Goal: Task Accomplishment & Management: Use online tool/utility

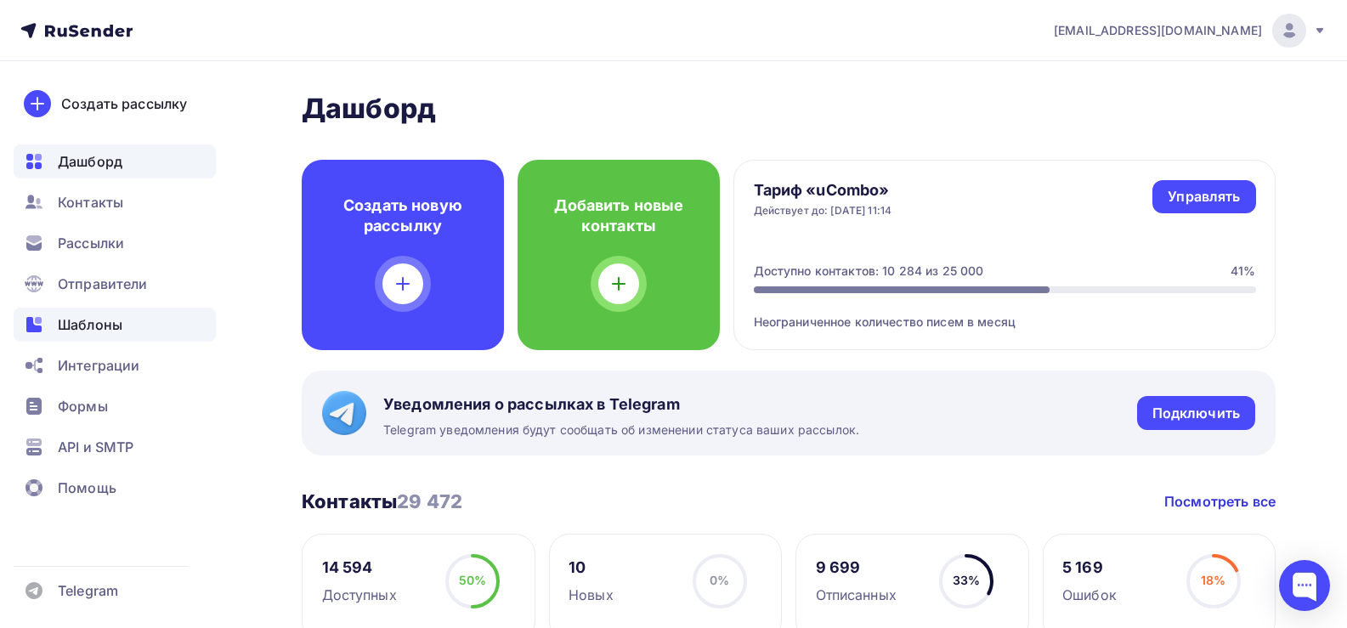
click at [123, 327] on div "Шаблоны" at bounding box center [115, 325] width 202 height 34
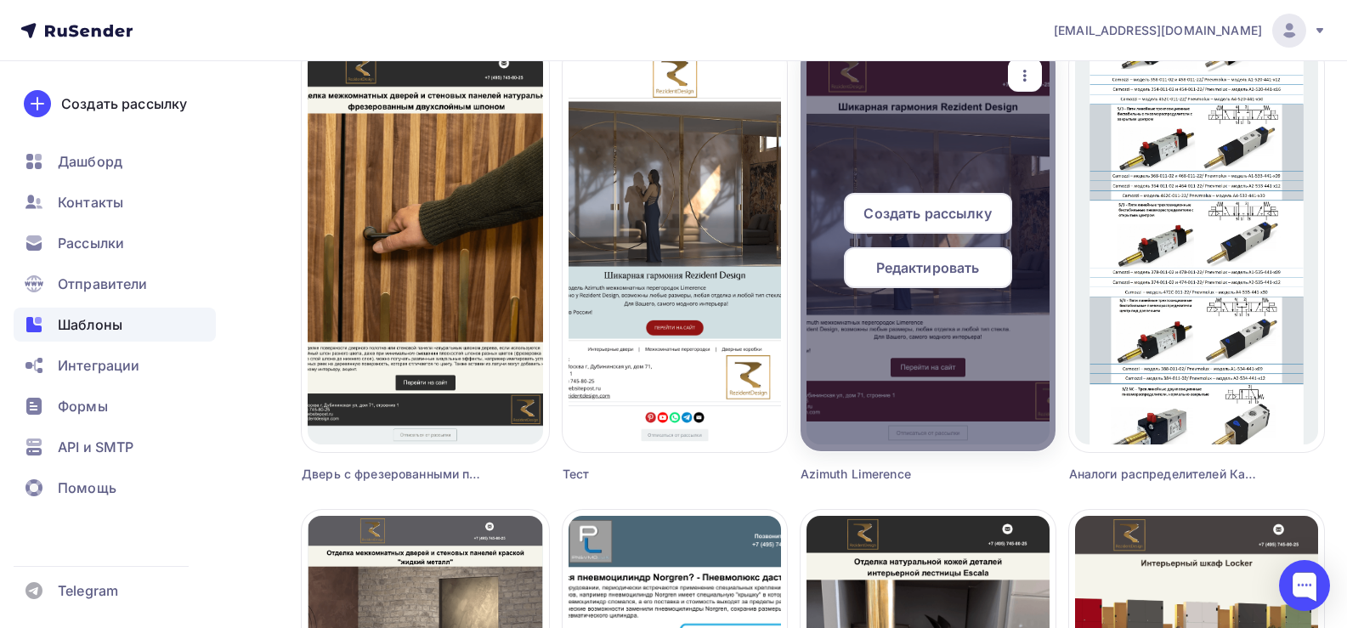
scroll to position [1020, 0]
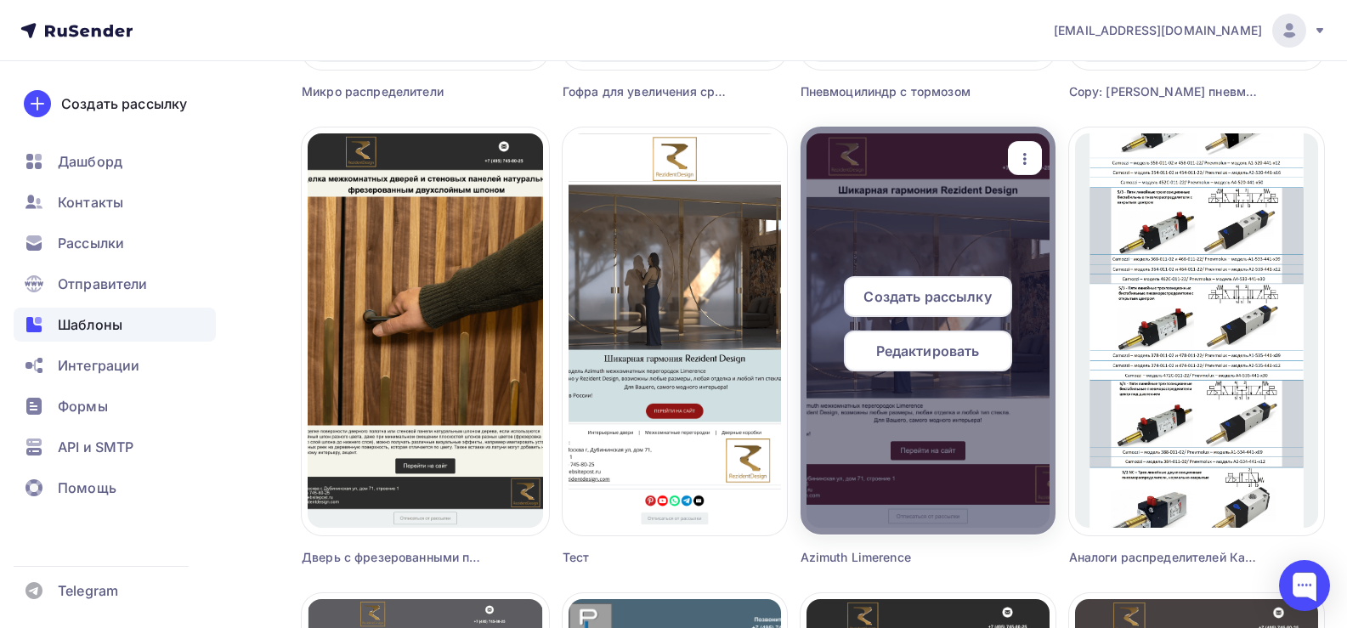
click at [1027, 150] on icon "button" at bounding box center [1025, 159] width 20 height 20
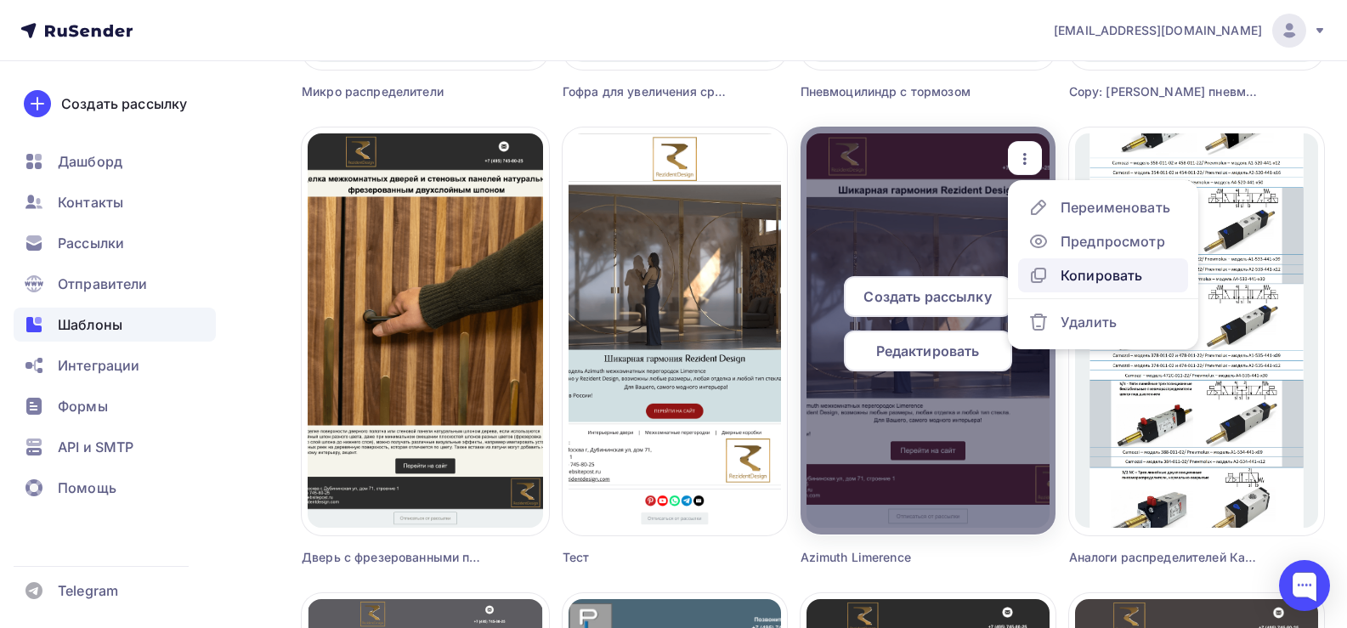
click at [1102, 269] on div "Копировать" at bounding box center [1102, 275] width 82 height 20
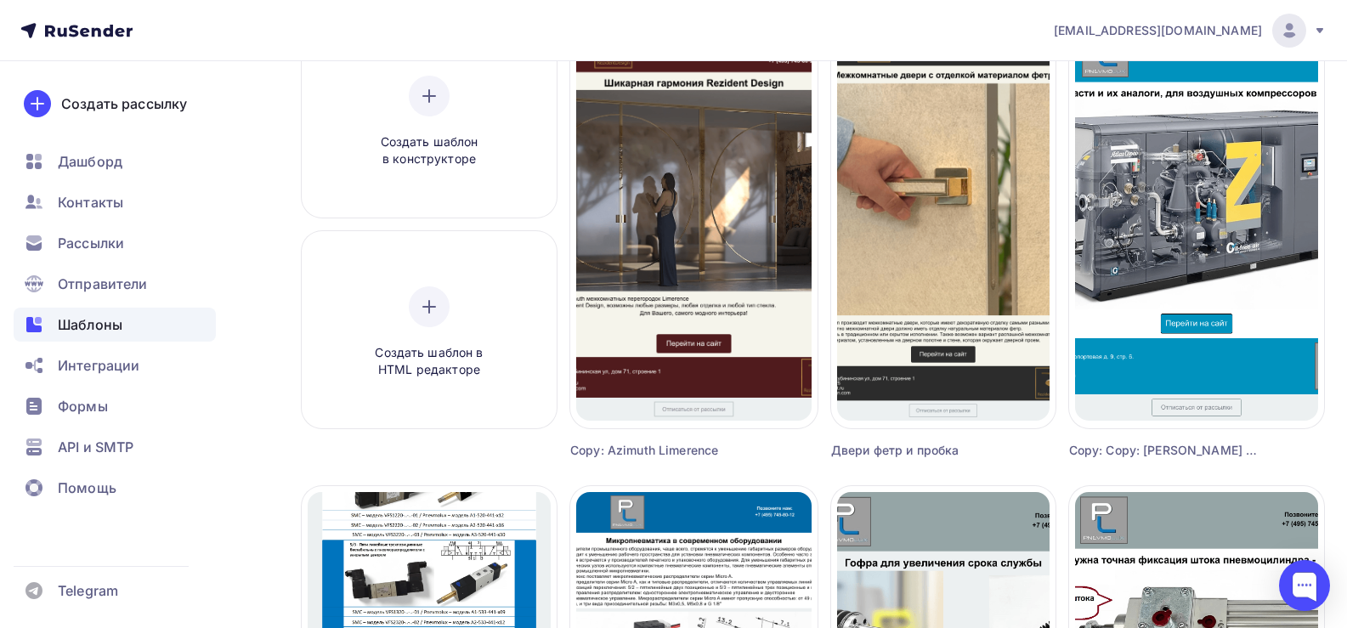
scroll to position [0, 0]
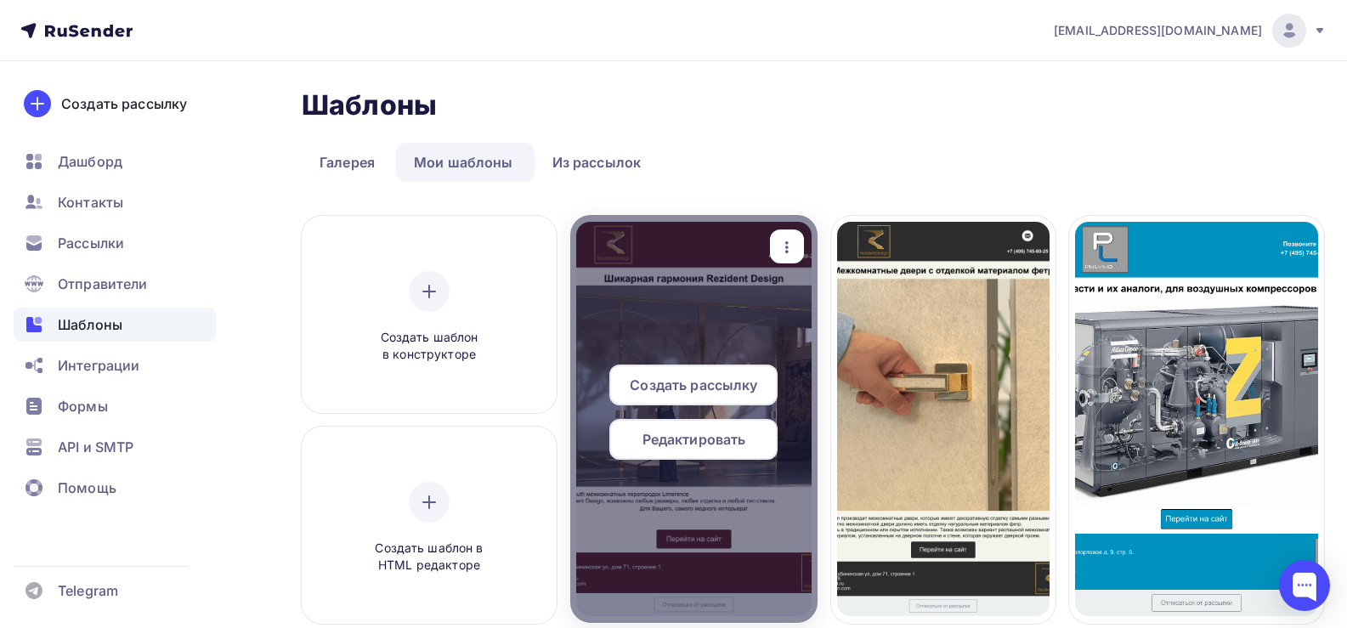
click at [713, 449] on span "Редактировать" at bounding box center [695, 439] width 104 height 20
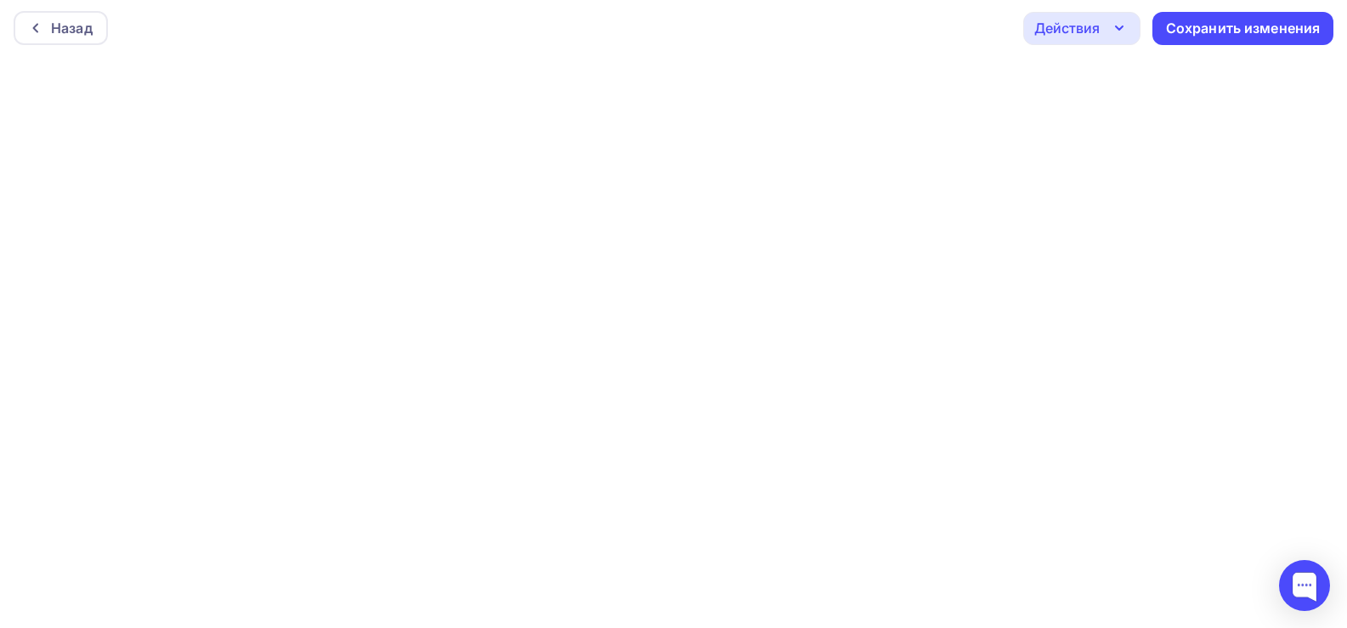
scroll to position [4, 0]
click at [1209, 29] on div "Сохранить изменения" at bounding box center [1243, 27] width 155 height 20
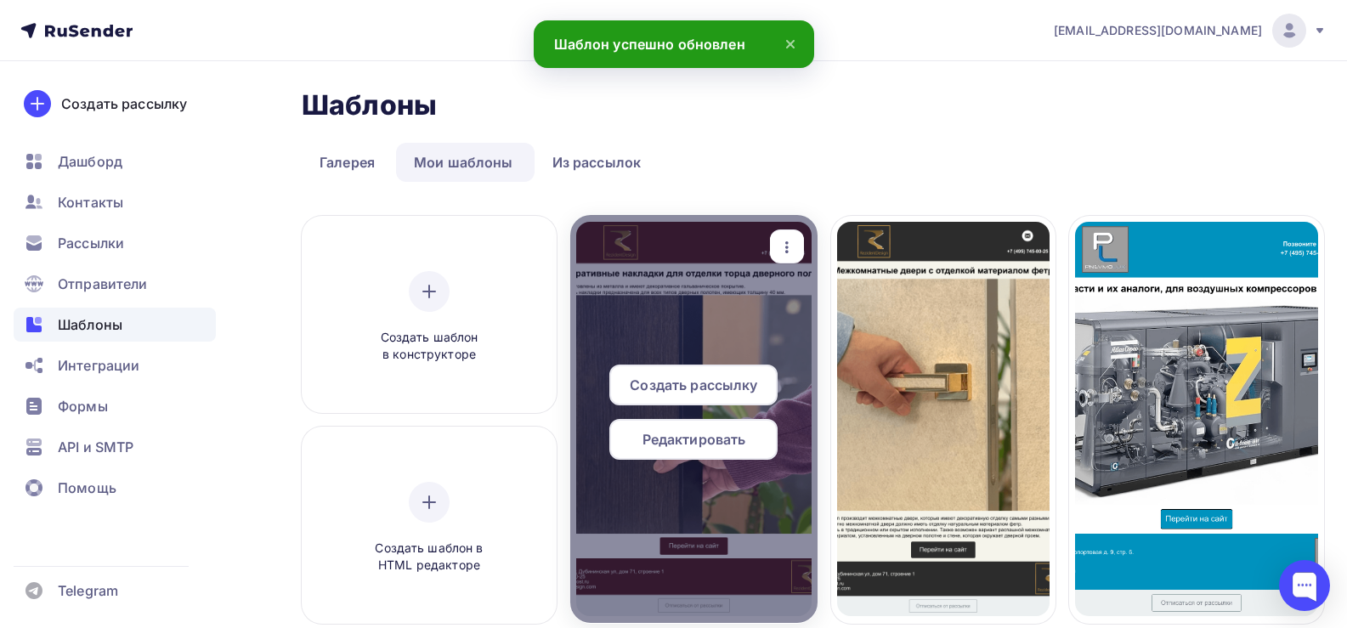
click at [789, 249] on icon "button" at bounding box center [787, 247] width 20 height 20
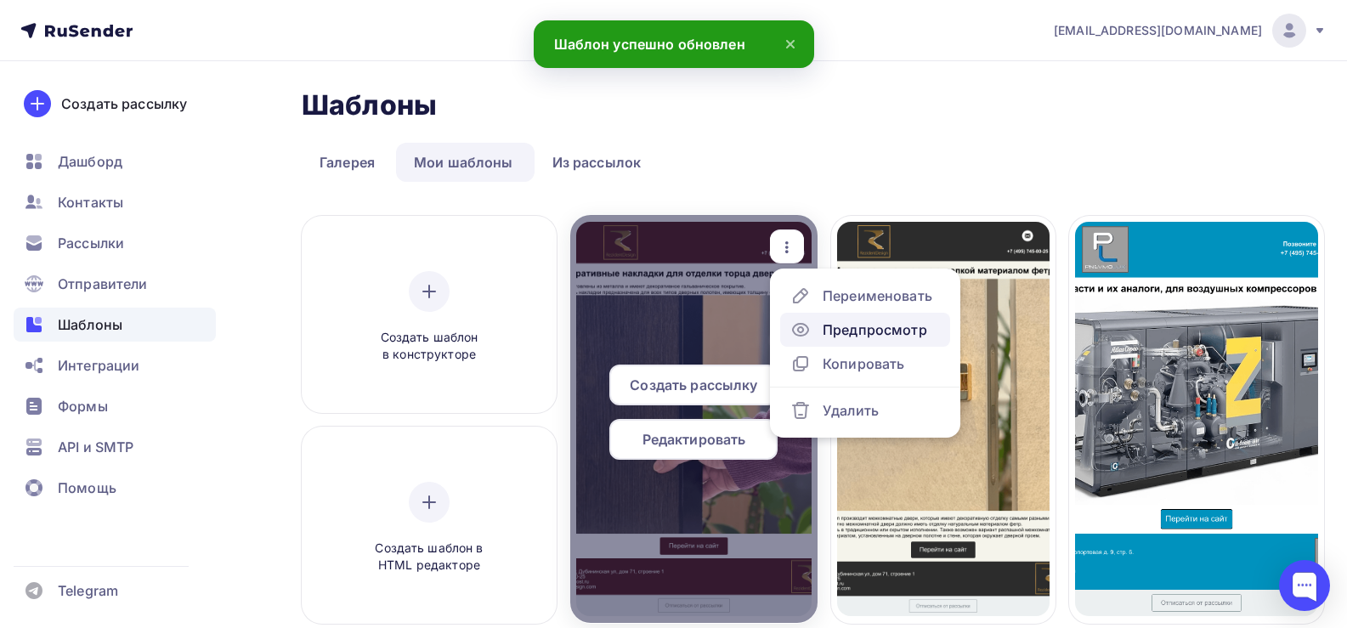
click at [874, 336] on div "Предпросмотр" at bounding box center [875, 330] width 105 height 20
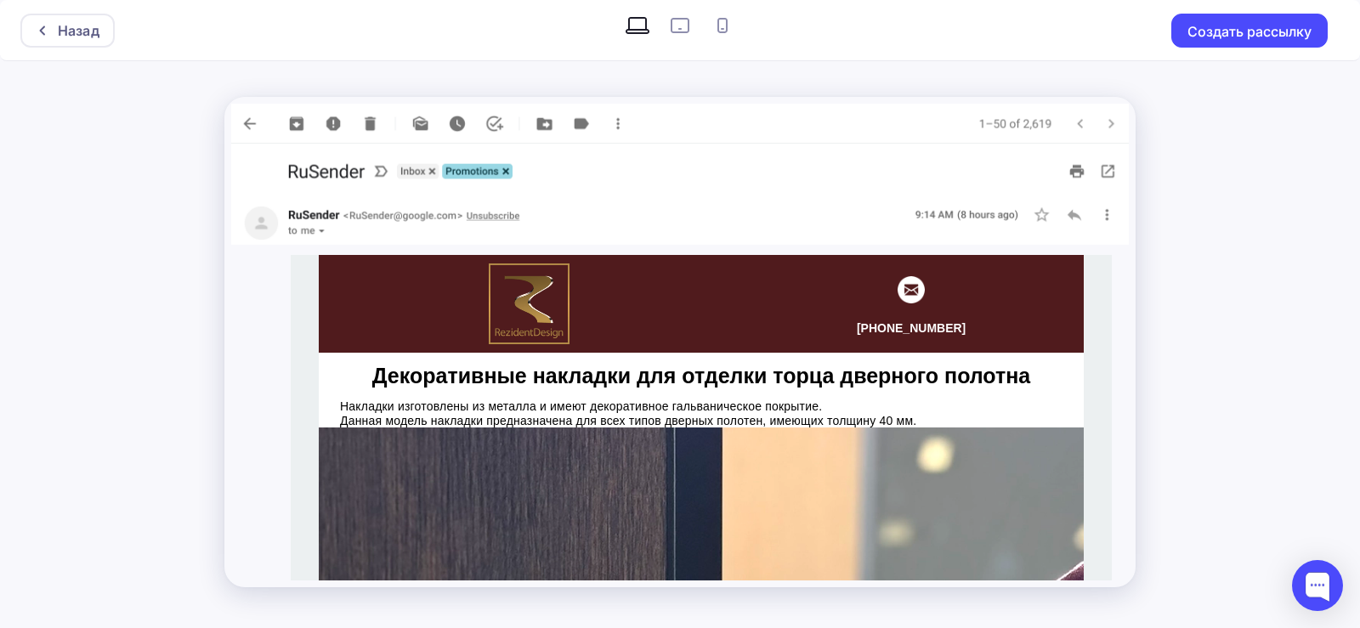
click at [721, 23] on icon at bounding box center [722, 25] width 27 height 27
radio input "true"
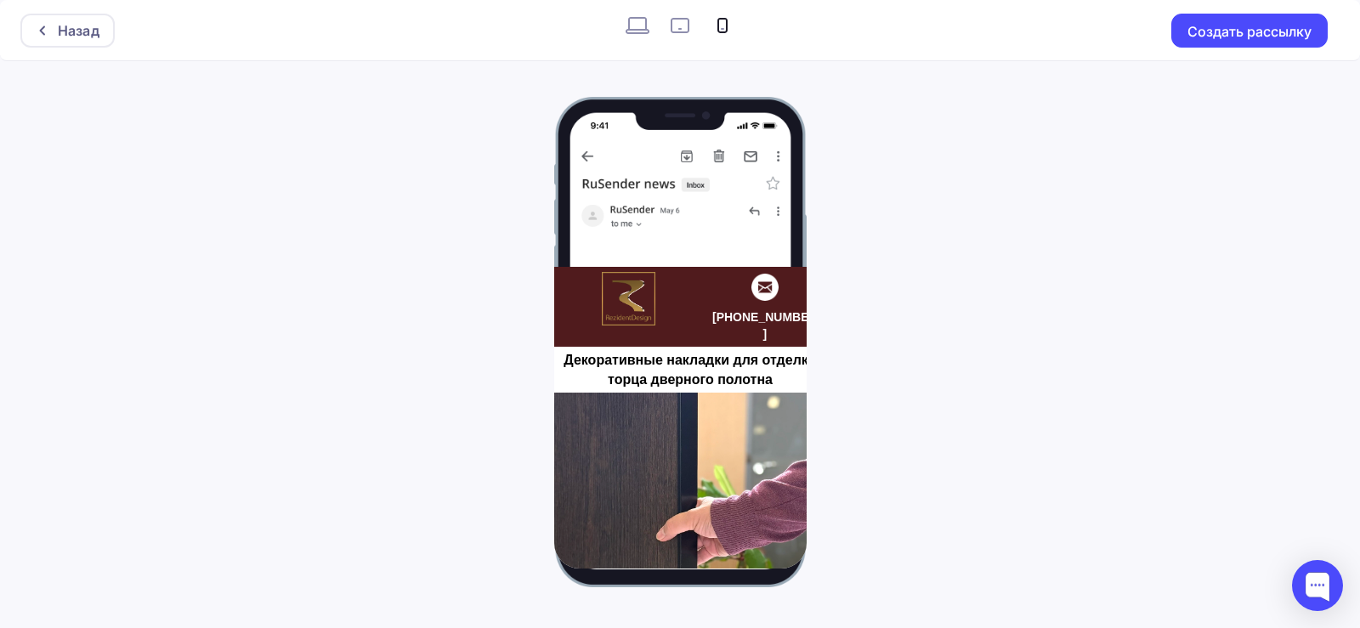
click at [681, 27] on icon at bounding box center [679, 25] width 27 height 27
radio input "true"
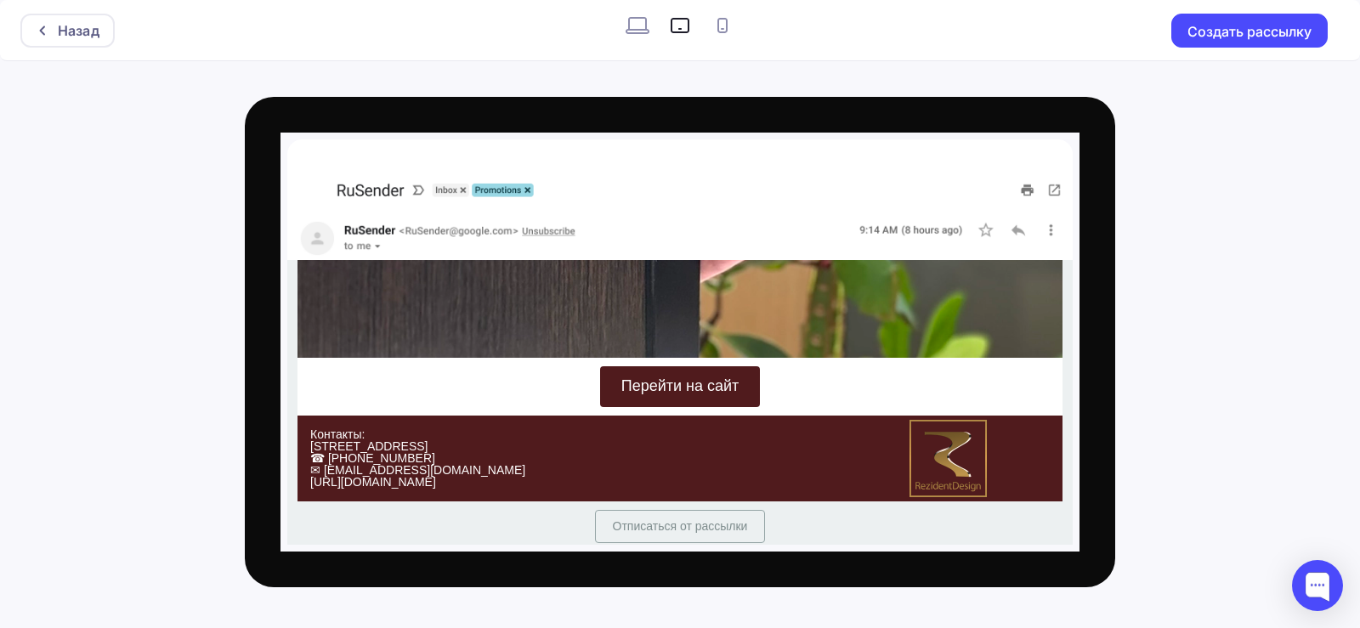
scroll to position [643, 0]
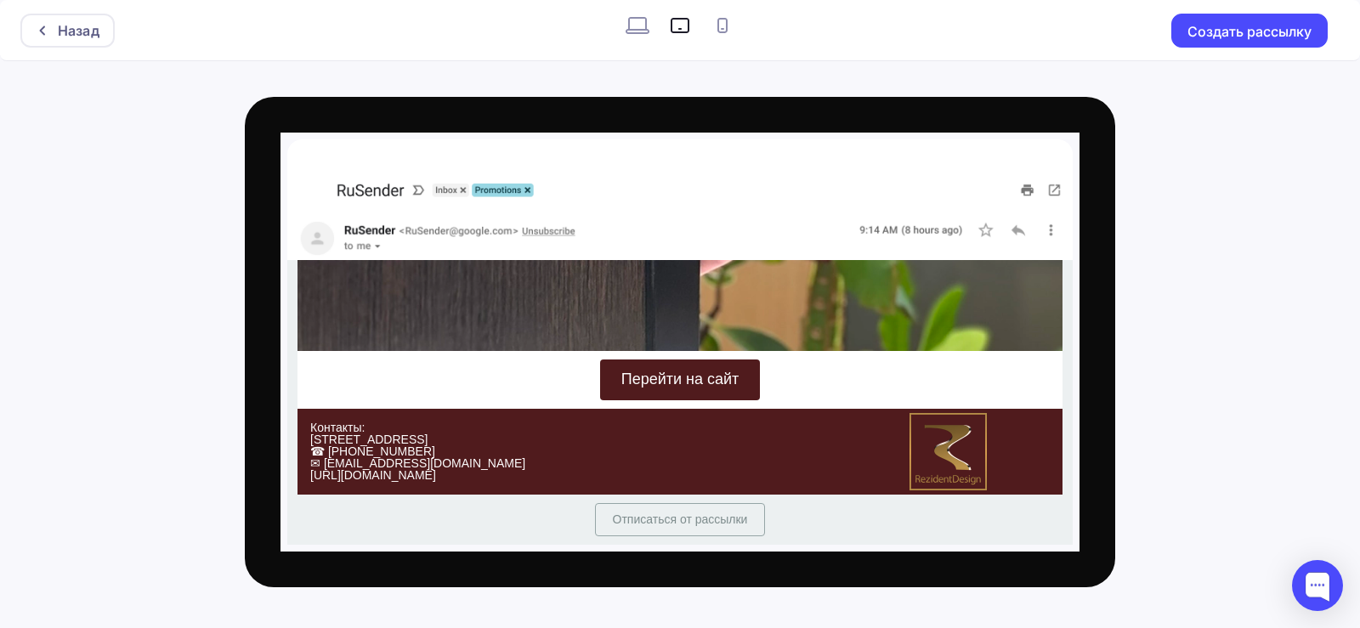
click at [642, 21] on icon at bounding box center [637, 25] width 27 height 27
radio input "true"
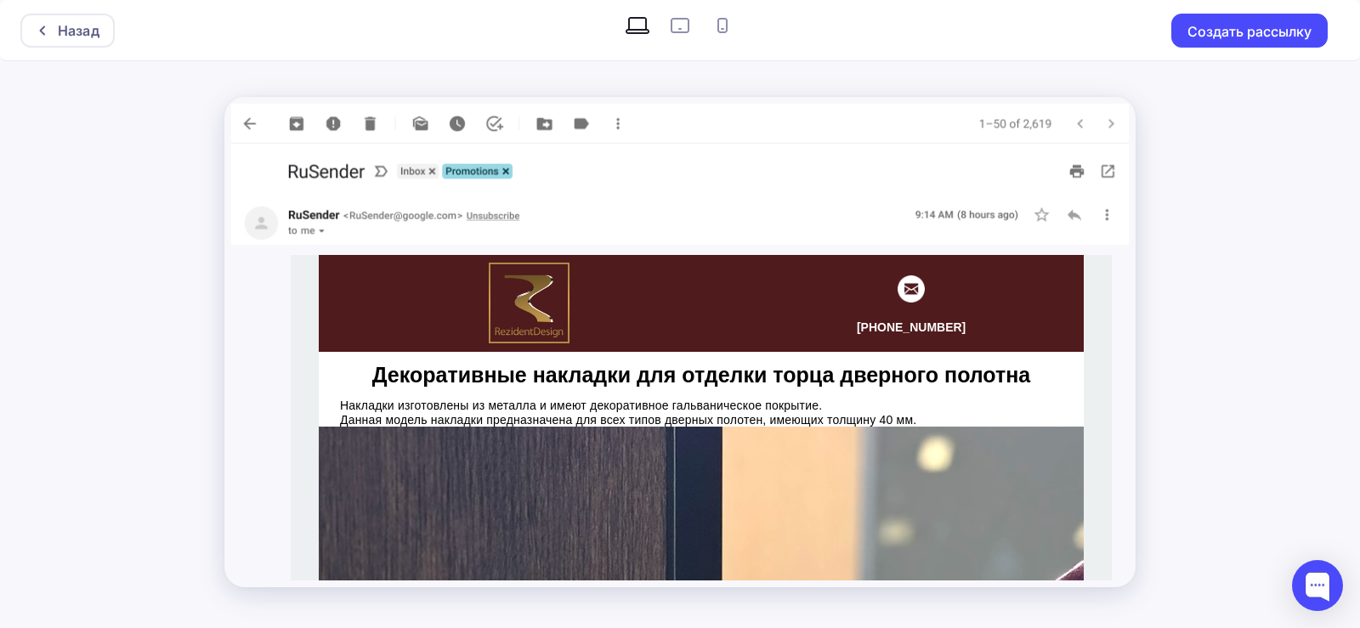
scroll to position [0, 0]
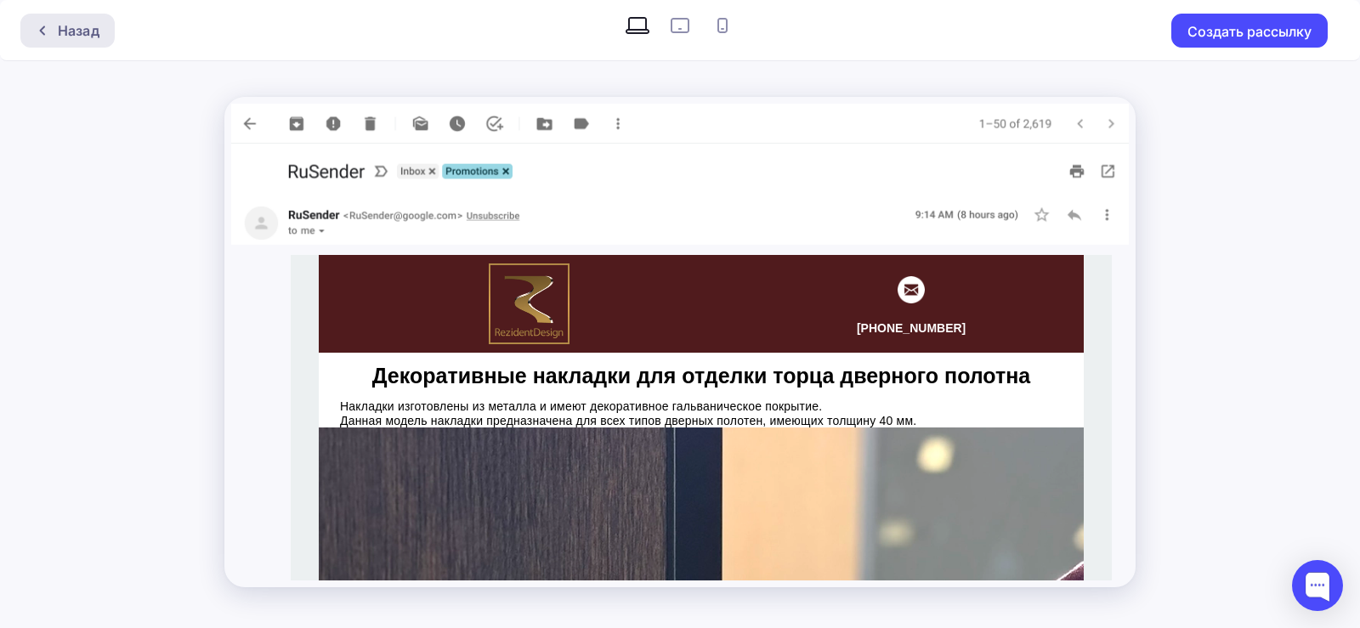
click at [59, 31] on div "Назад" at bounding box center [79, 30] width 42 height 20
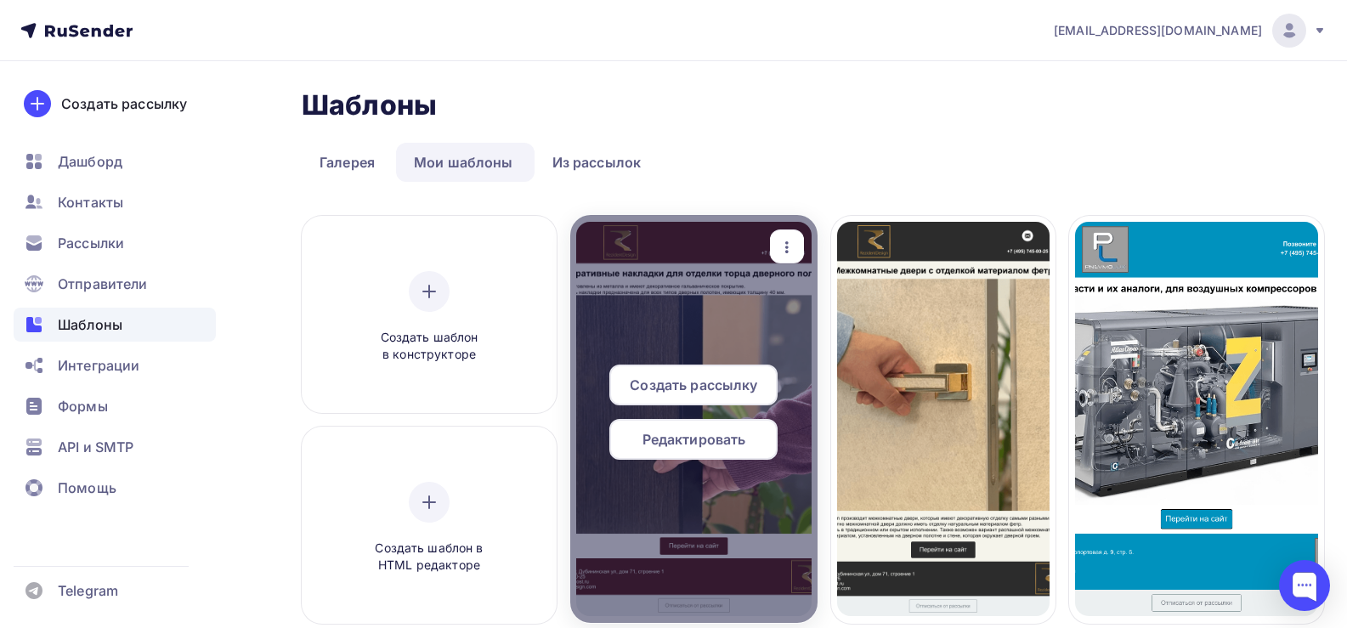
click at [714, 425] on div "Редактировать" at bounding box center [693, 439] width 168 height 41
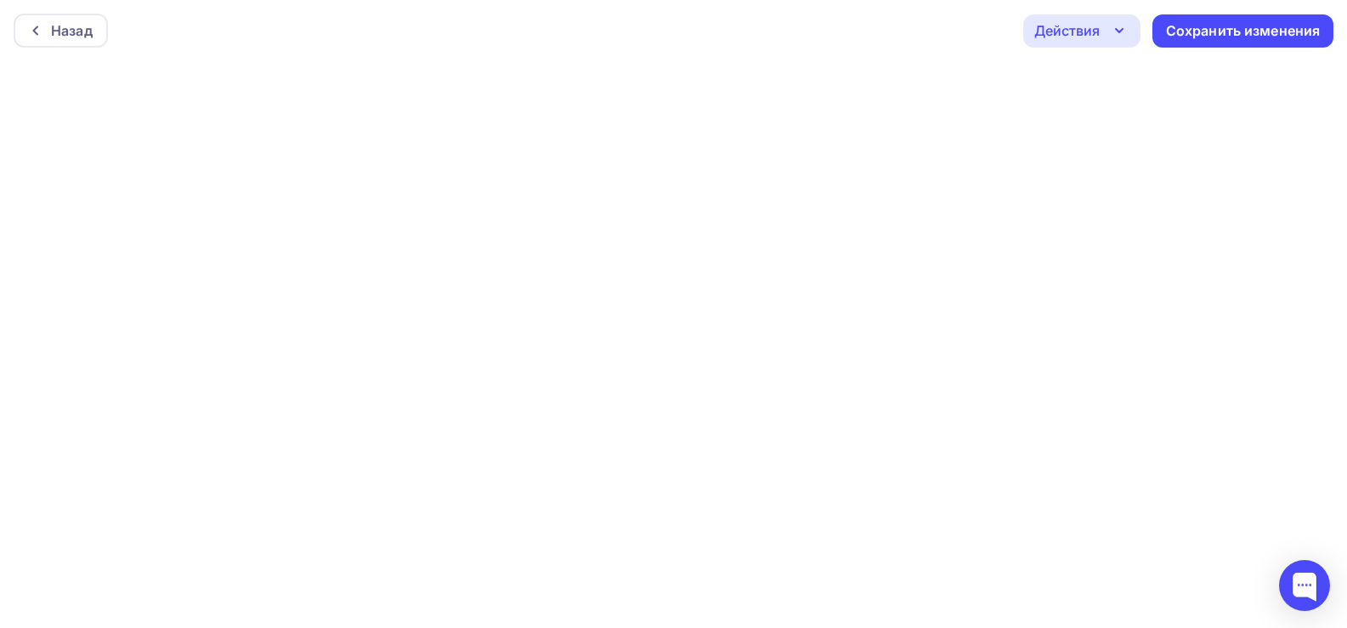
click at [1114, 29] on icon "button" at bounding box center [1119, 30] width 20 height 20
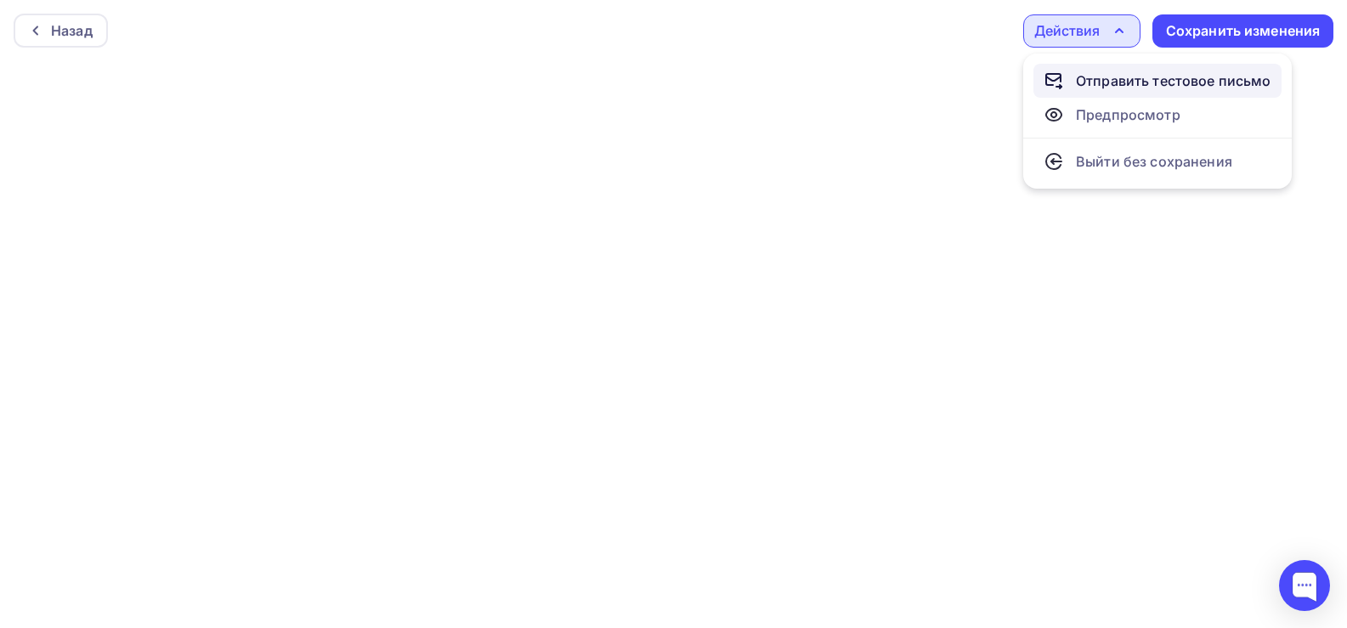
click at [1108, 73] on div "Отправить тестовое письмо" at bounding box center [1173, 81] width 195 height 20
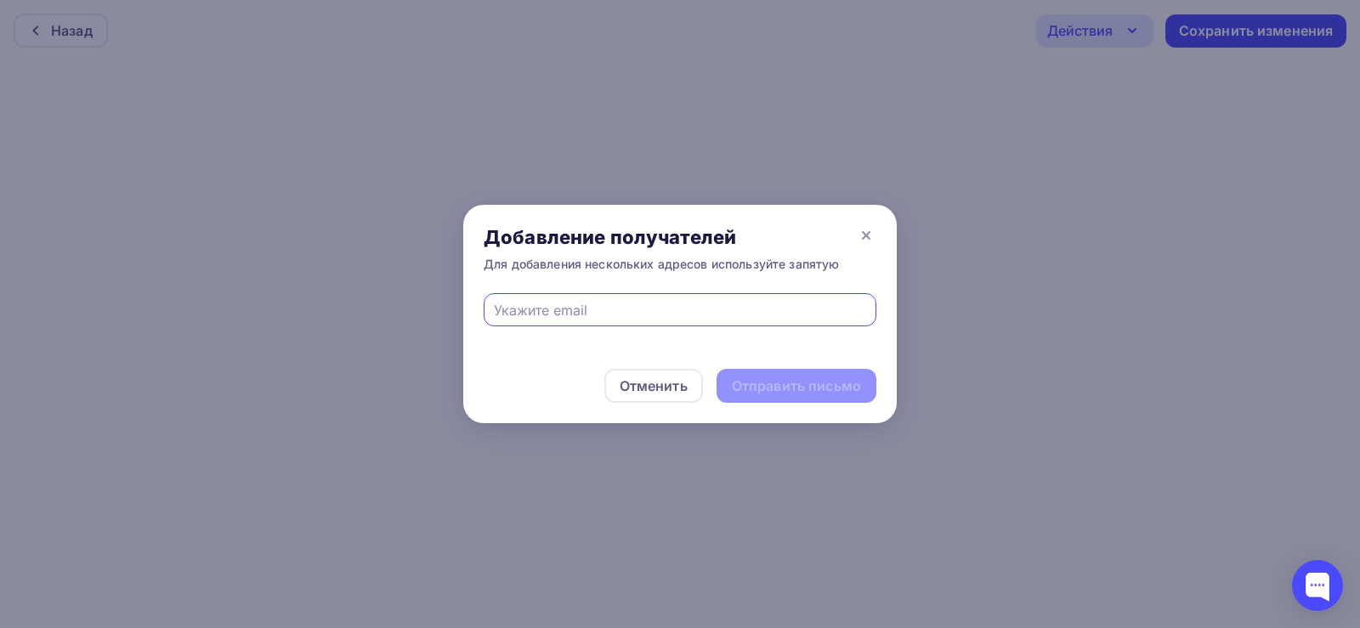
click at [563, 305] on input "text" at bounding box center [680, 310] width 373 height 20
type input "[EMAIL_ADDRESS][DOMAIN_NAME]"
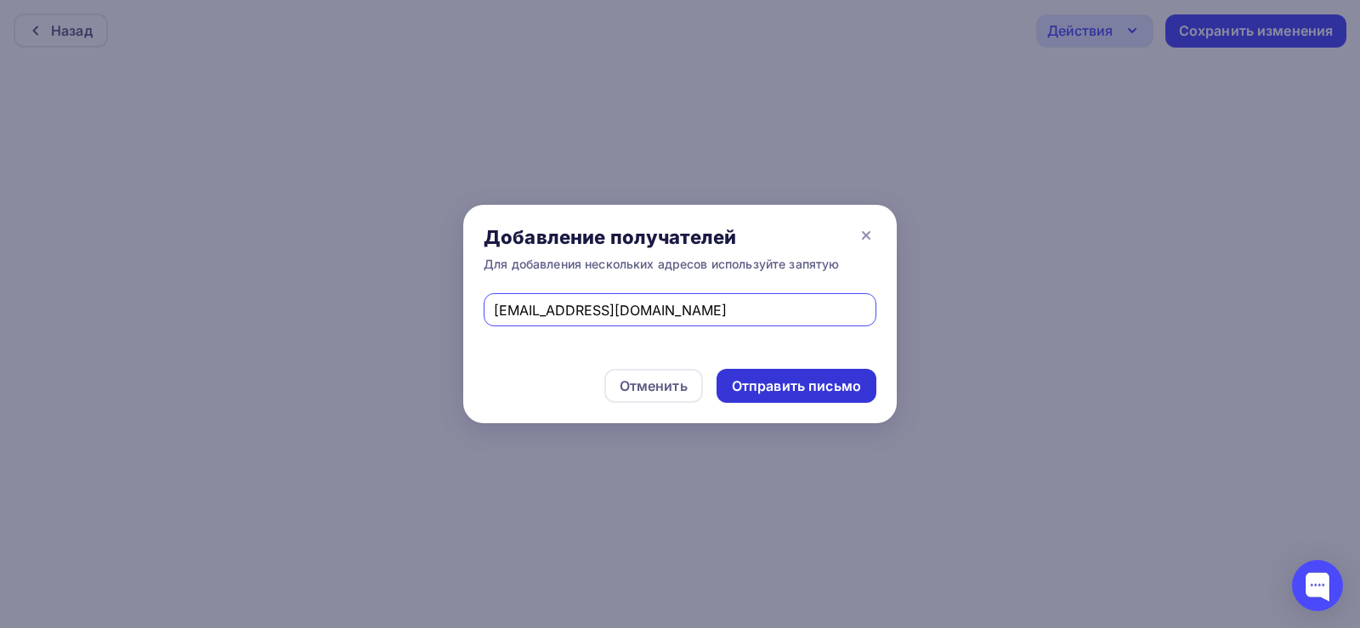
click at [768, 387] on div "Отправить письмо" at bounding box center [796, 387] width 129 height 20
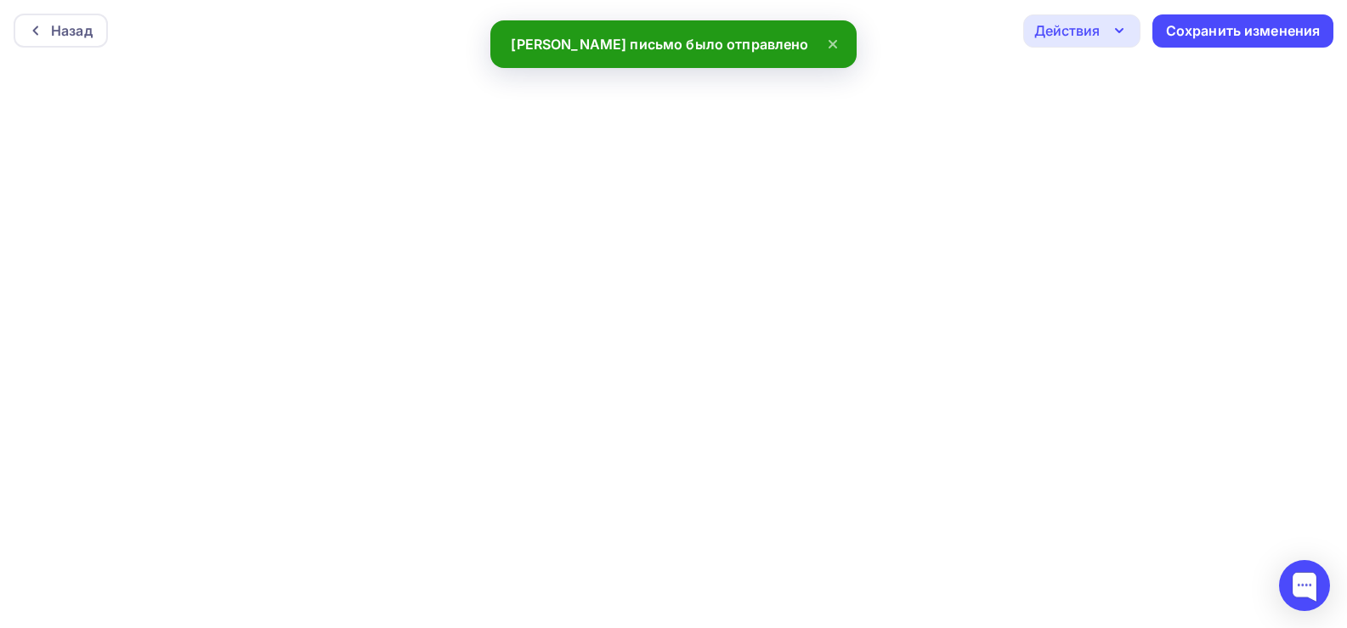
click at [1056, 36] on div "Действия" at bounding box center [1066, 30] width 65 height 20
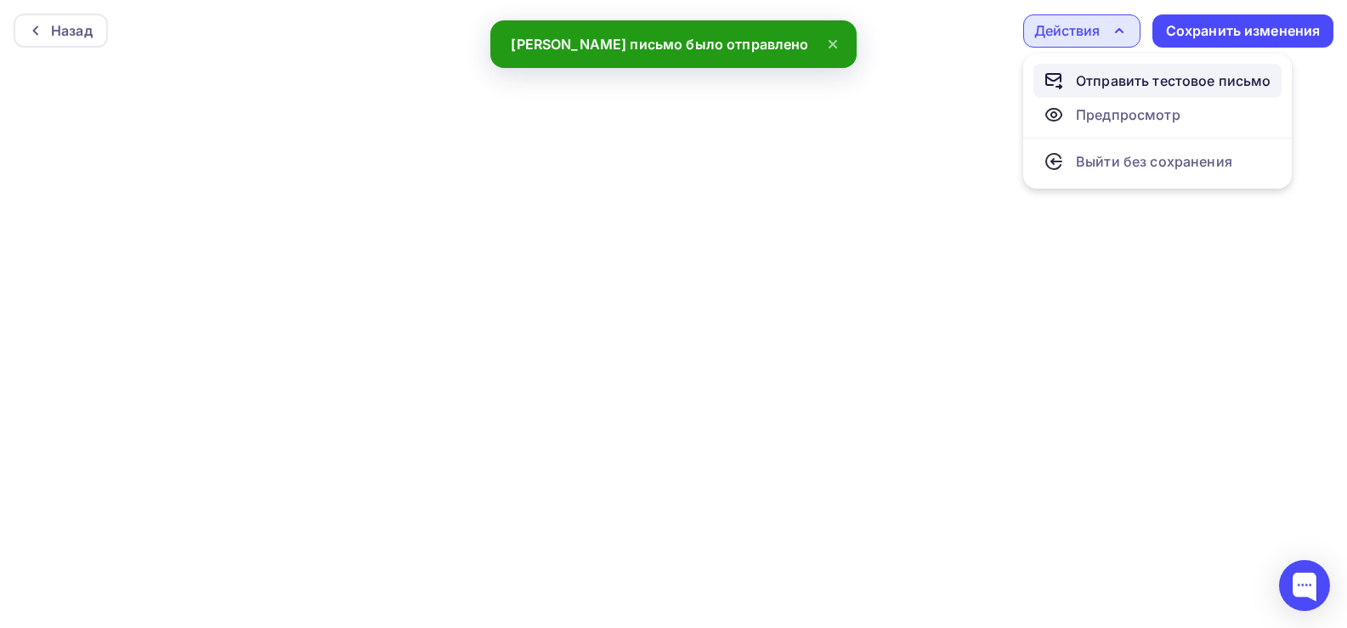
click at [1108, 82] on div "Отправить тестовое письмо" at bounding box center [1173, 81] width 195 height 20
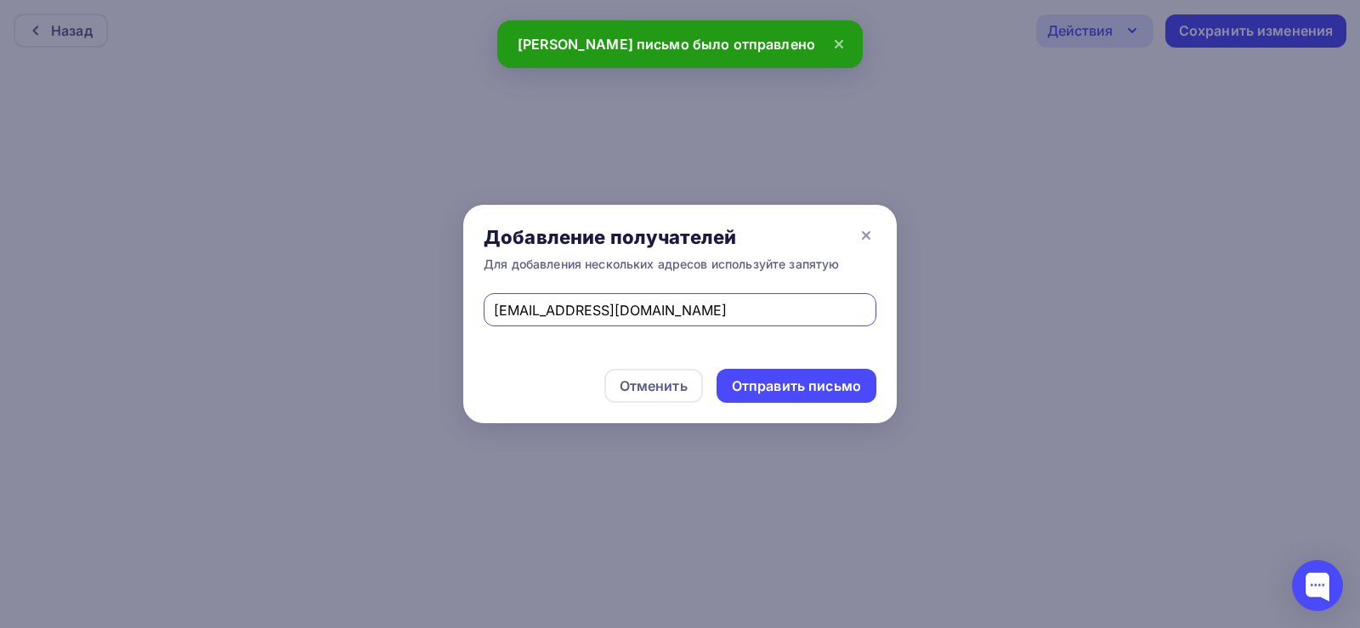
drag, startPoint x: 705, startPoint y: 304, endPoint x: 423, endPoint y: 322, distance: 282.7
click at [423, 322] on div "Добавление получателей Для добавления нескольких адресов используйте запятую [E…" at bounding box center [680, 314] width 1360 height 628
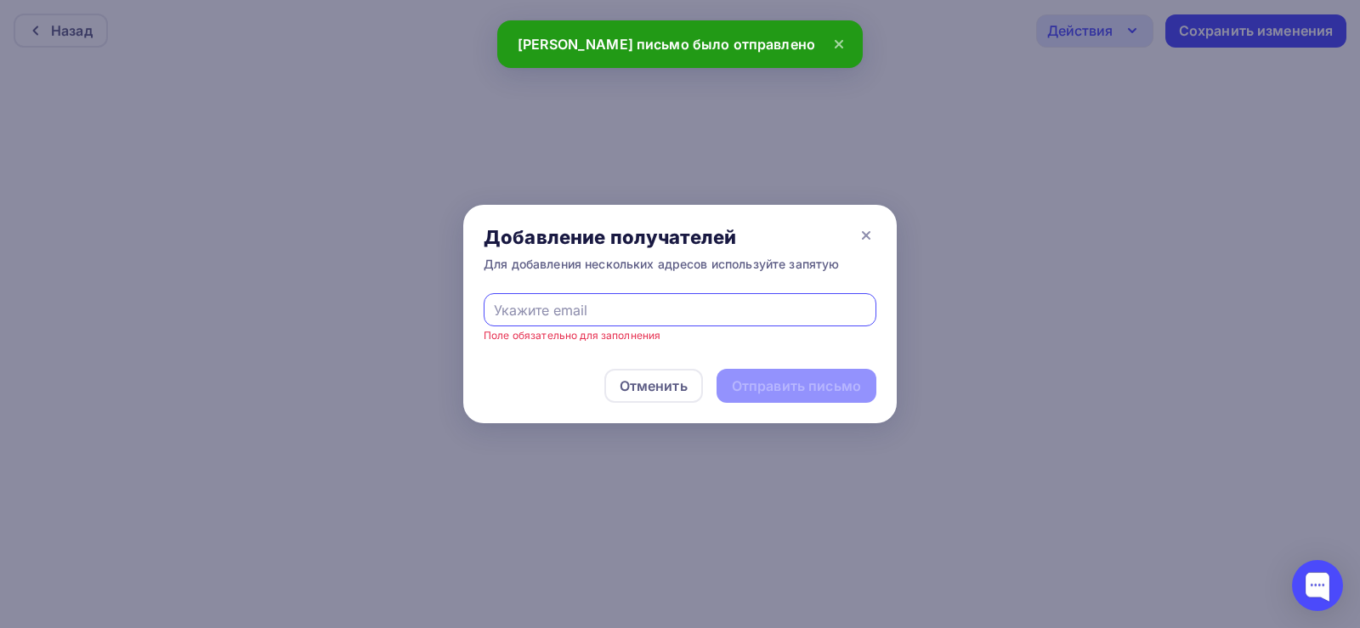
click at [547, 303] on input "text" at bounding box center [680, 310] width 373 height 20
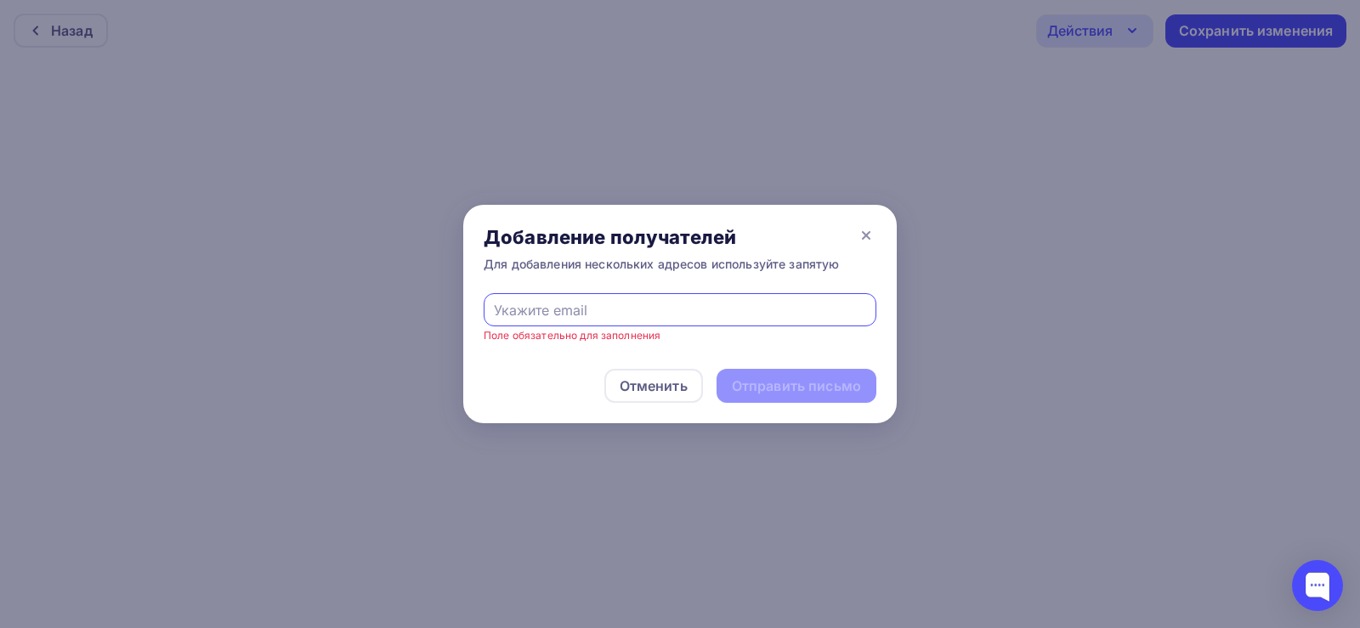
type input "[EMAIL_ADDRESS][DOMAIN_NAME]"
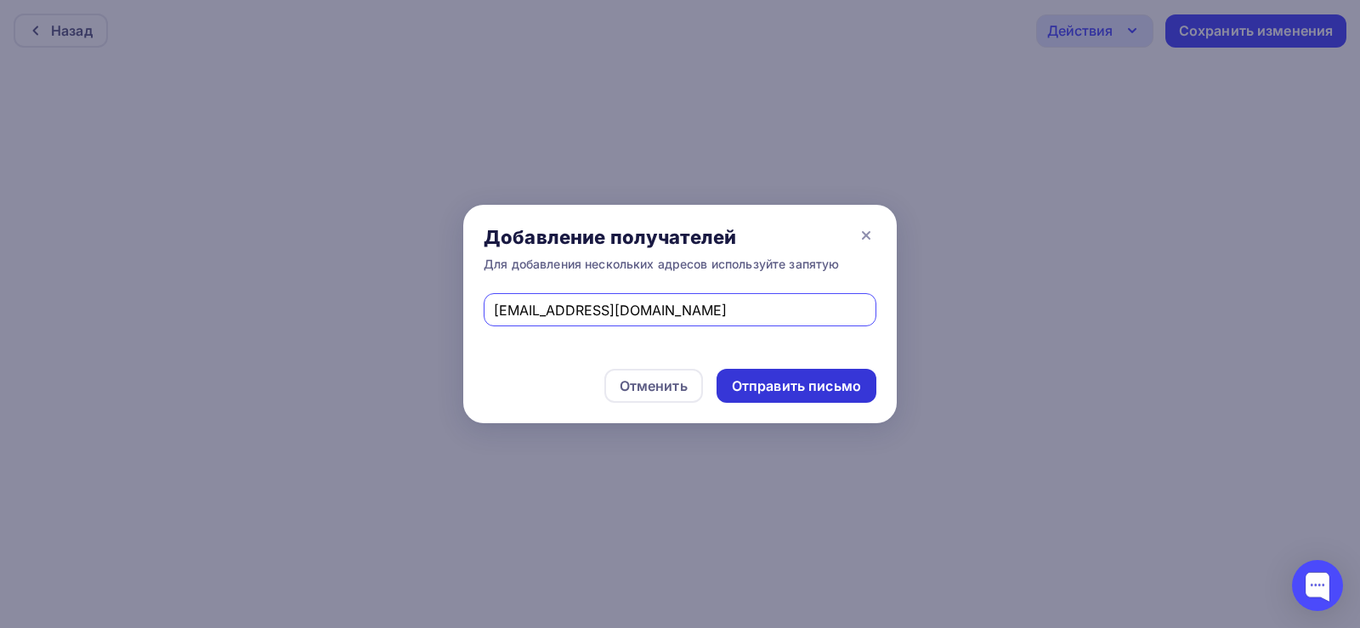
click at [807, 385] on div "Отправить письмо" at bounding box center [796, 387] width 129 height 20
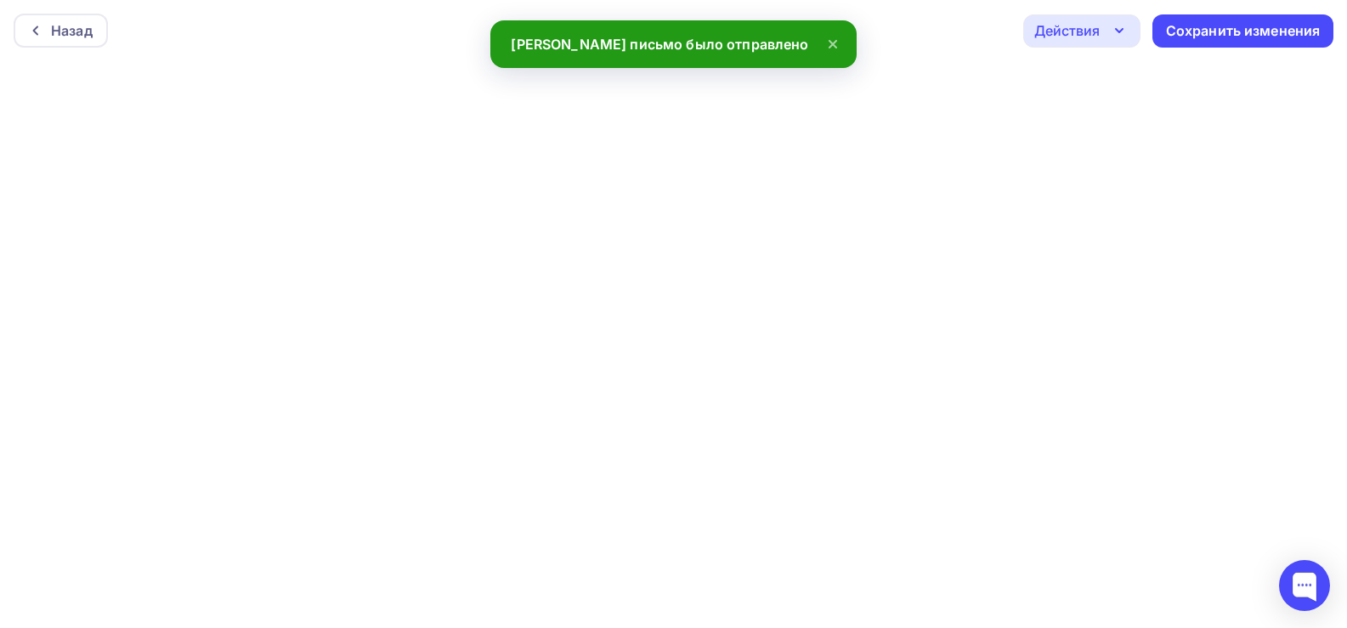
click at [1240, 48] on div "Назад Действия Отправить тестовое письмо Предпросмотр Выйти без сохранения Сохр…" at bounding box center [673, 30] width 1347 height 61
click at [1235, 34] on div "Сохранить изменения" at bounding box center [1243, 31] width 155 height 20
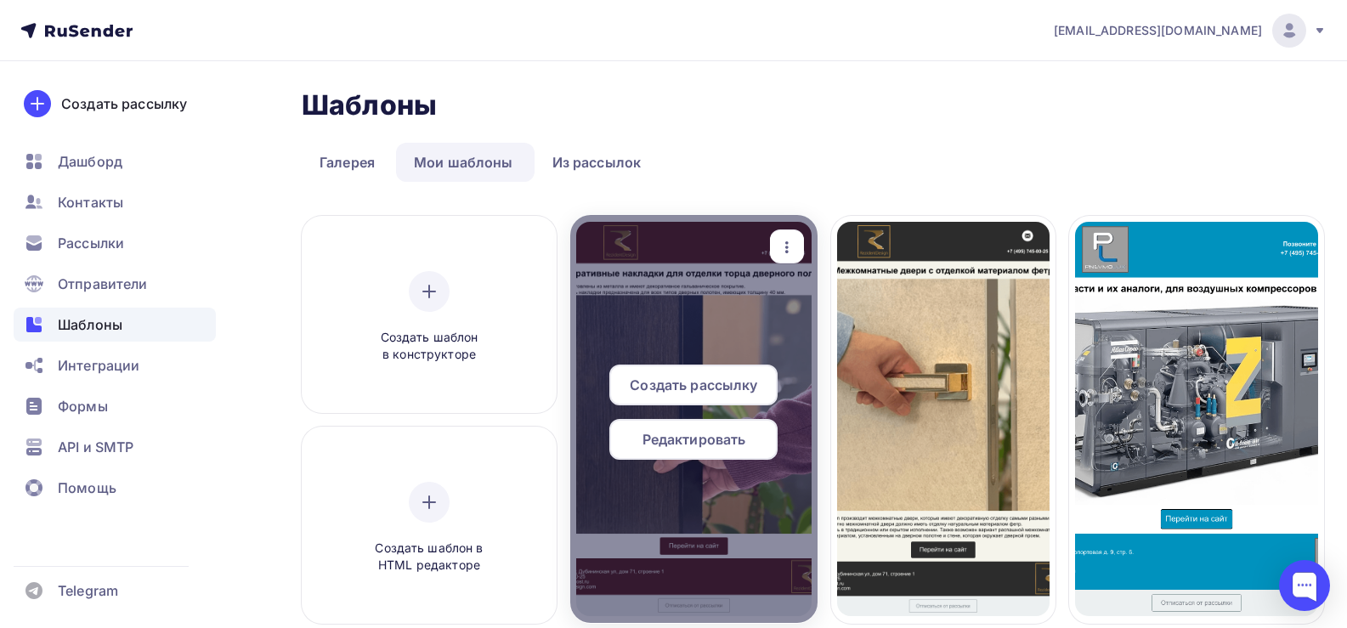
click at [703, 436] on span "Редактировать" at bounding box center [695, 439] width 104 height 20
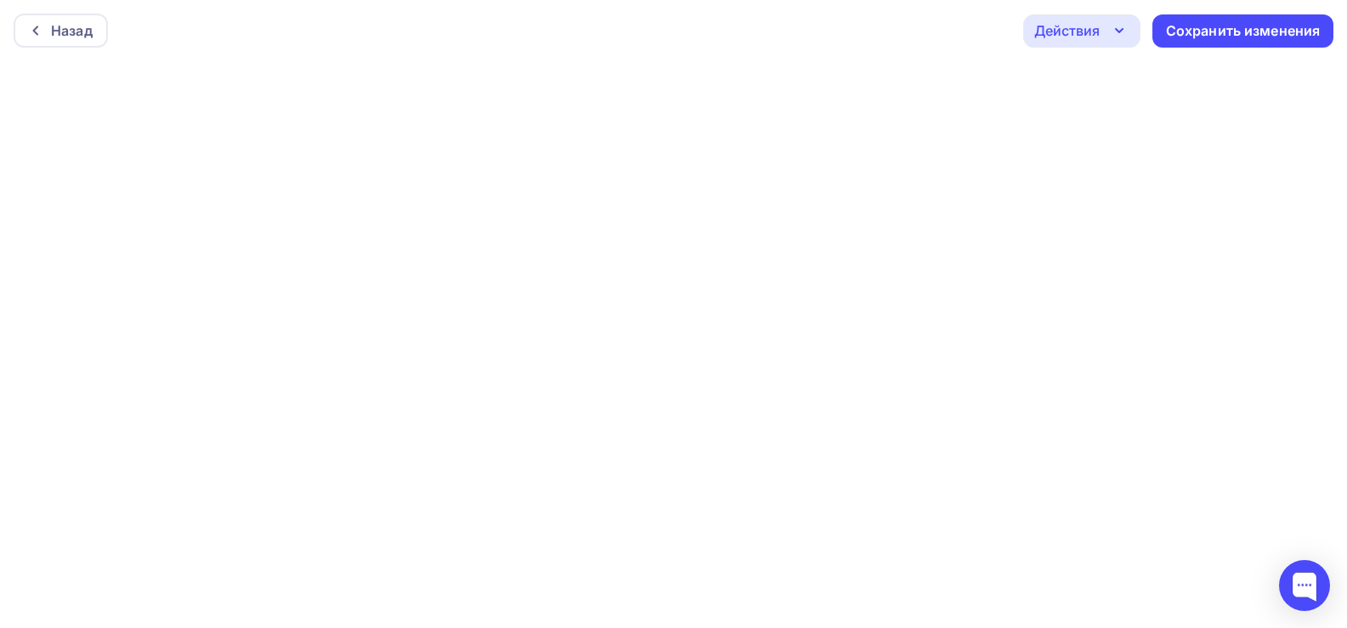
click at [1090, 33] on div "Действия" at bounding box center [1066, 30] width 65 height 20
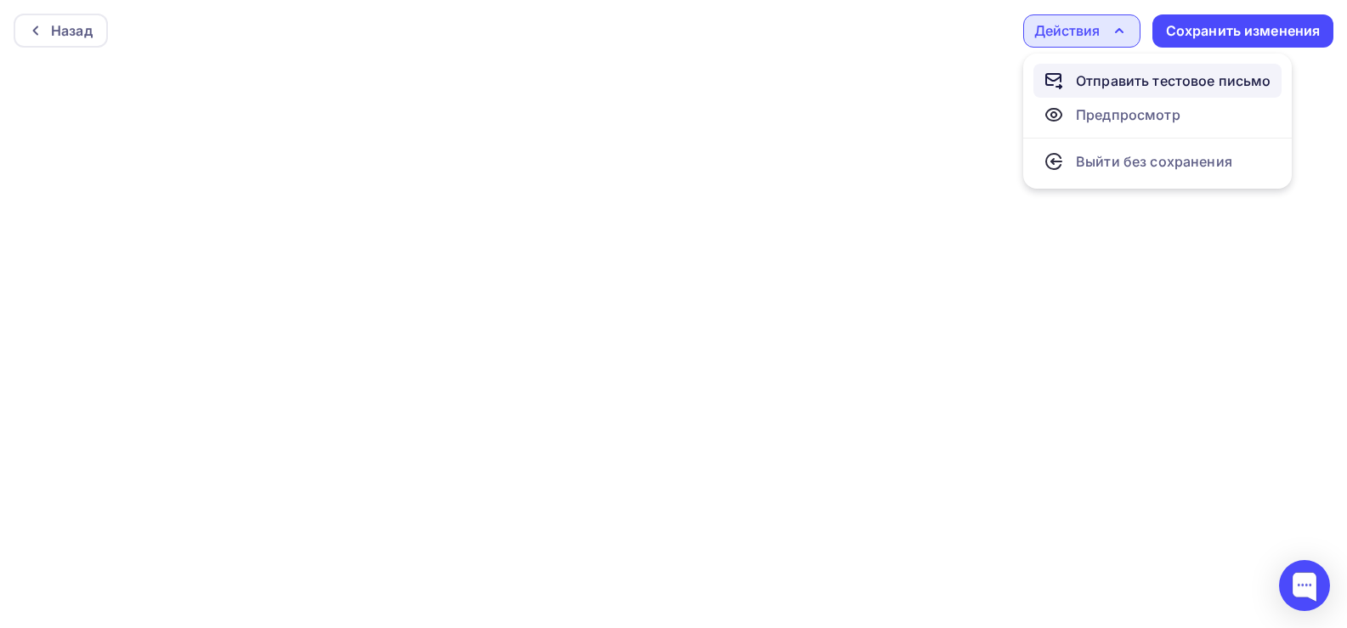
click at [1091, 76] on div "Отправить тестовое письмо" at bounding box center [1173, 81] width 195 height 20
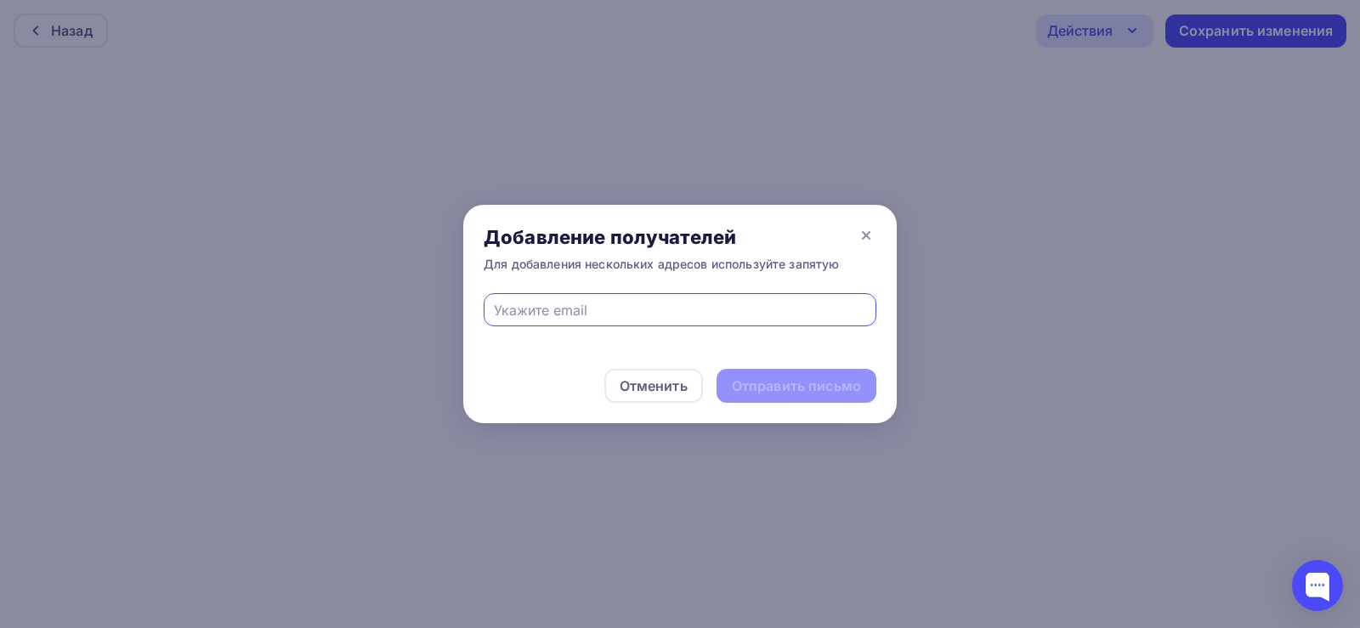
click at [613, 326] on div at bounding box center [679, 320] width 433 height 55
click at [613, 312] on input "text" at bounding box center [680, 310] width 373 height 20
type input "[EMAIL_ADDRESS][DOMAIN_NAME]"
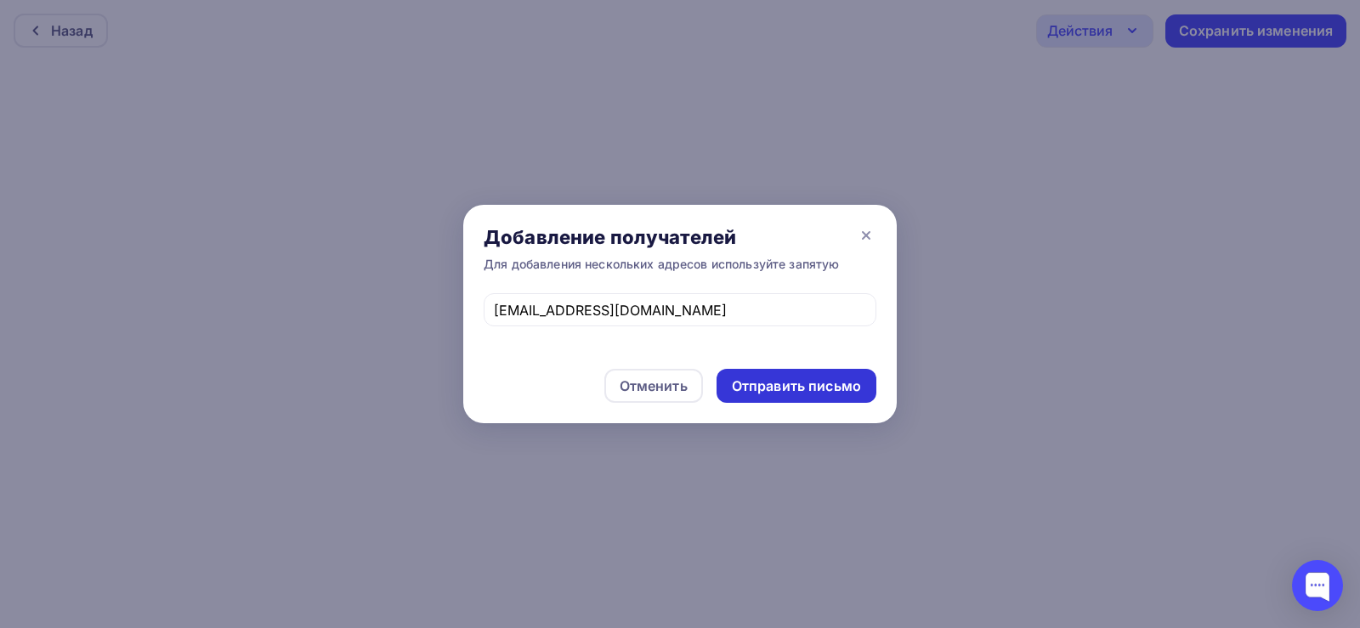
click at [790, 381] on div "Отправить письмо" at bounding box center [796, 387] width 129 height 20
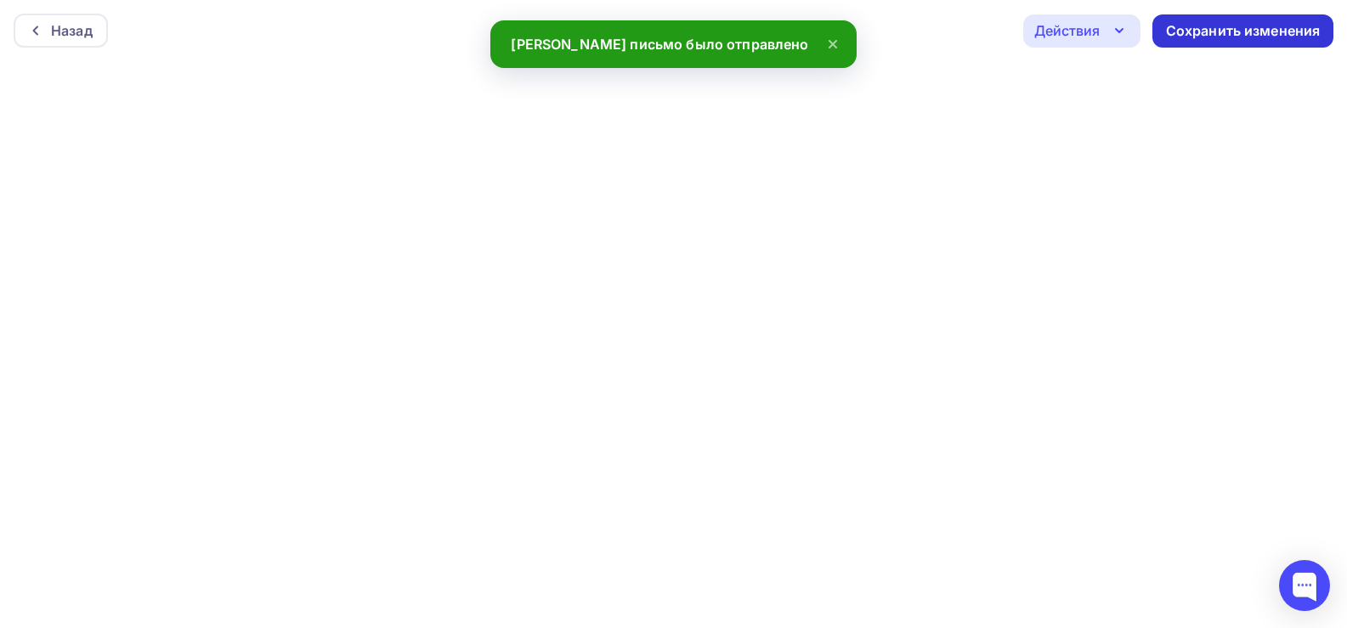
click at [1260, 28] on div "Сохранить изменения" at bounding box center [1243, 31] width 155 height 20
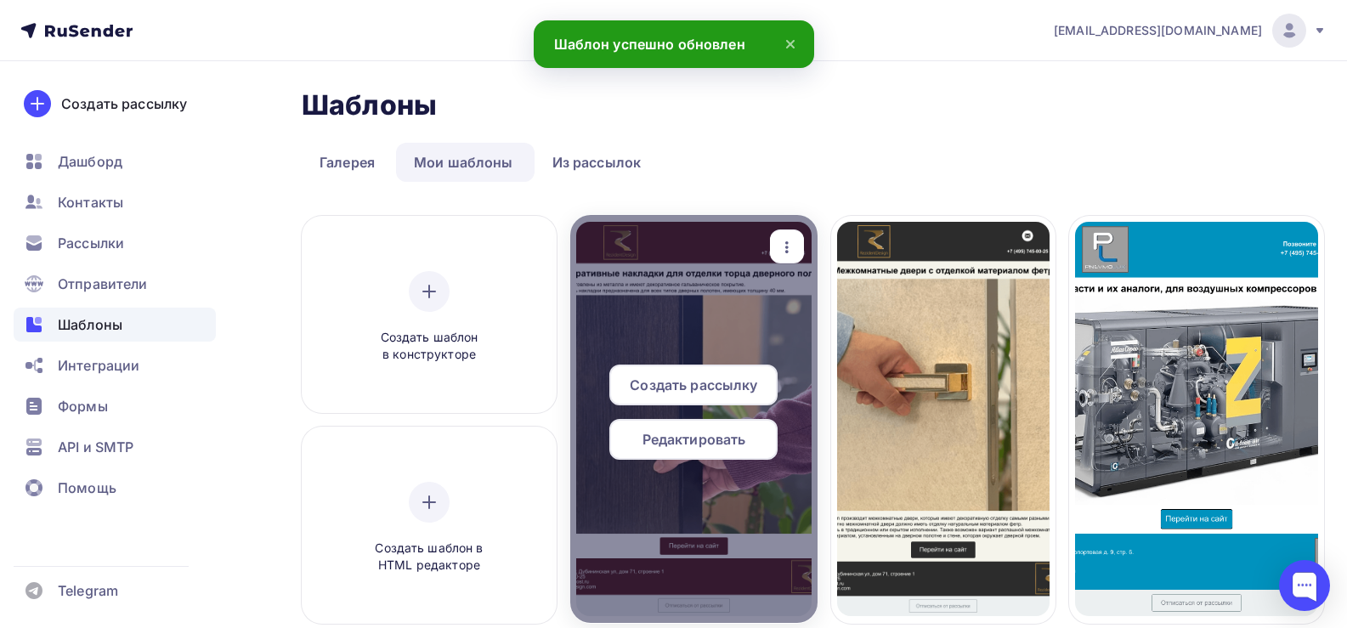
click at [789, 251] on icon "button" at bounding box center [786, 247] width 3 height 12
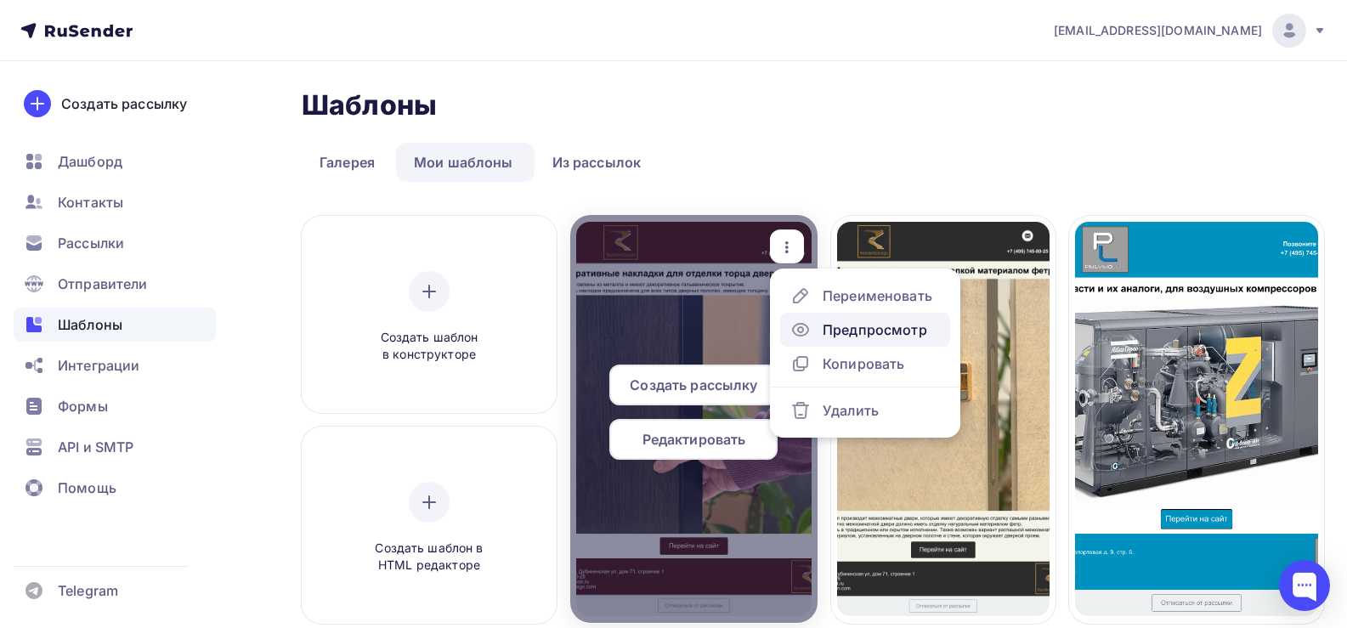
click at [858, 330] on div "Предпросмотр" at bounding box center [875, 330] width 105 height 20
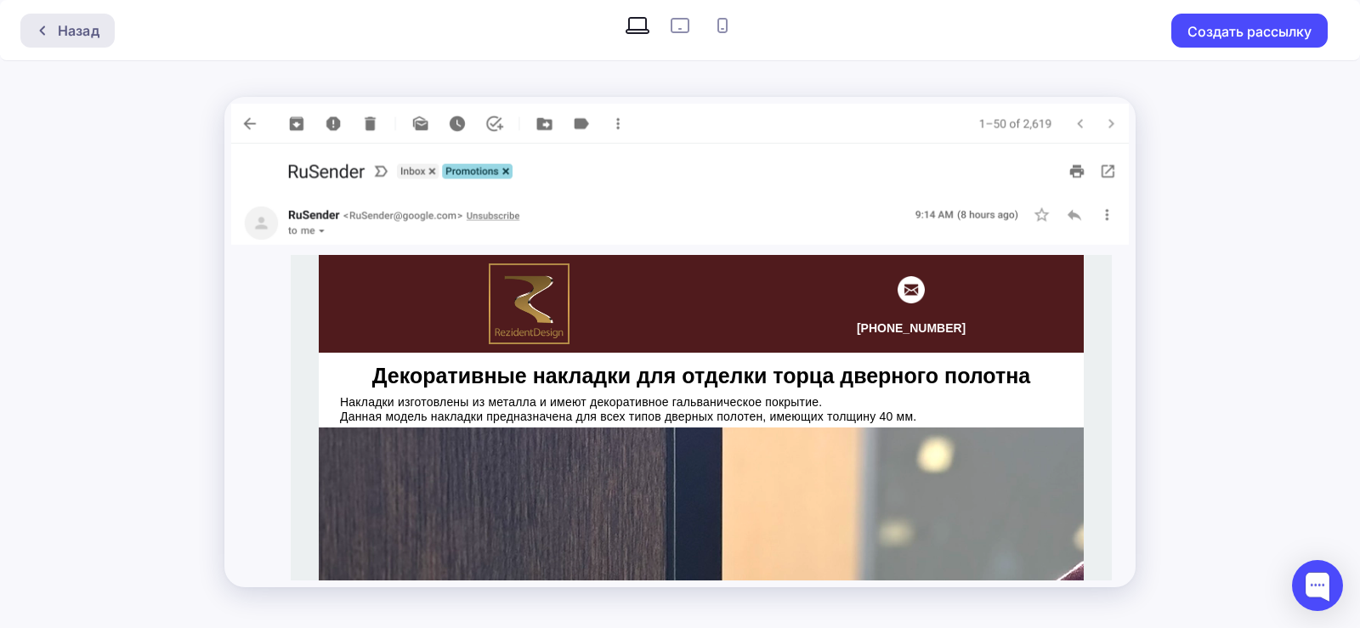
click at [51, 32] on div at bounding box center [47, 31] width 22 height 14
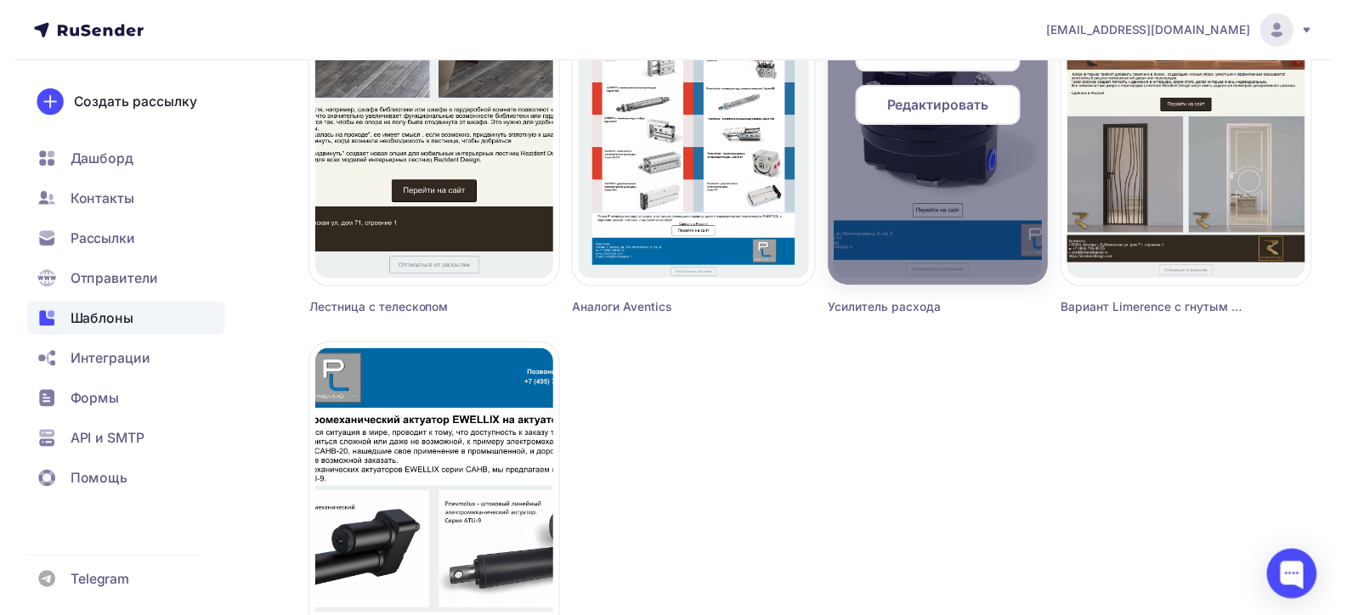
scroll to position [4410, 0]
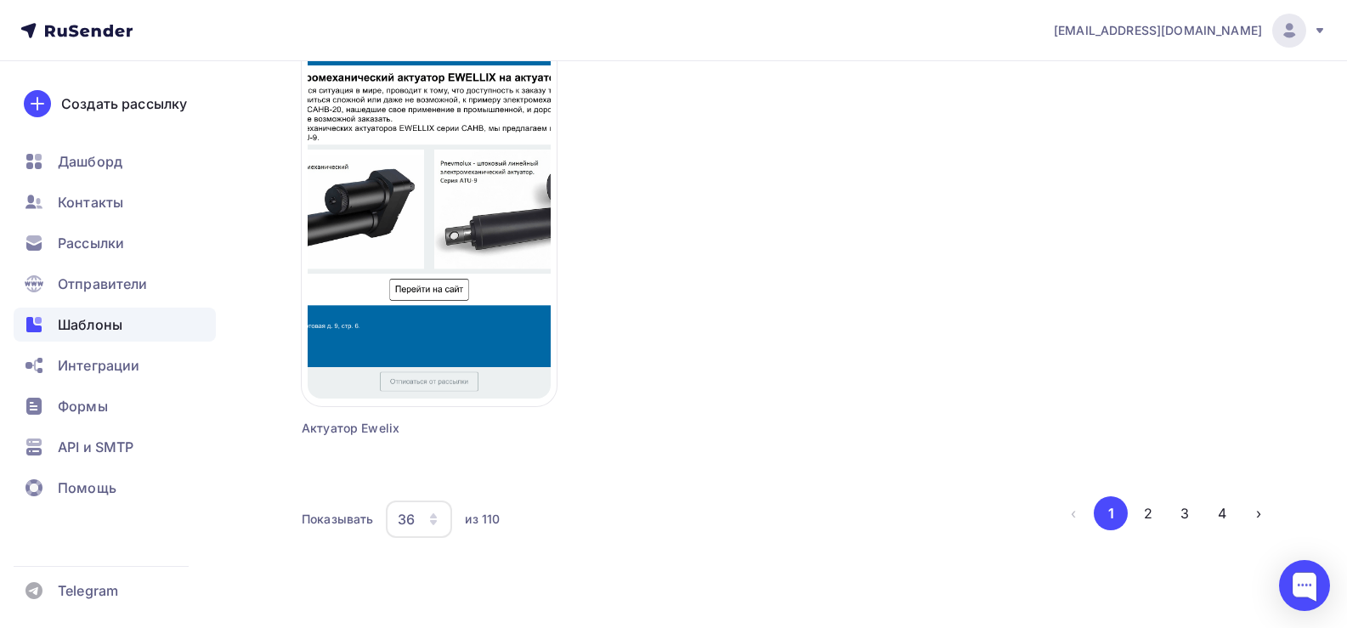
click at [420, 523] on div "36" at bounding box center [419, 519] width 66 height 37
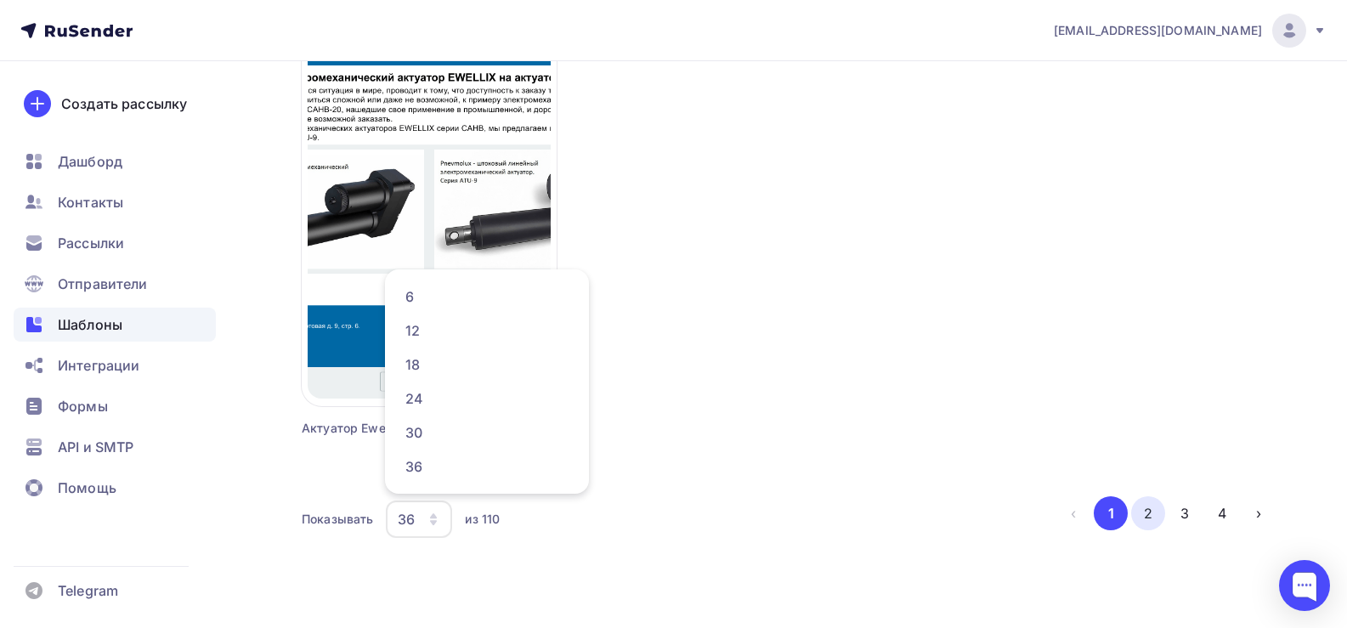
click at [1147, 518] on button "2" at bounding box center [1148, 513] width 34 height 34
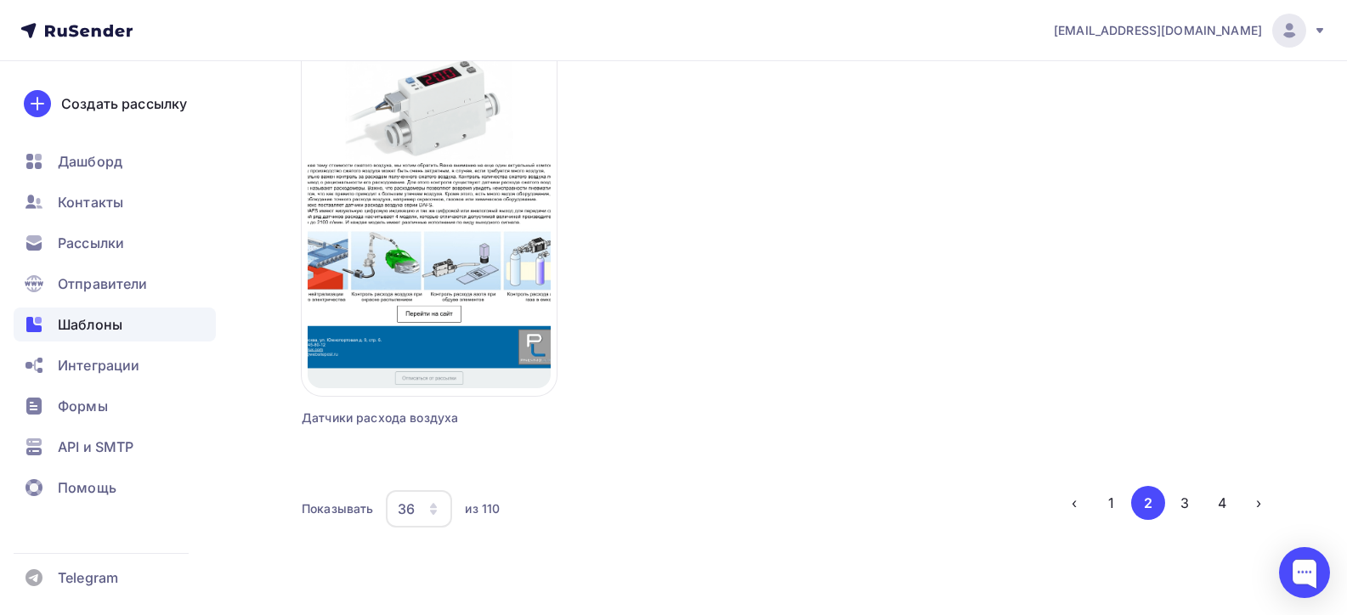
scroll to position [4422, 0]
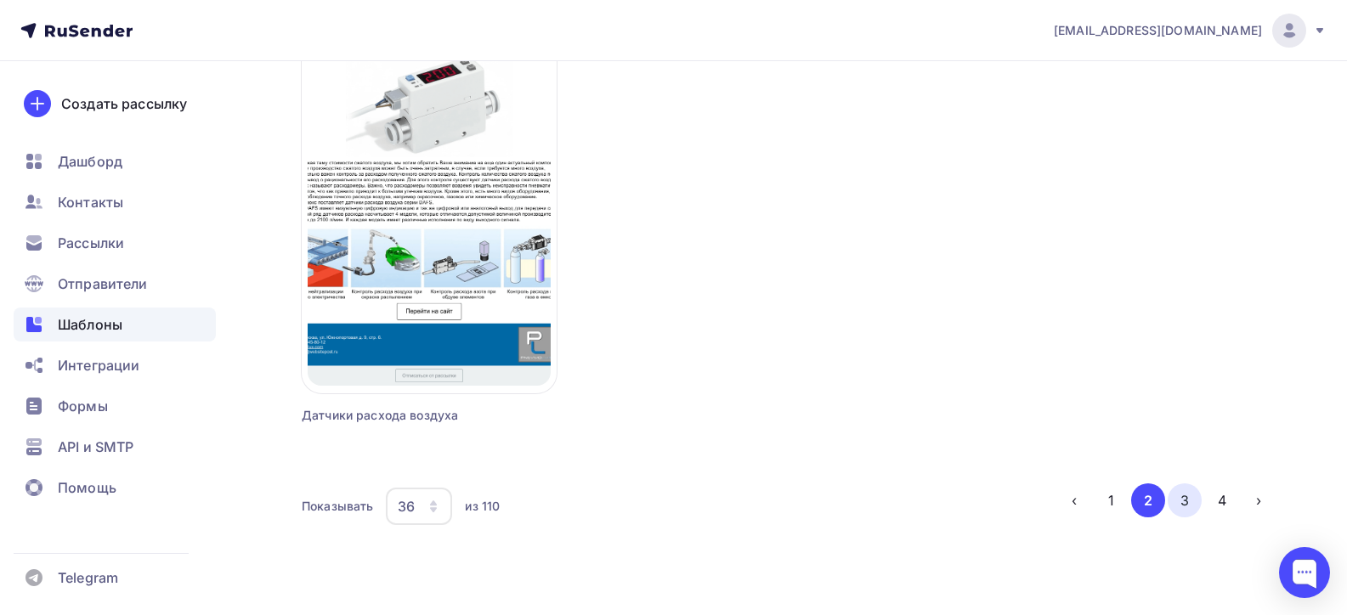
click at [1183, 502] on button "3" at bounding box center [1185, 501] width 34 height 34
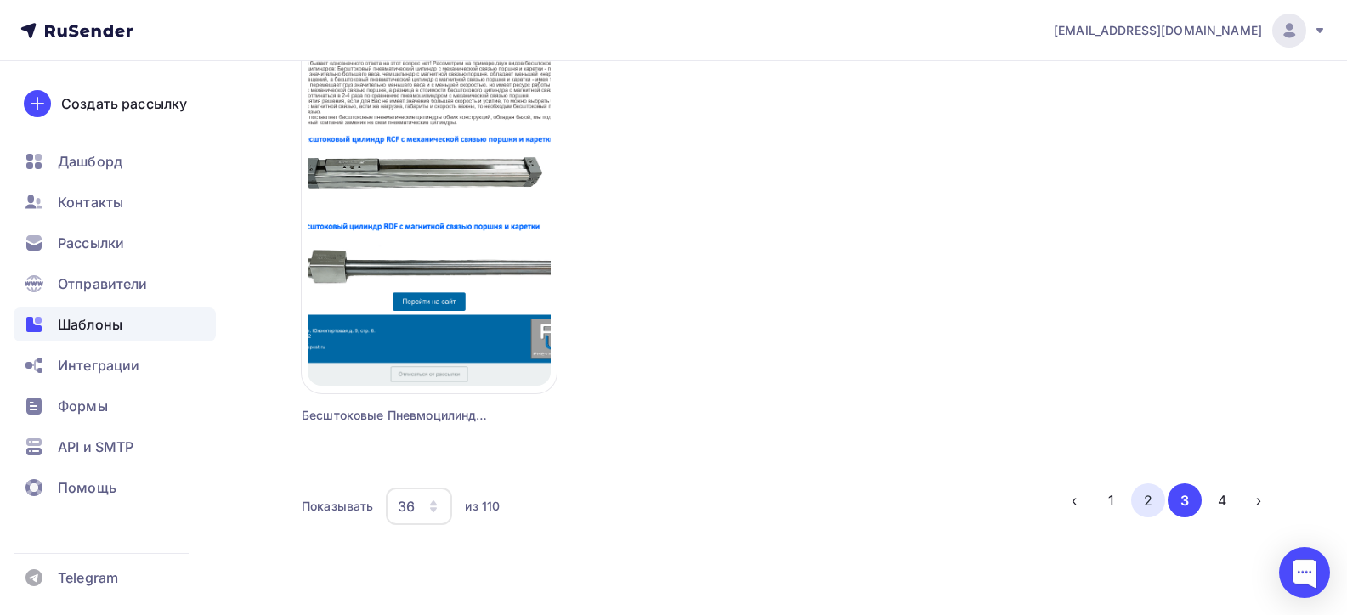
click at [1147, 501] on button "2" at bounding box center [1148, 501] width 34 height 34
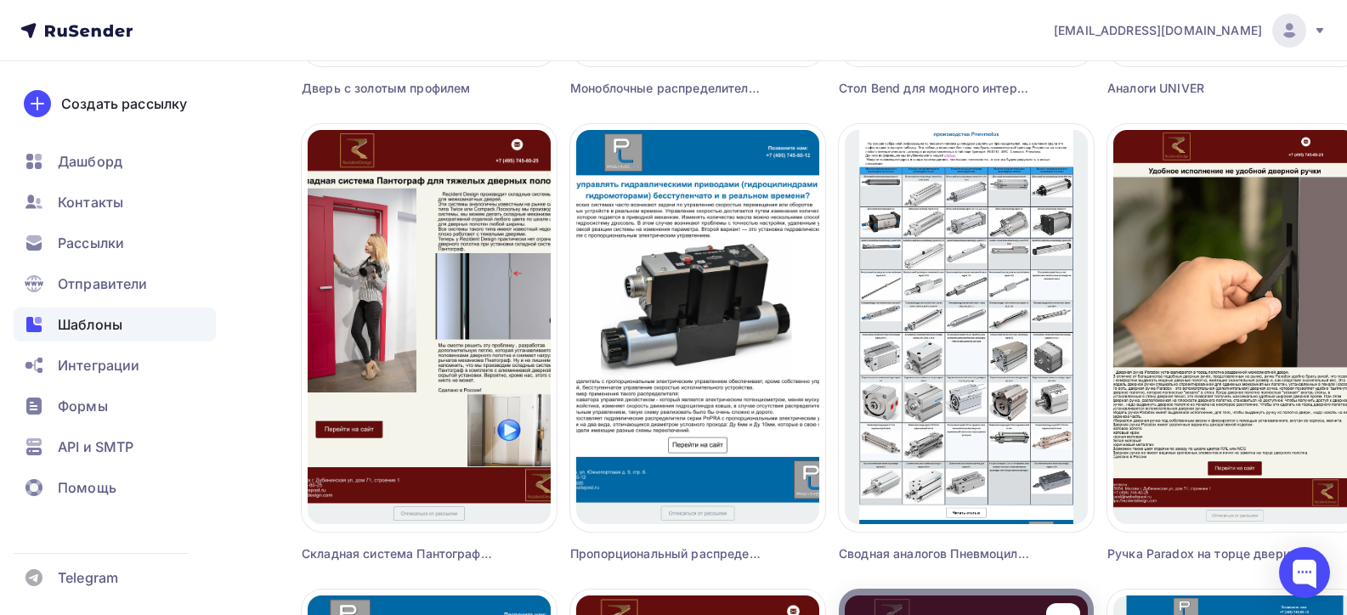
scroll to position [1022, 0]
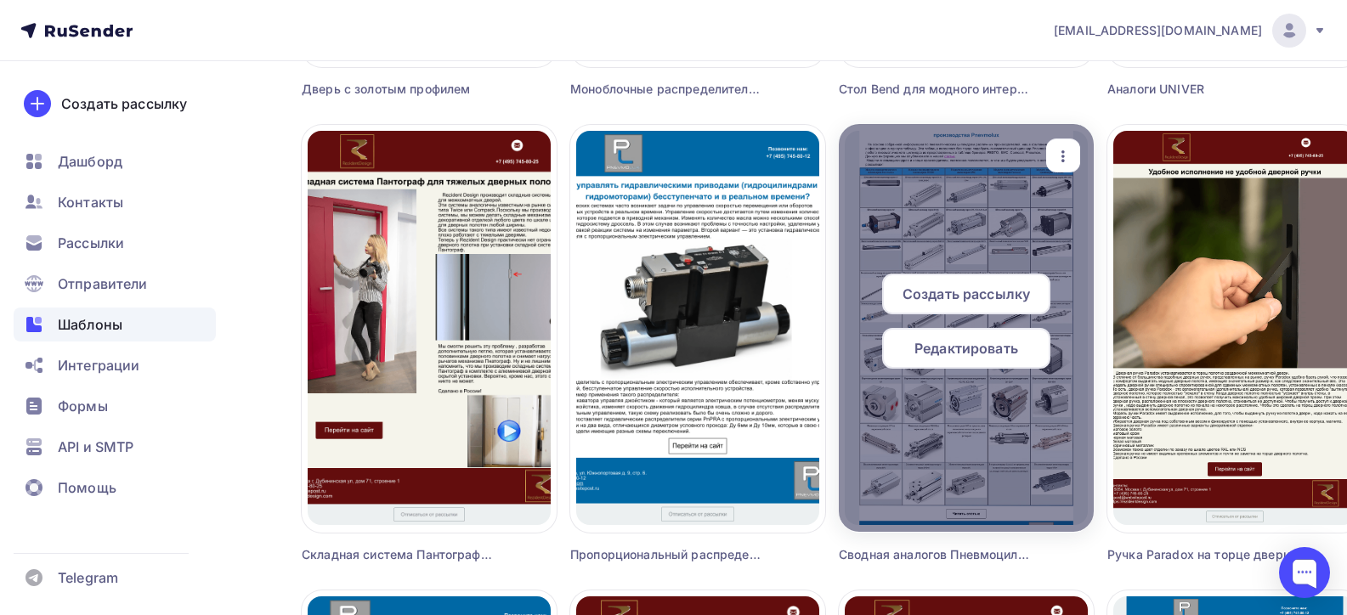
click at [1062, 155] on icon "button" at bounding box center [1063, 156] width 20 height 20
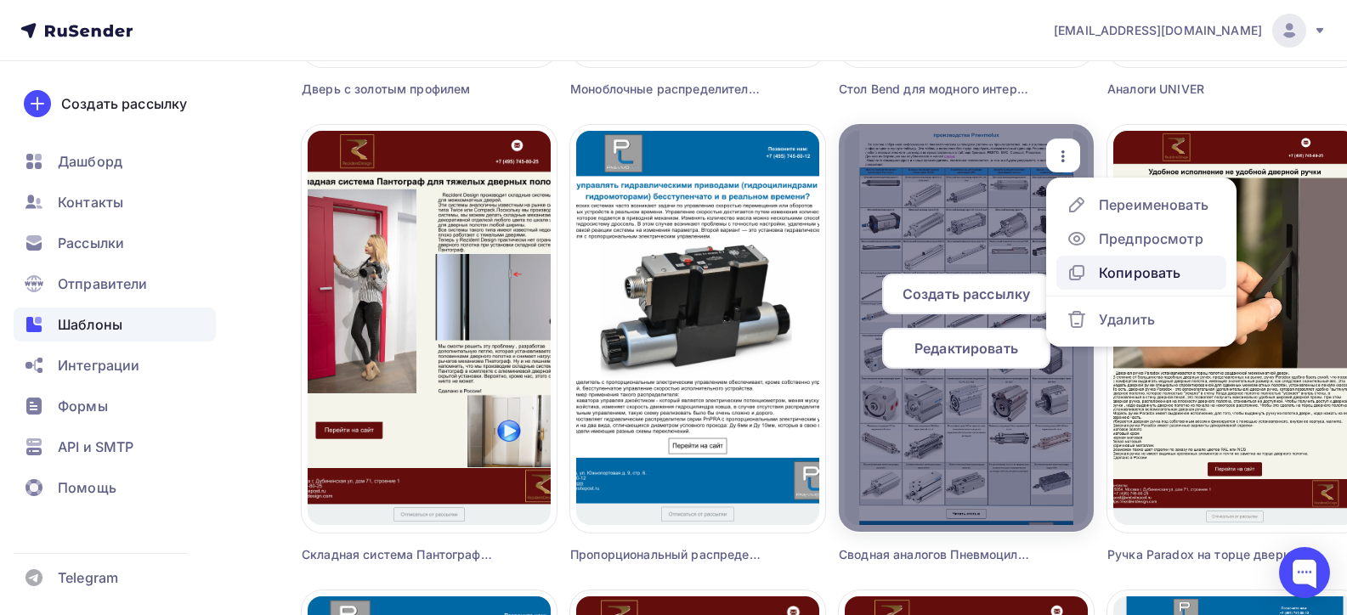
click at [1137, 279] on div "Копировать" at bounding box center [1140, 273] width 82 height 20
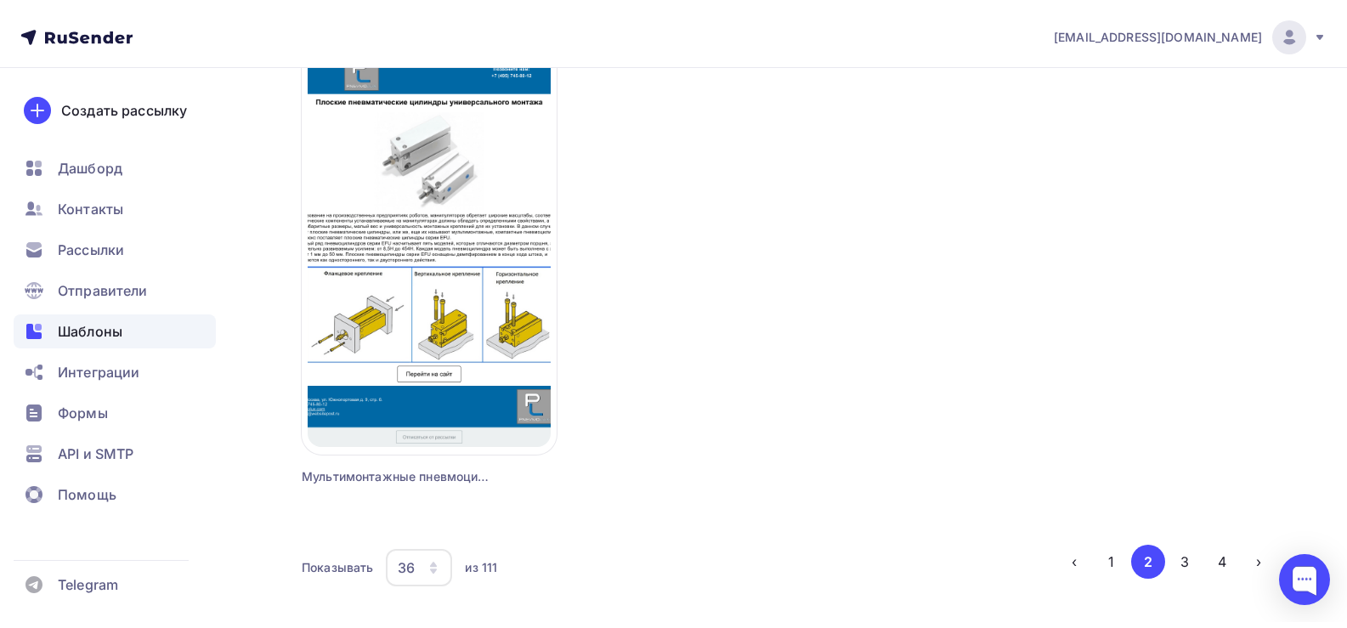
scroll to position [4337, 0]
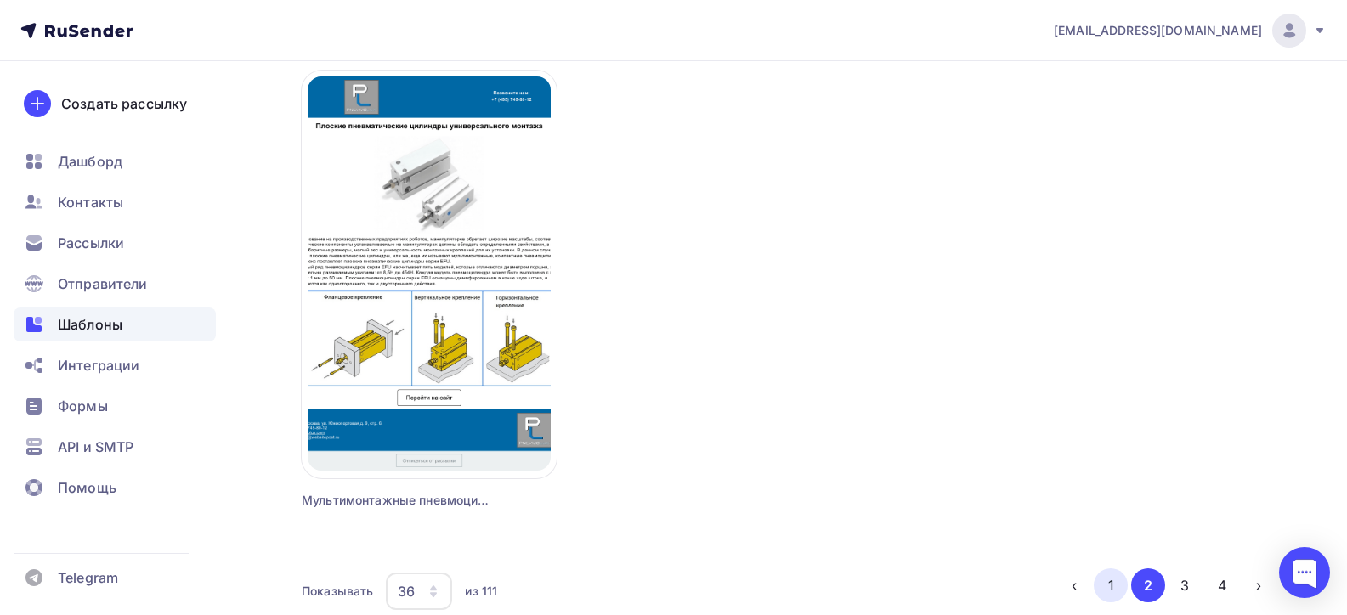
click at [1120, 593] on button "1" at bounding box center [1111, 586] width 34 height 34
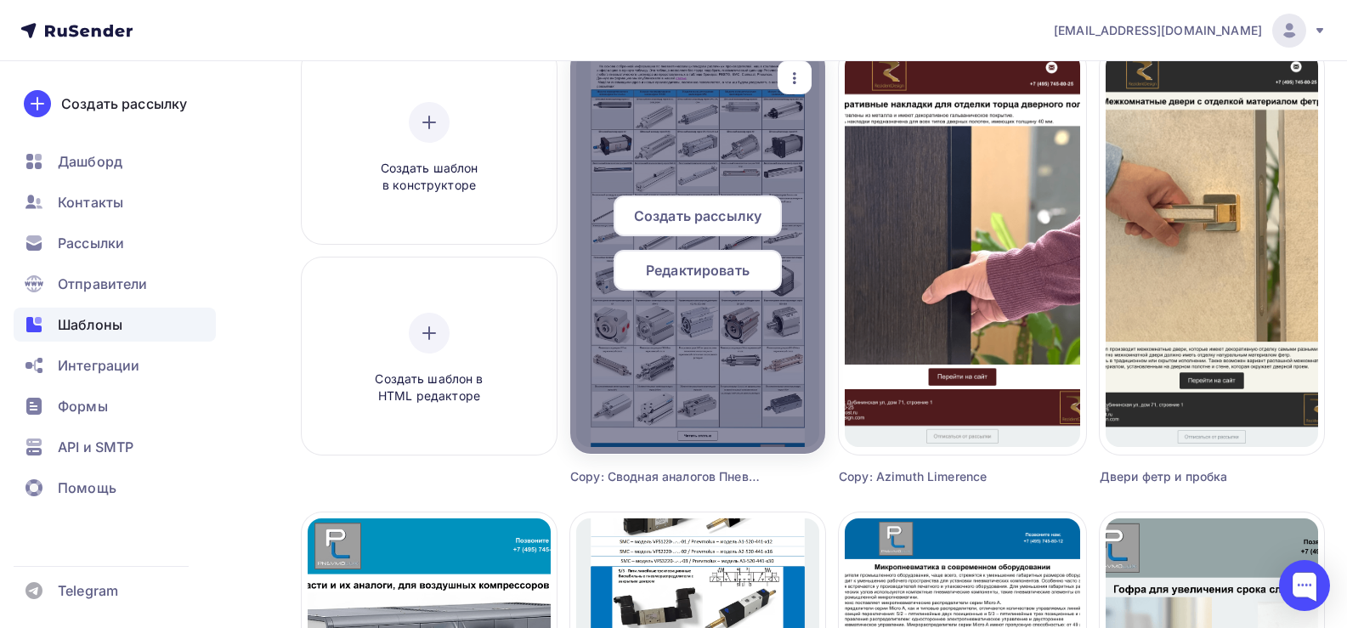
scroll to position [170, 0]
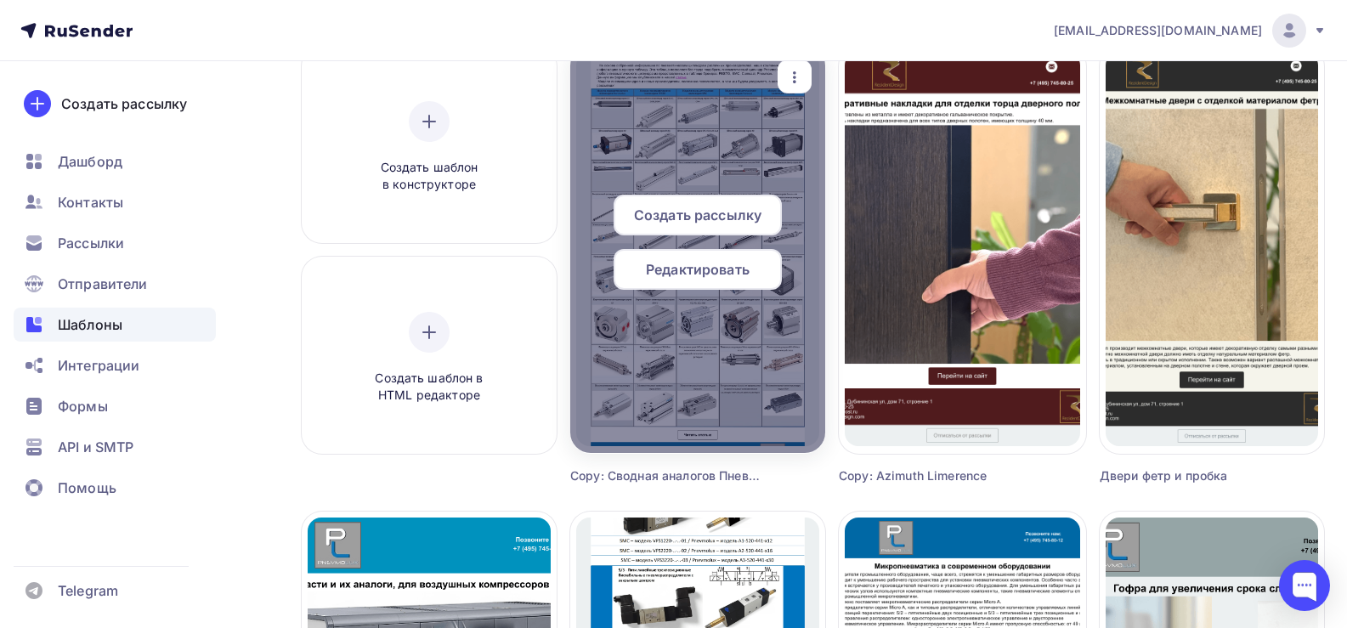
click at [800, 79] on icon "button" at bounding box center [795, 77] width 20 height 20
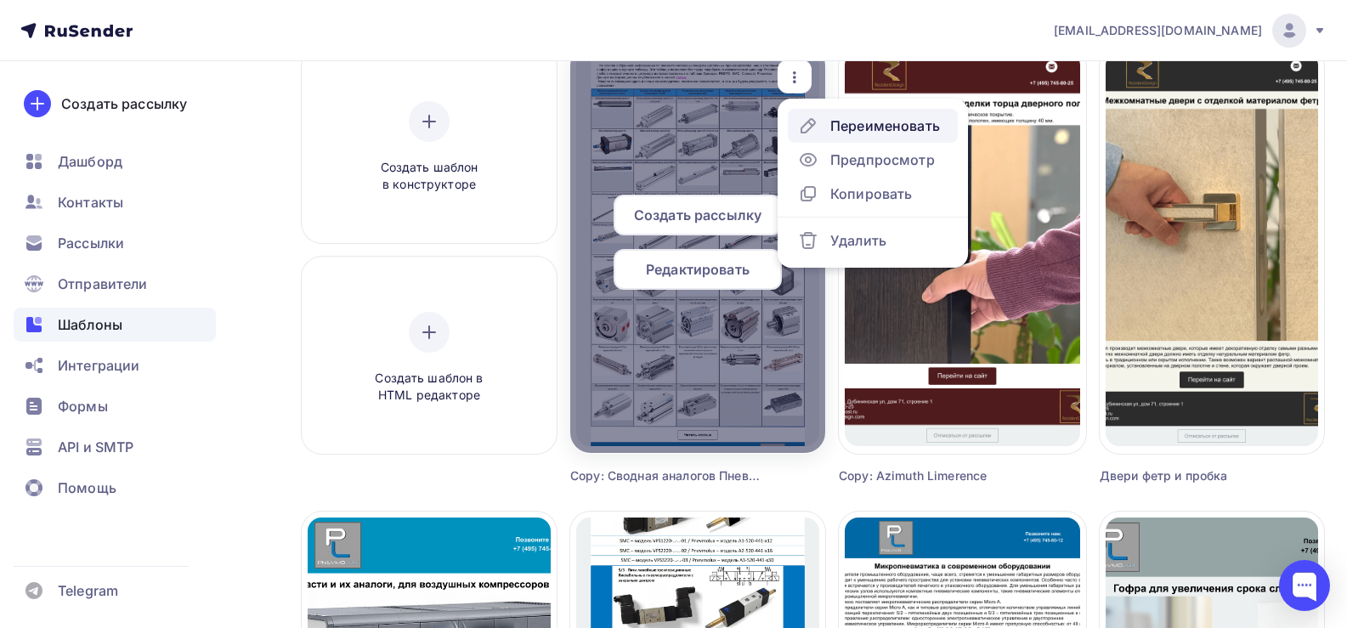
click at [852, 123] on div "Переименовать" at bounding box center [885, 126] width 110 height 20
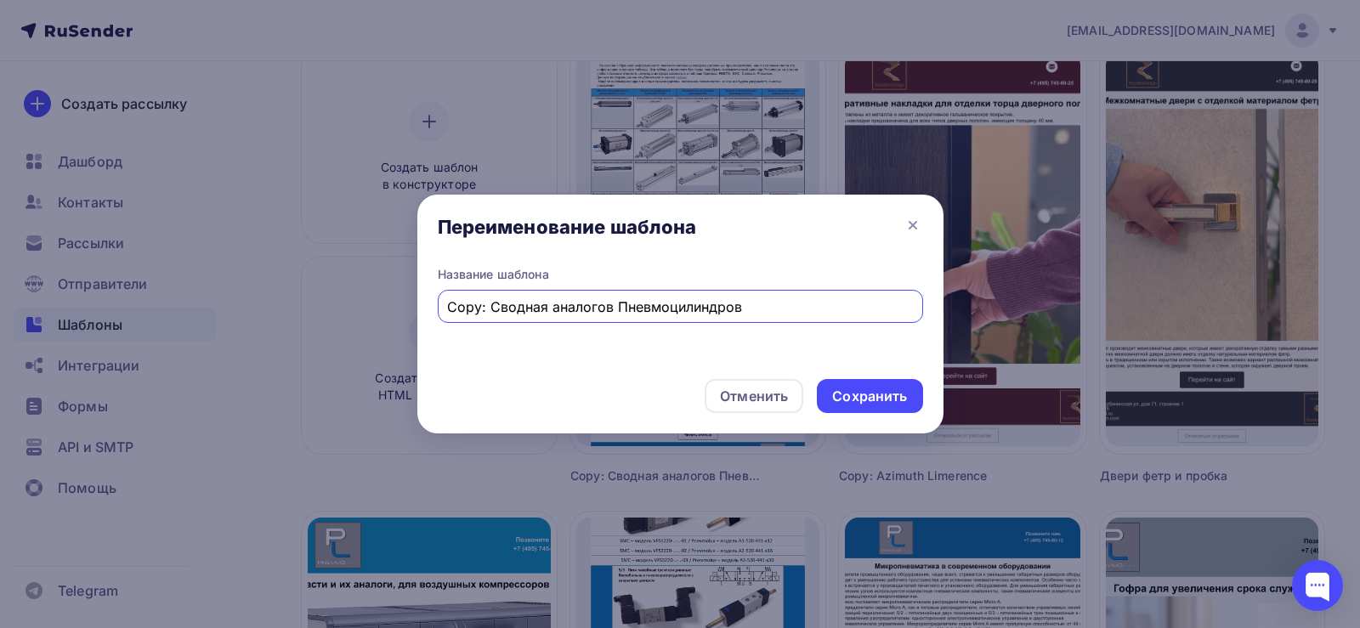
drag, startPoint x: 491, startPoint y: 303, endPoint x: 293, endPoint y: 329, distance: 199.8
click at [293, 329] on div "Переименование шаблона Название шаблона Copy: Сводная аналогов Пневмоцилиндров …" at bounding box center [680, 314] width 1360 height 628
drag, startPoint x: 573, startPoint y: 307, endPoint x: 993, endPoint y: 306, distance: 419.9
click at [993, 306] on div "Переименование шаблона Название шаблона Сводная аналогов Пневмоцилиндров Отмени…" at bounding box center [680, 314] width 1360 height 628
type input "Сводная аналогов Распределителей"
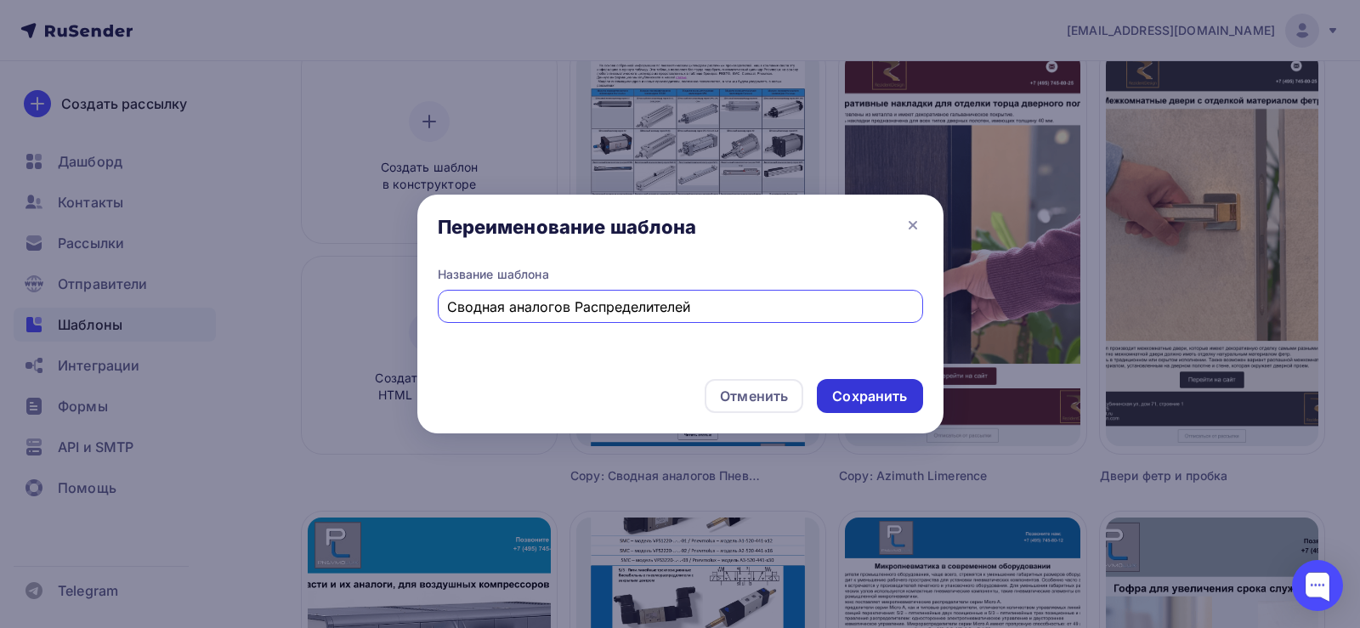
click at [899, 387] on div "Сохранить" at bounding box center [869, 397] width 75 height 20
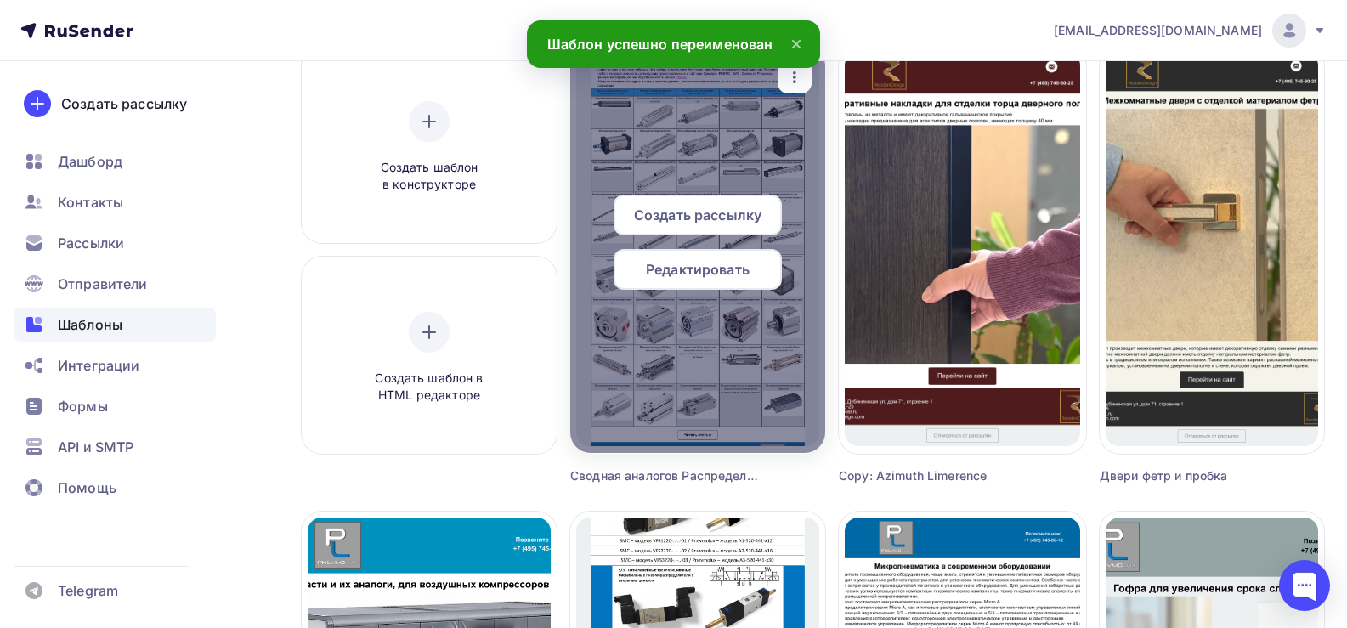
click at [688, 275] on span "Редактировать" at bounding box center [698, 269] width 104 height 20
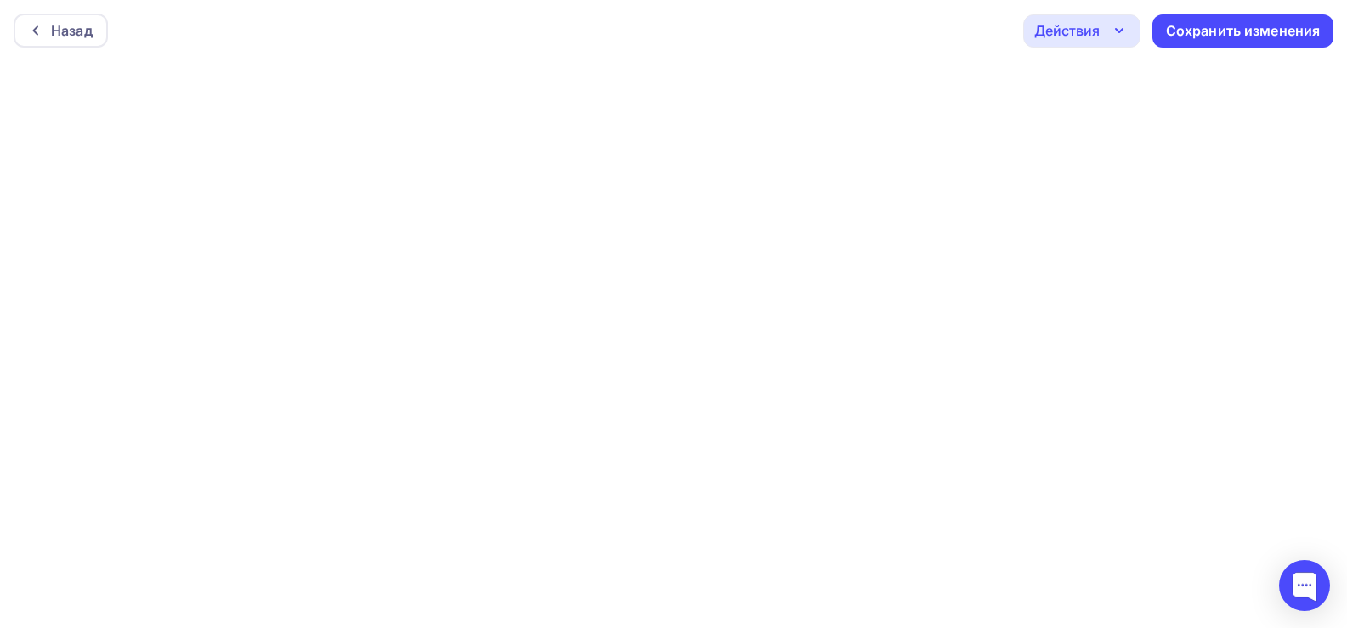
click at [1108, 35] on div "Действия" at bounding box center [1081, 30] width 117 height 33
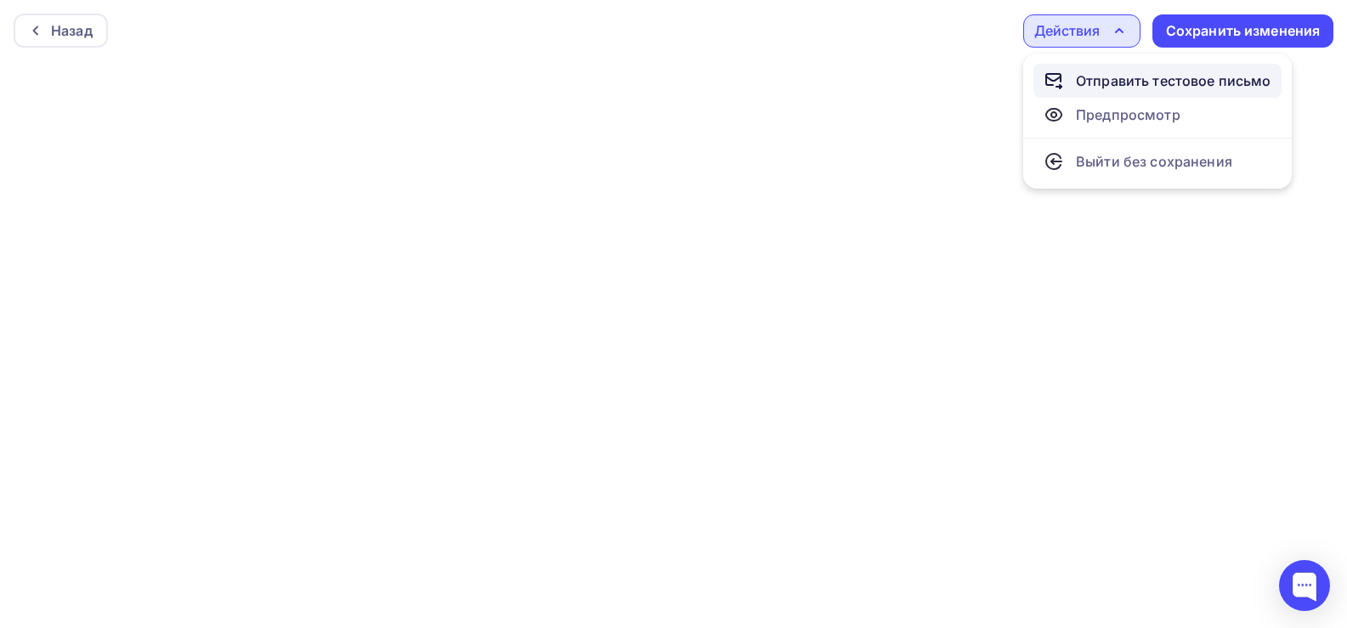
click at [1099, 85] on div "Отправить тестовое письмо" at bounding box center [1173, 81] width 195 height 20
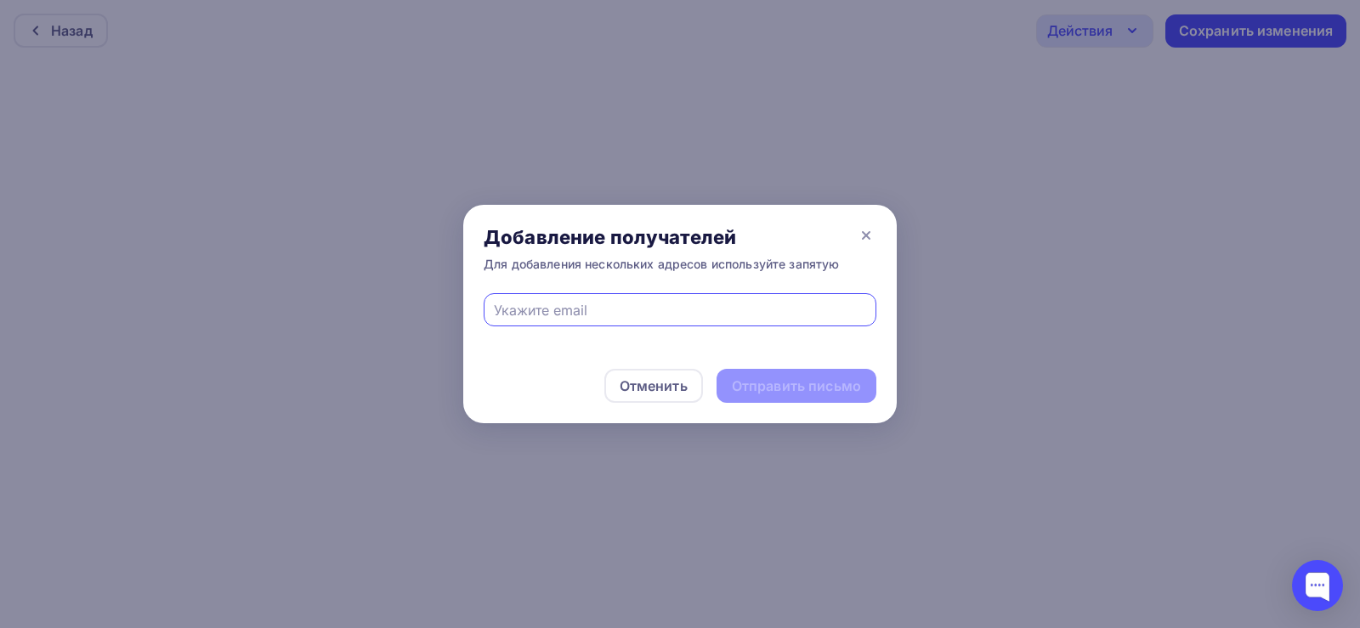
click at [648, 309] on input "text" at bounding box center [680, 310] width 373 height 20
type input "[EMAIL_ADDRESS][DOMAIN_NAME]"
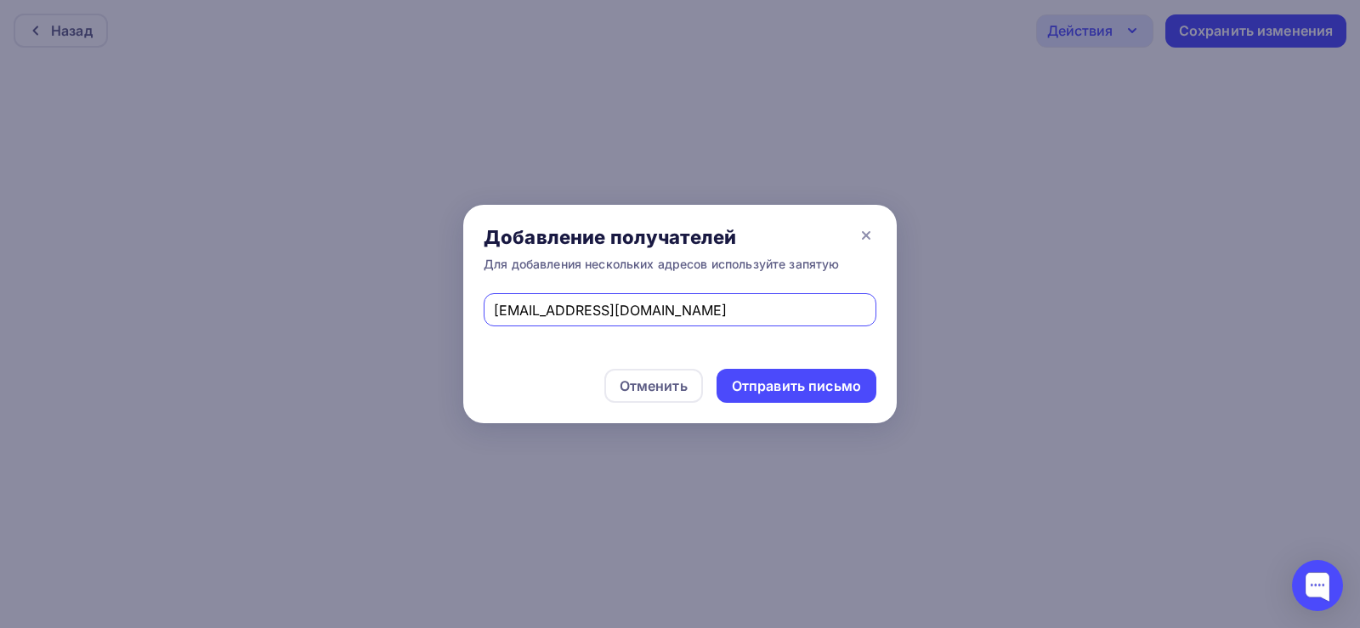
click at [778, 405] on div "Отменить Отправить письмо" at bounding box center [679, 385] width 433 height 75
click at [785, 393] on div "Отправить письмо" at bounding box center [796, 387] width 129 height 20
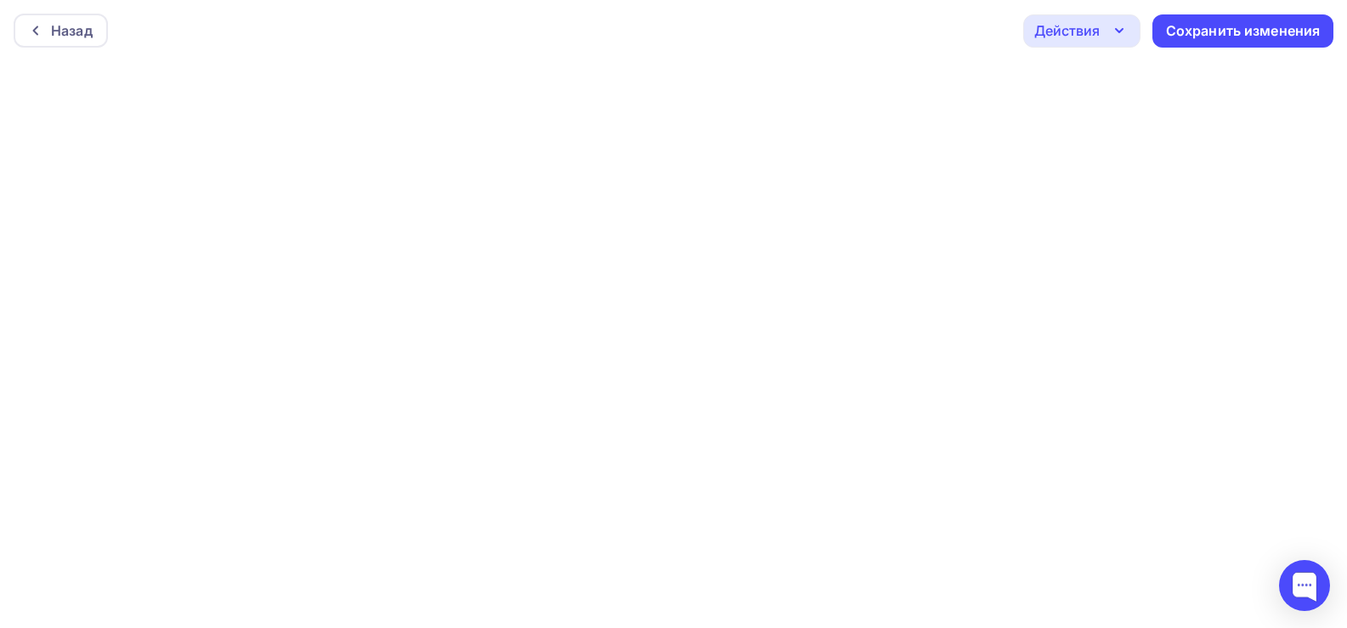
click at [1106, 26] on div "Действия" at bounding box center [1081, 30] width 117 height 33
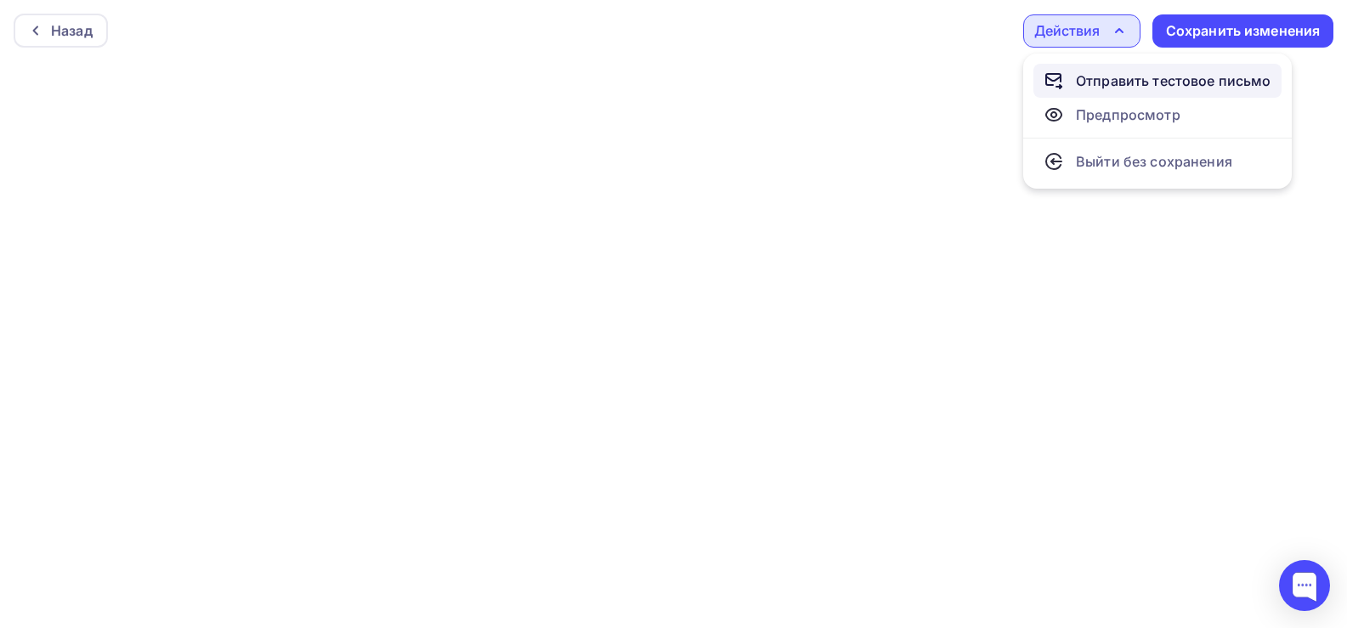
click at [1095, 78] on div "Отправить тестовое письмо" at bounding box center [1173, 81] width 195 height 20
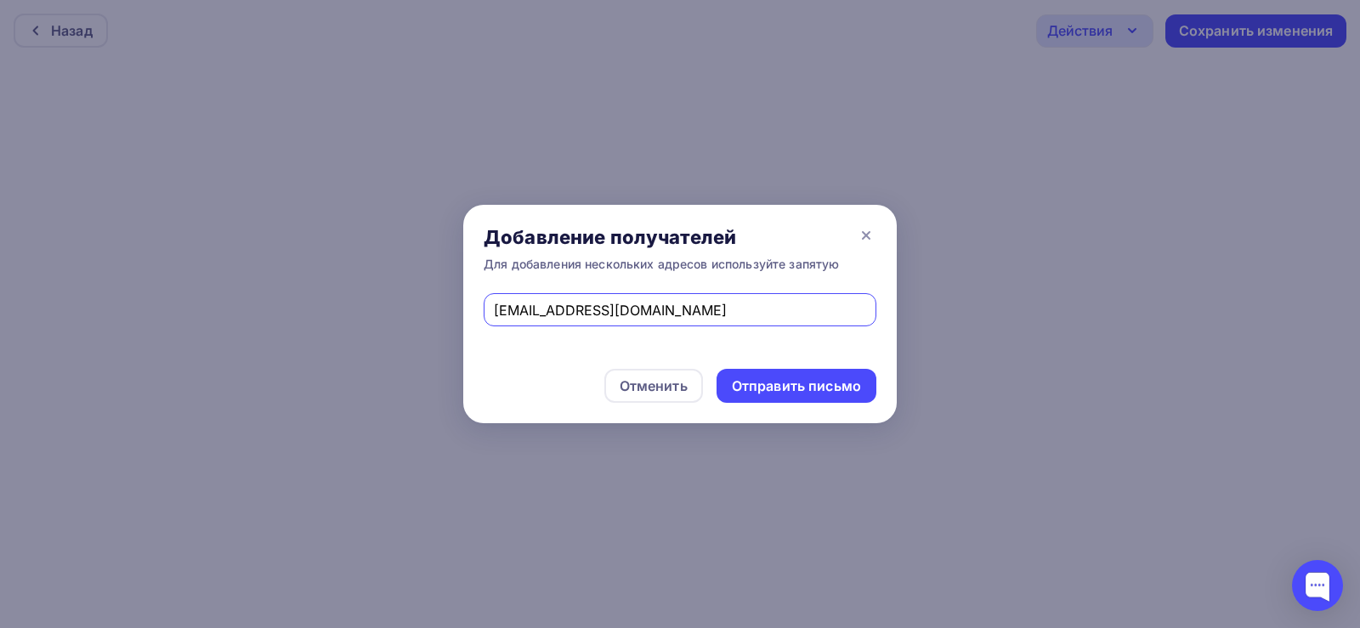
drag, startPoint x: 683, startPoint y: 309, endPoint x: 433, endPoint y: 304, distance: 250.8
click at [433, 304] on div "Добавление получателей Для добавления нескольких адресов используйте запятую [E…" at bounding box center [680, 314] width 1360 height 628
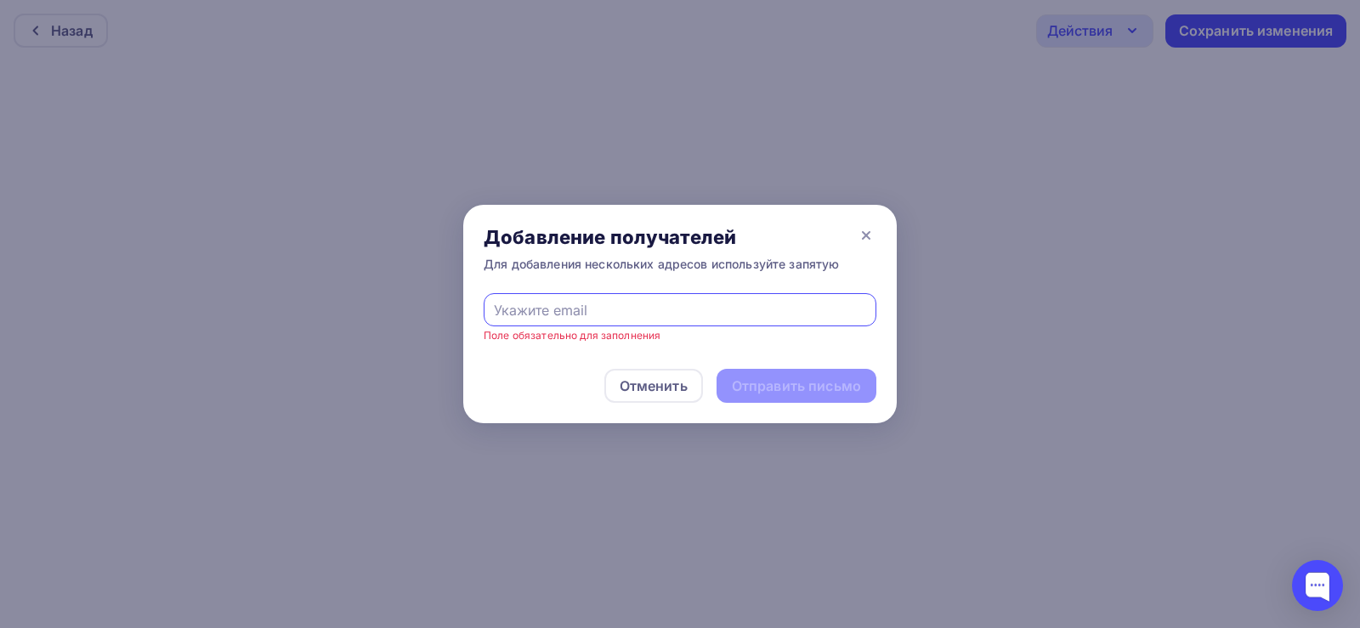
click at [577, 309] on input "text" at bounding box center [680, 310] width 373 height 20
type input "[EMAIL_ADDRESS][DOMAIN_NAME]"
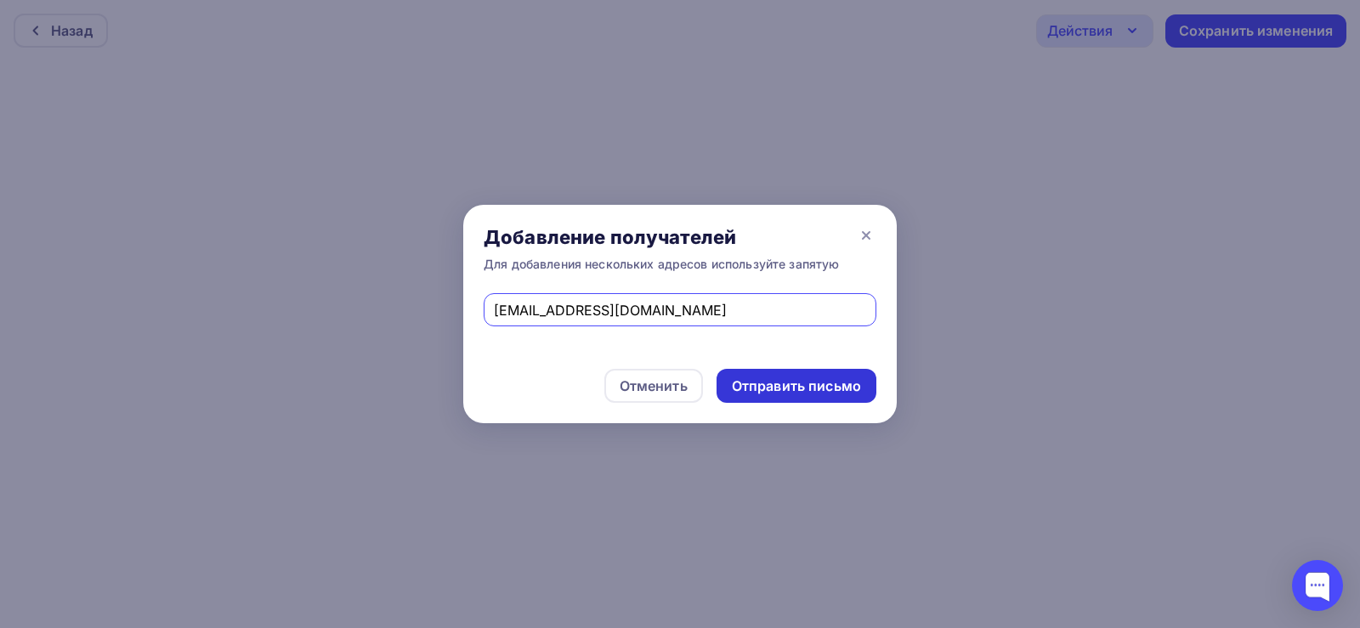
click at [790, 388] on div "Отправить письмо" at bounding box center [796, 387] width 129 height 20
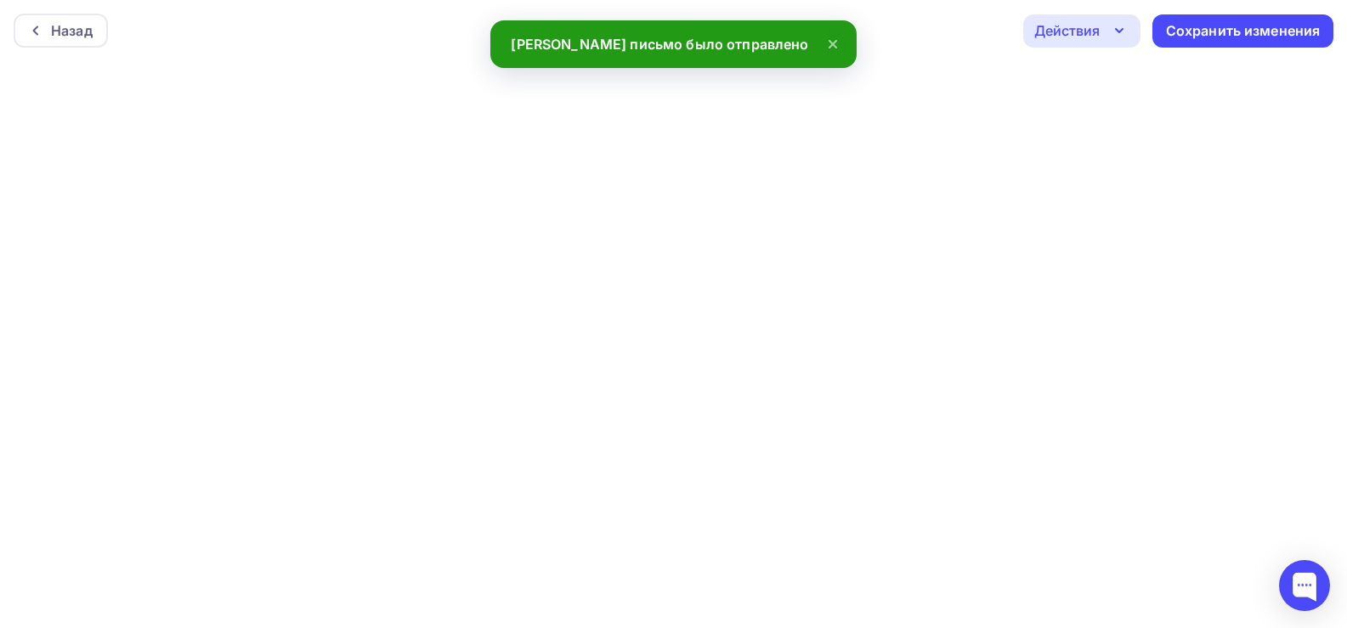
click at [1086, 18] on div "Действия" at bounding box center [1081, 30] width 117 height 33
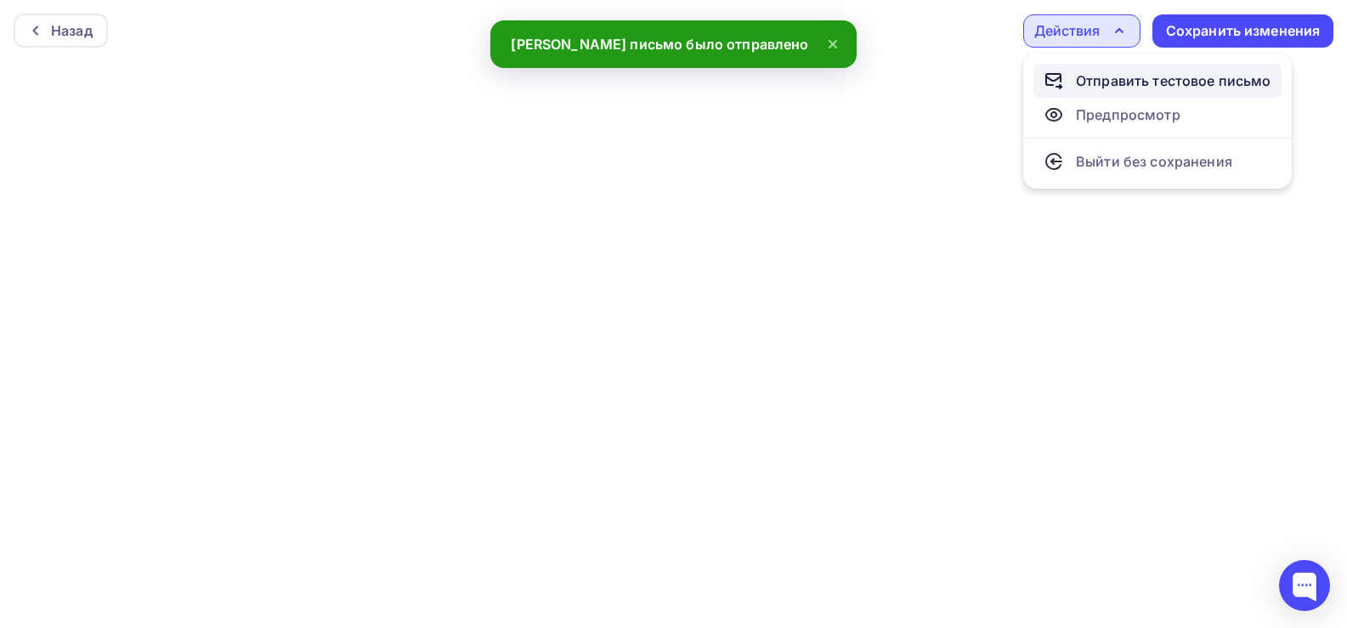
click at [1107, 88] on div "Отправить тестовое письмо" at bounding box center [1173, 81] width 195 height 20
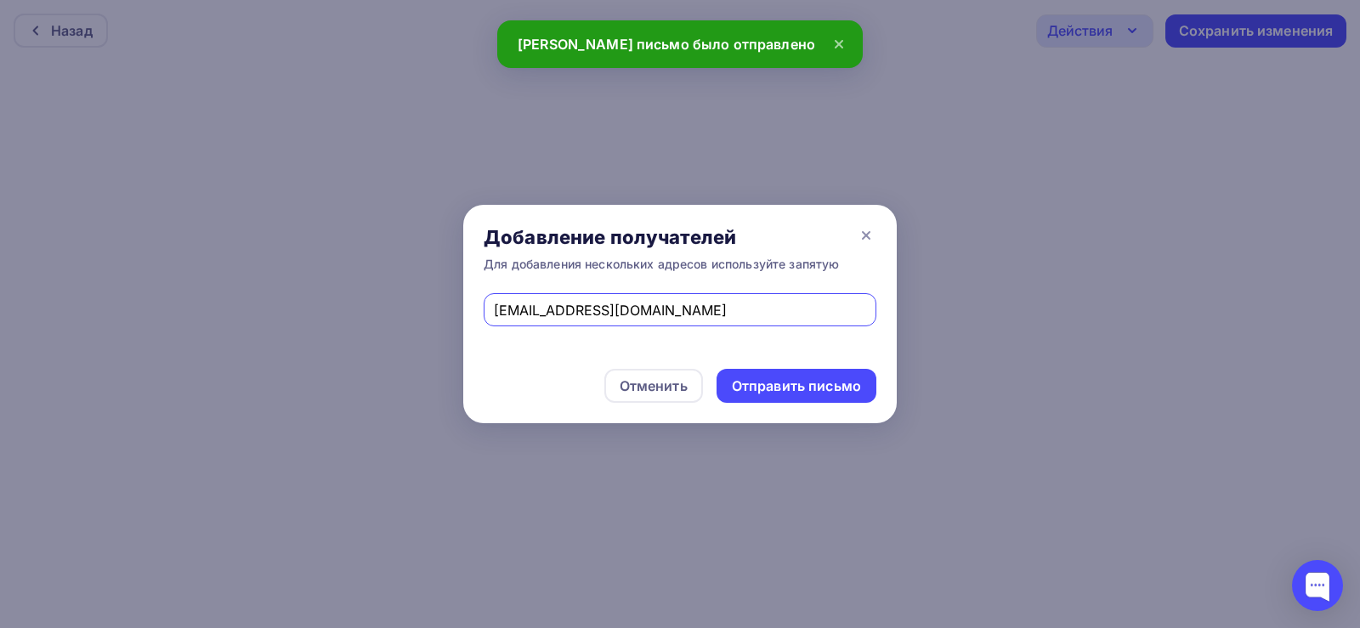
drag, startPoint x: 709, startPoint y: 313, endPoint x: 308, endPoint y: 289, distance: 401.9
click at [308, 290] on div "Добавление получателей Для добавления нескольких адресов используйте запятую [E…" at bounding box center [680, 314] width 1360 height 628
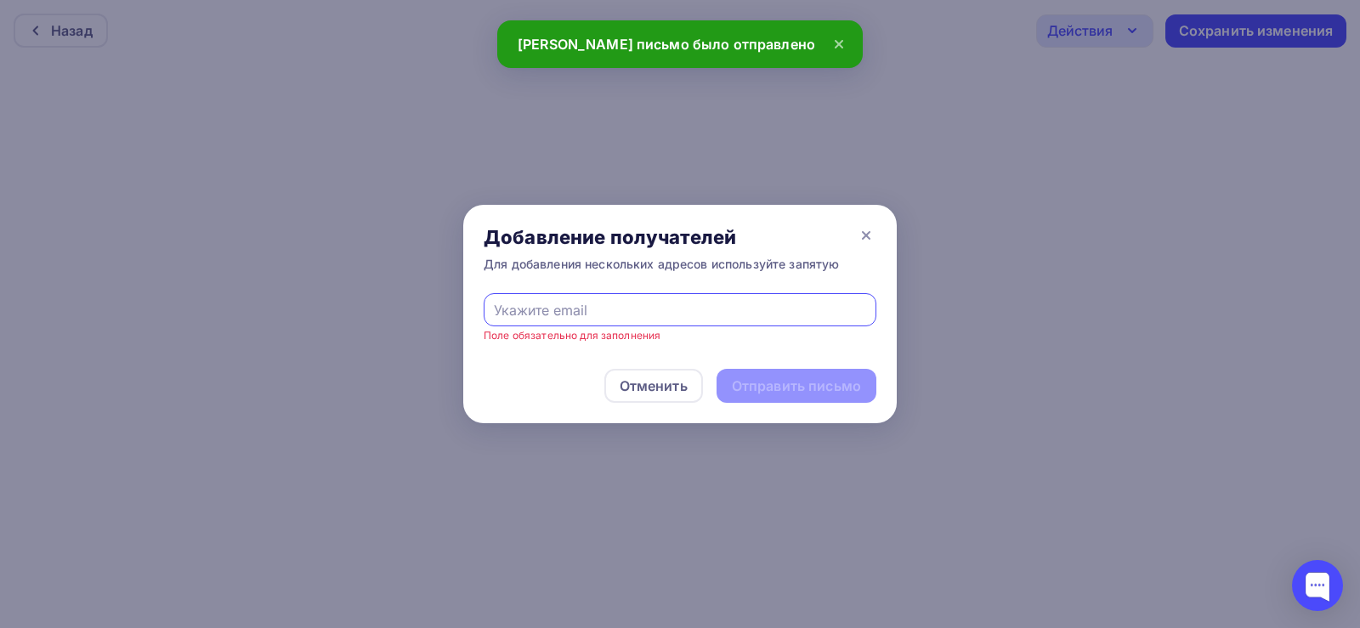
click at [547, 317] on input "text" at bounding box center [680, 310] width 373 height 20
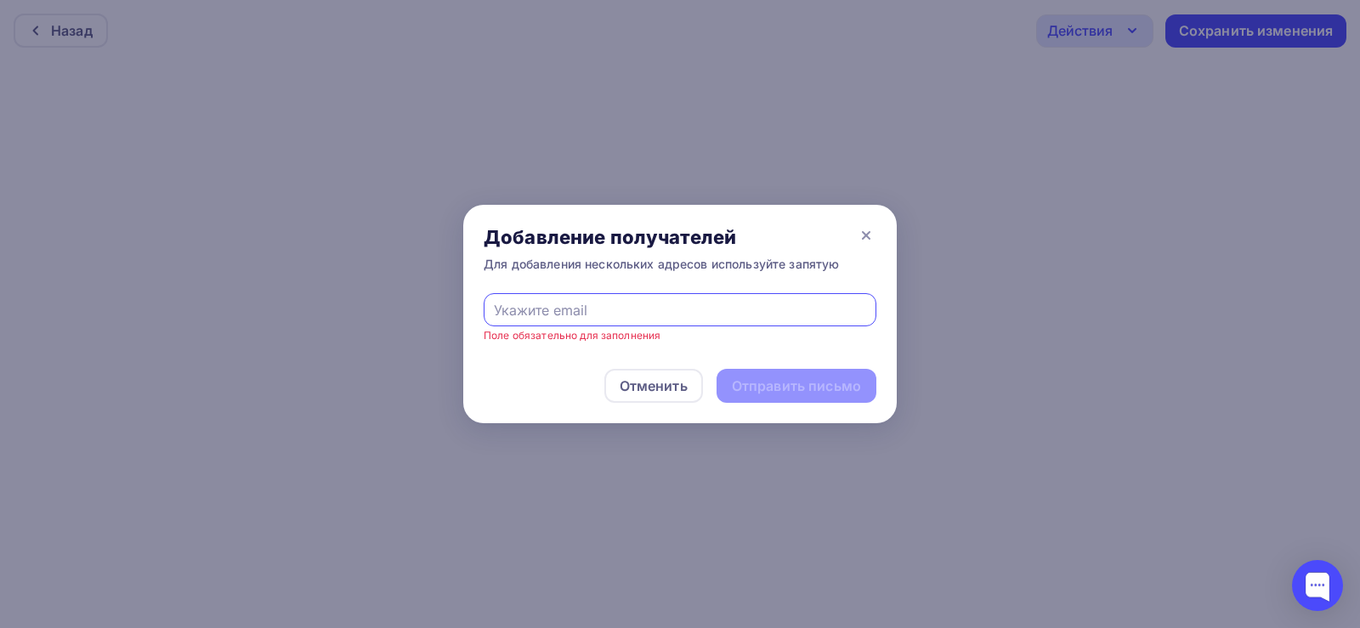
type input "[EMAIL_ADDRESS][DOMAIN_NAME]"
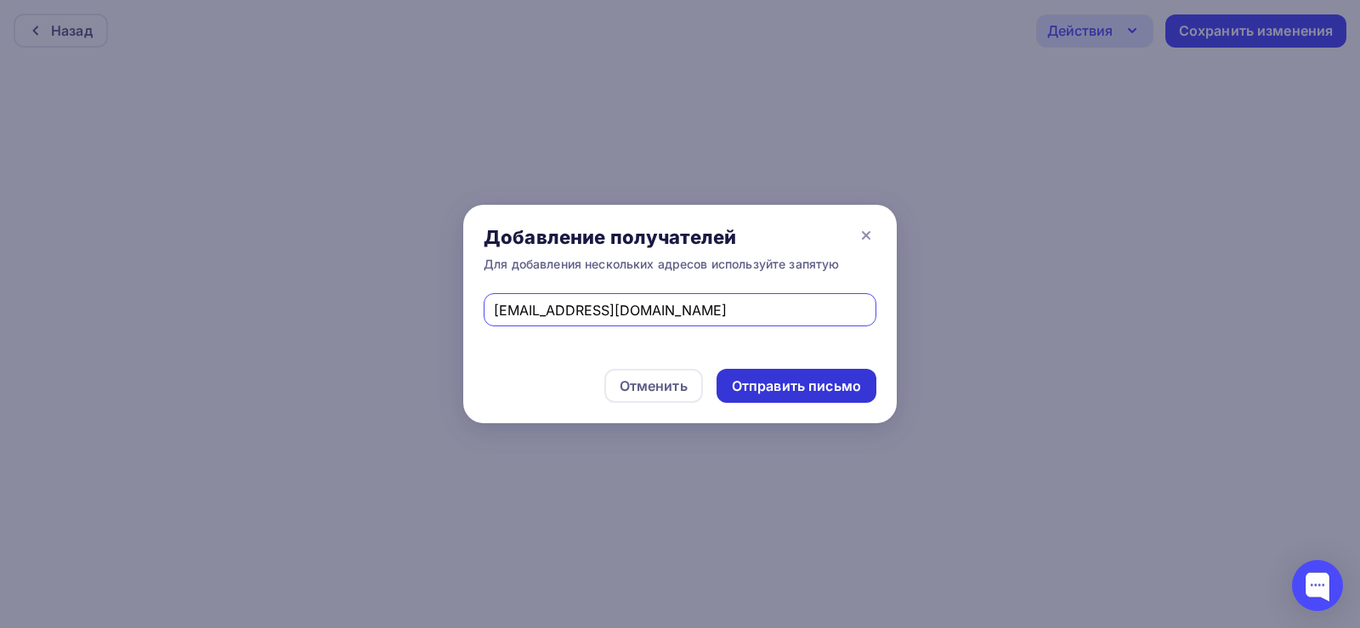
click at [780, 396] on div "Отправить письмо" at bounding box center [797, 386] width 160 height 34
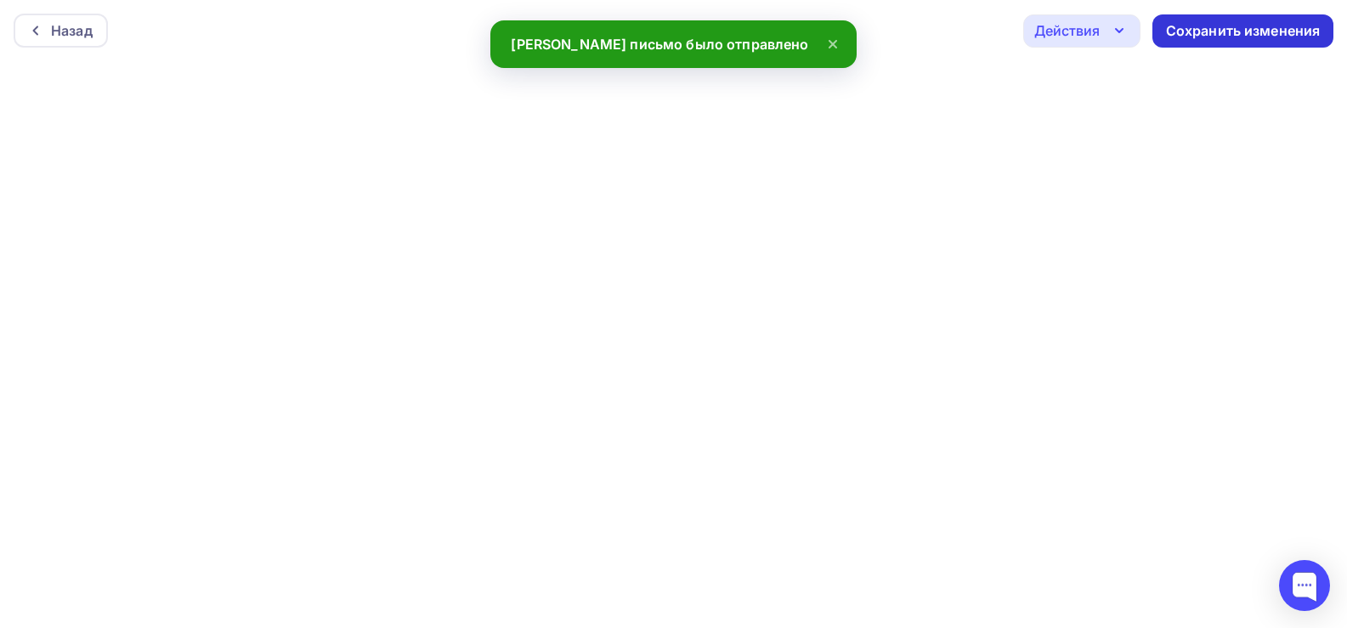
click at [1221, 34] on div "Сохранить изменения" at bounding box center [1243, 31] width 155 height 20
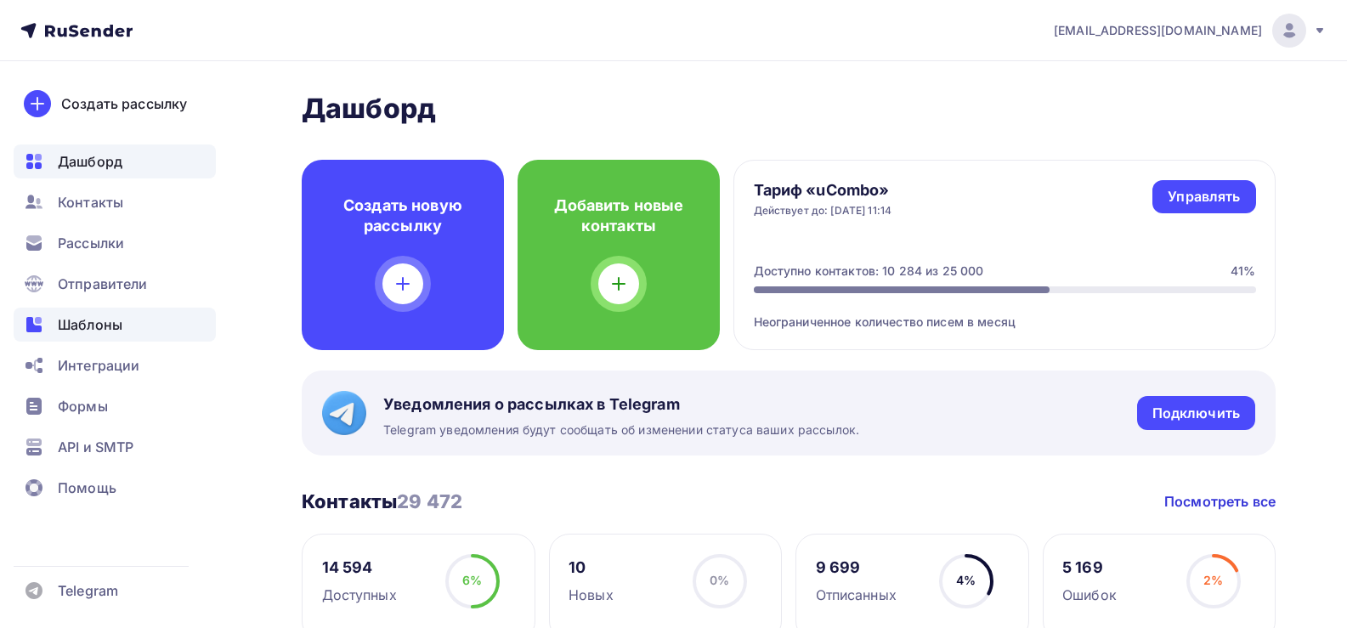
click at [68, 335] on div "Шаблоны" at bounding box center [115, 325] width 202 height 34
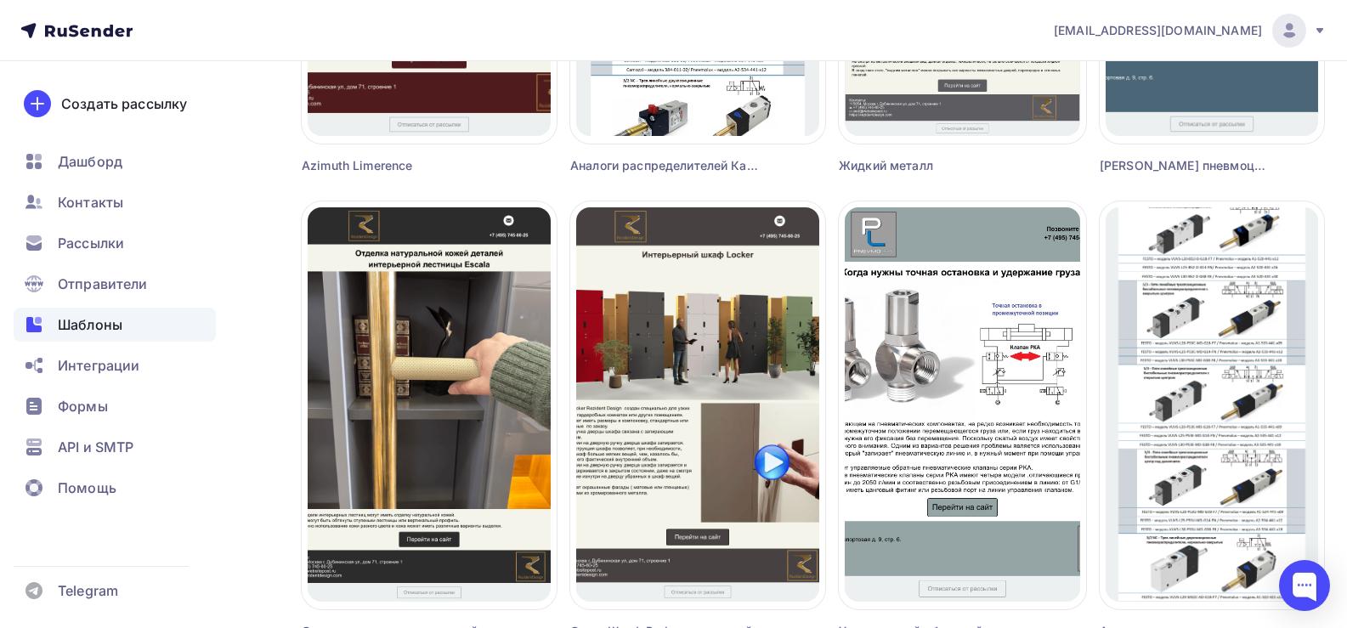
scroll to position [1870, 0]
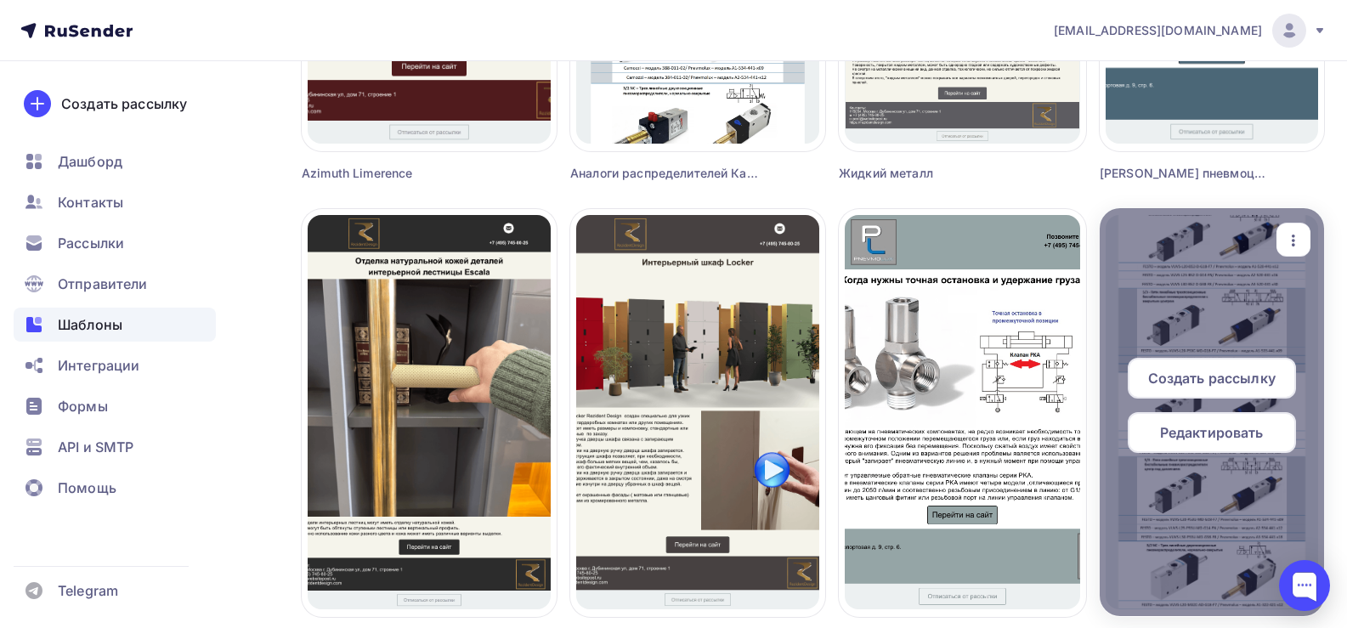
click at [1301, 241] on icon "button" at bounding box center [1293, 240] width 20 height 20
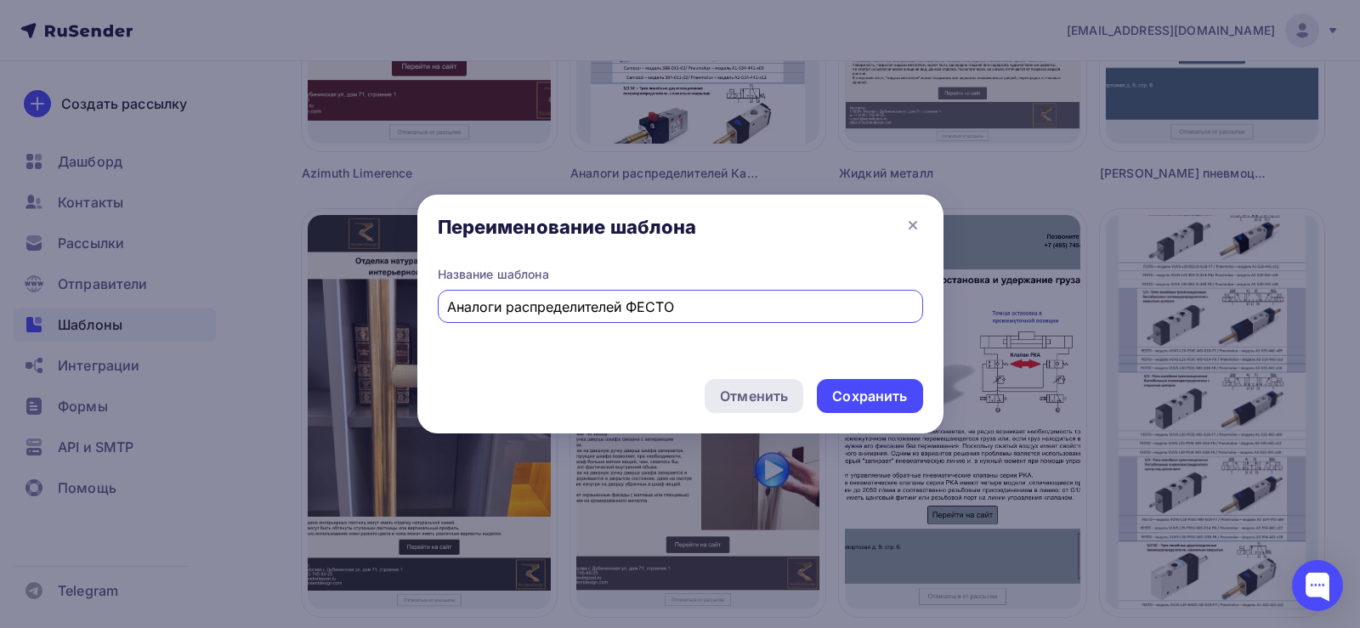
click at [742, 389] on div "Отменить" at bounding box center [754, 396] width 68 height 20
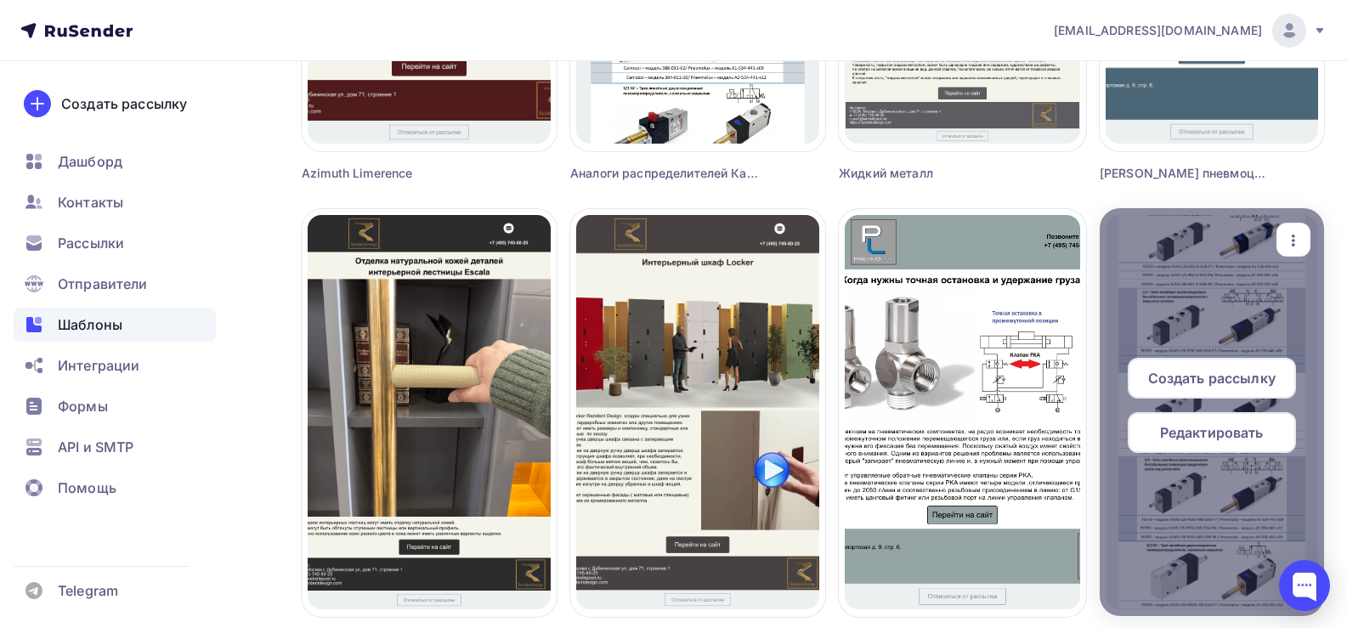
click at [1304, 240] on icon "button" at bounding box center [1293, 240] width 20 height 20
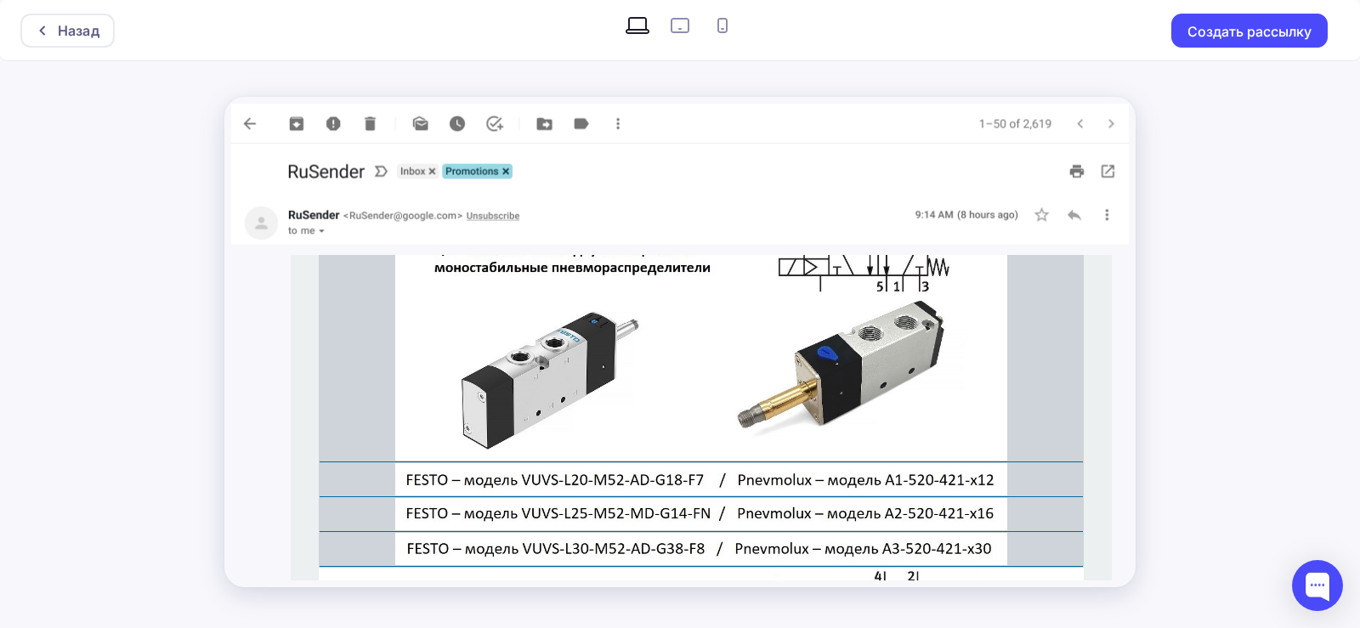
scroll to position [255, 0]
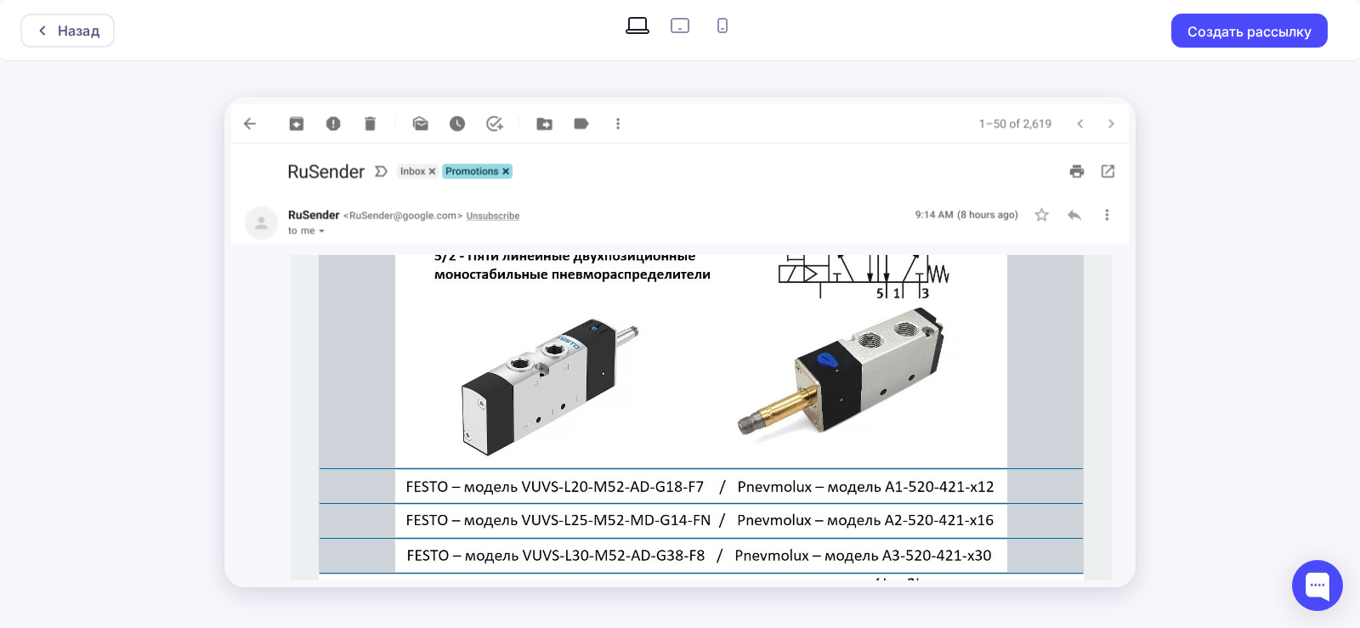
click at [629, 482] on img at bounding box center [701, 486] width 612 height 32
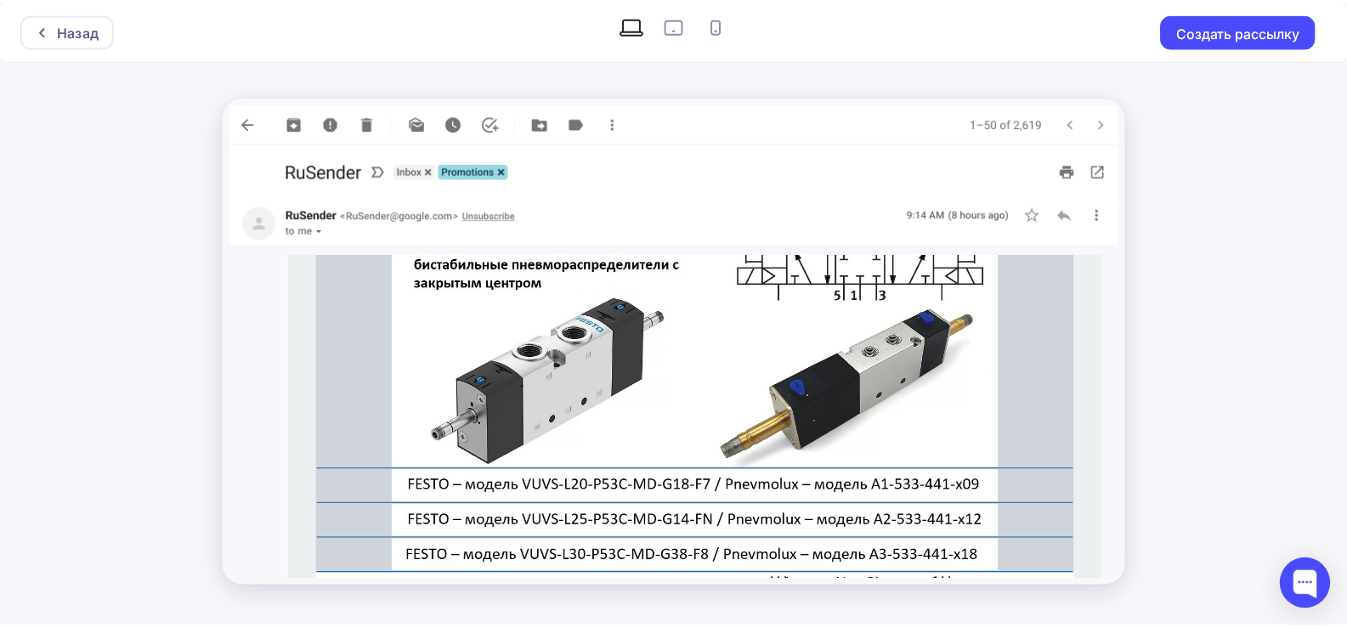
scroll to position [935, 0]
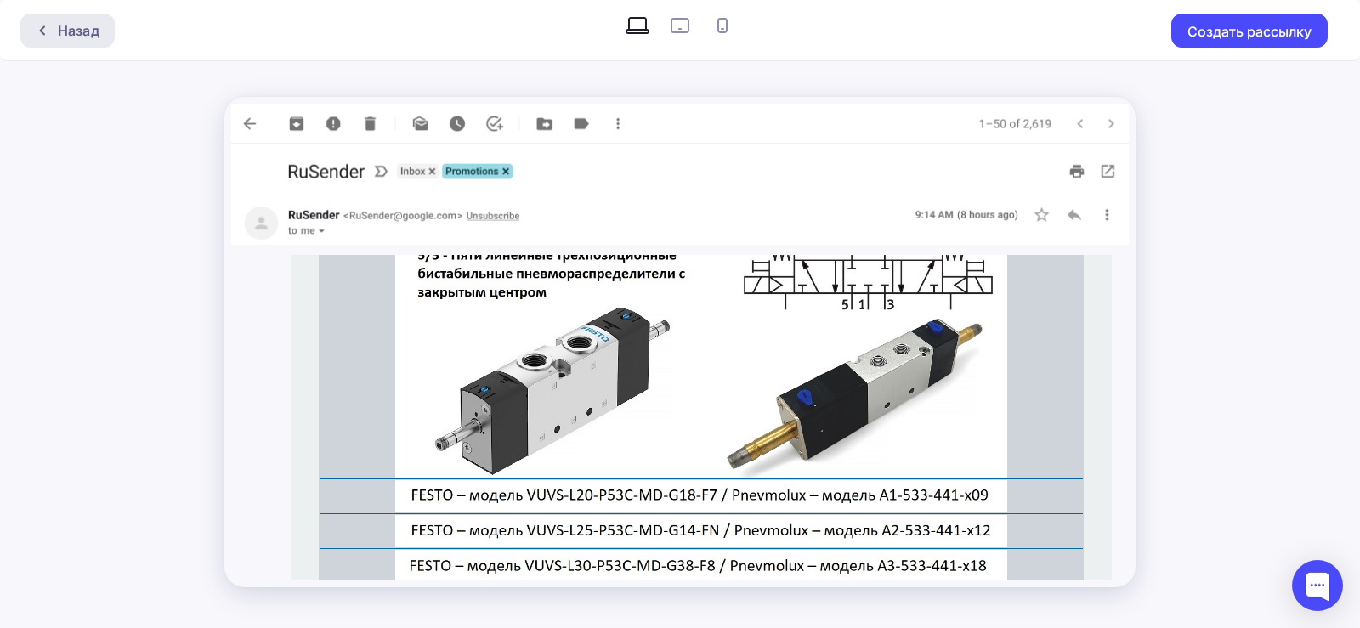
click at [69, 27] on div "Назад" at bounding box center [79, 30] width 42 height 20
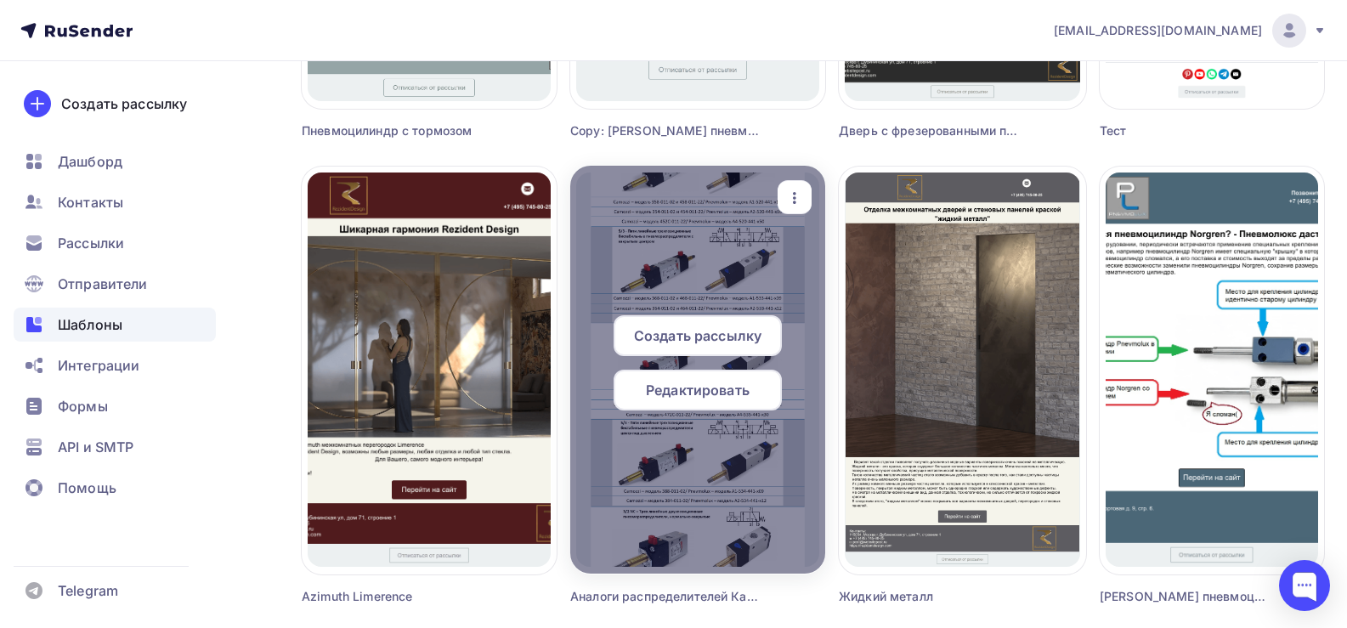
scroll to position [1445, 0]
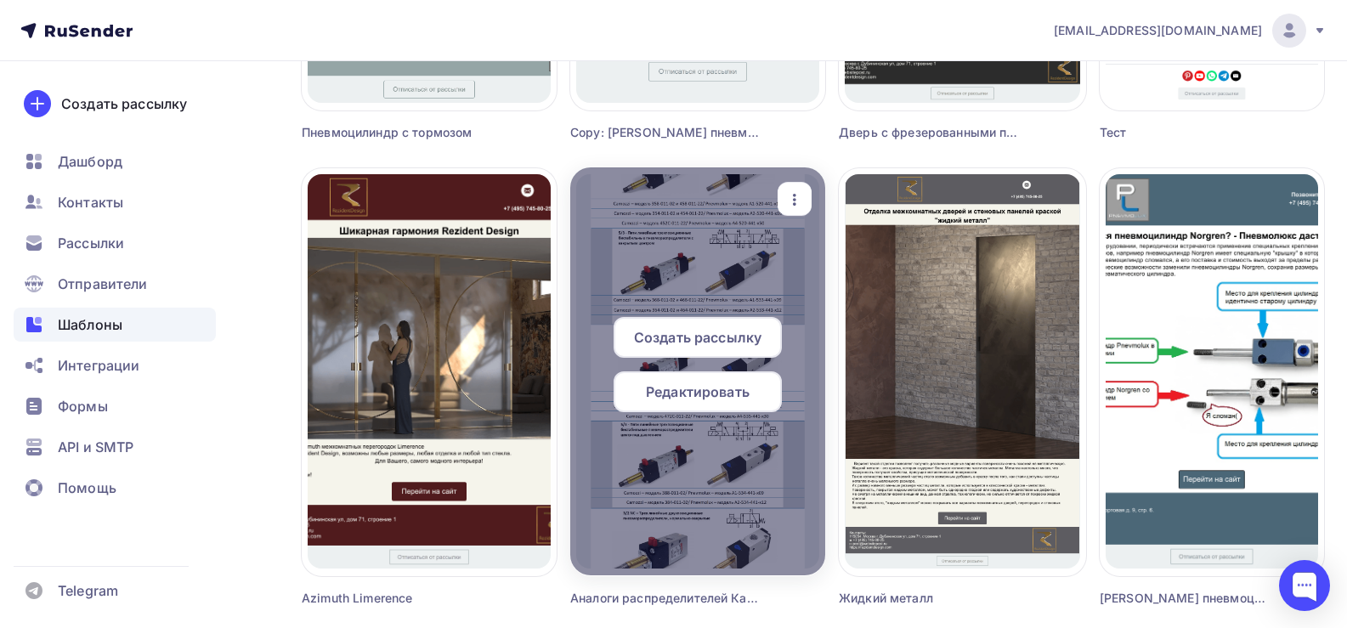
click at [797, 192] on icon "button" at bounding box center [795, 200] width 20 height 20
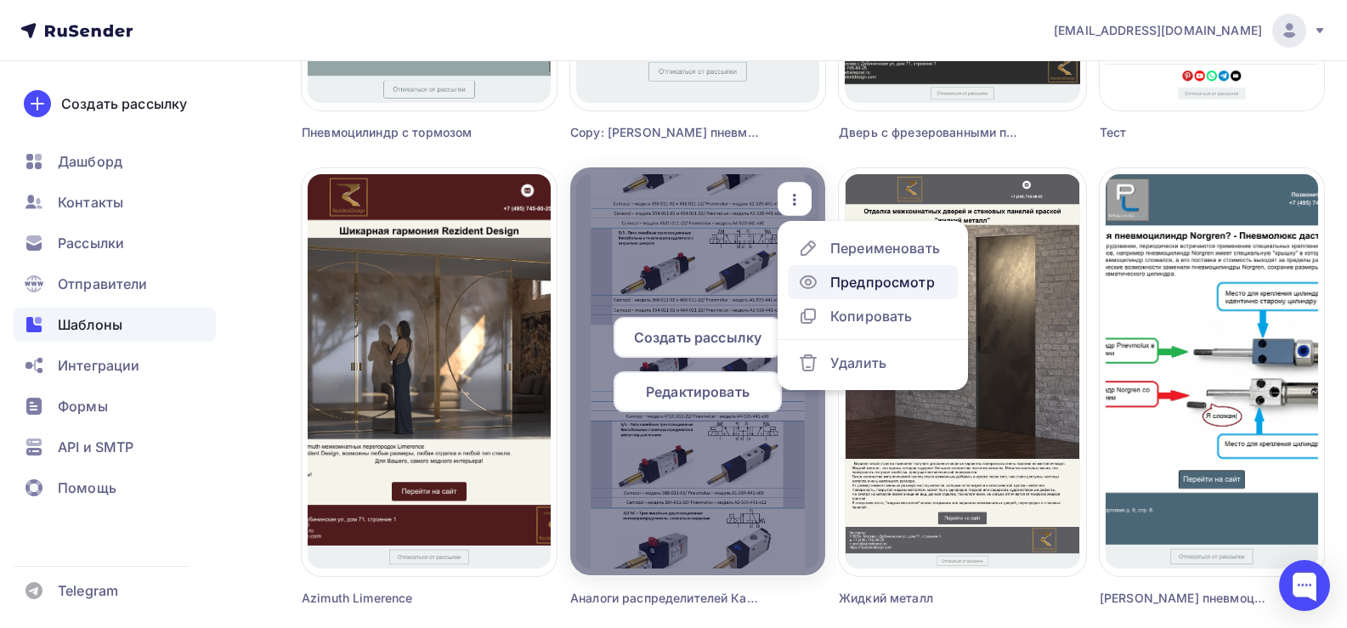
click at [869, 285] on div "Предпросмотр" at bounding box center [882, 282] width 105 height 20
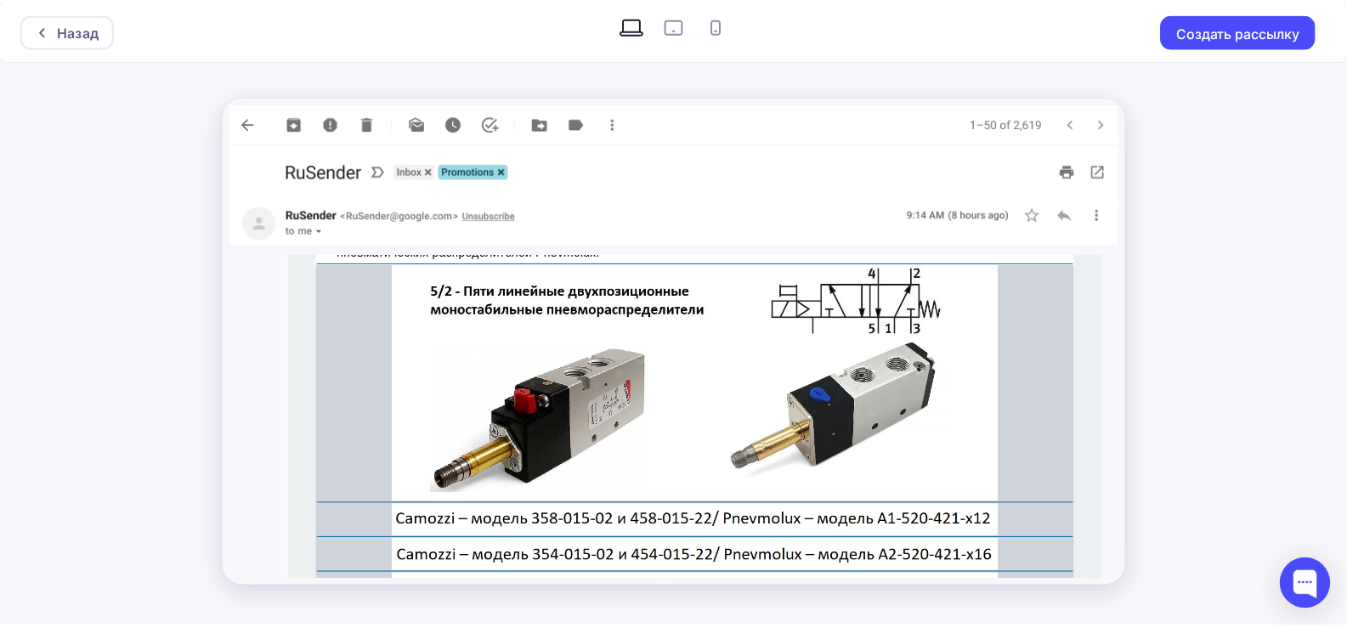
scroll to position [255, 0]
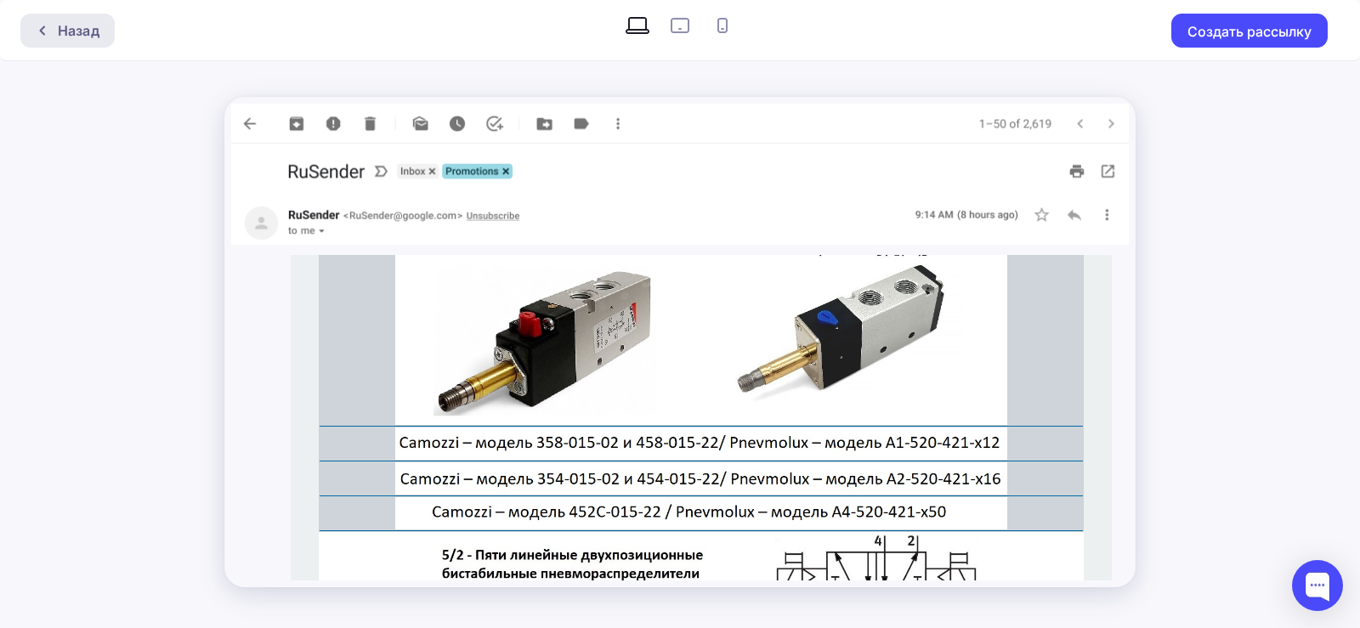
click at [87, 30] on div "Назад" at bounding box center [79, 30] width 42 height 20
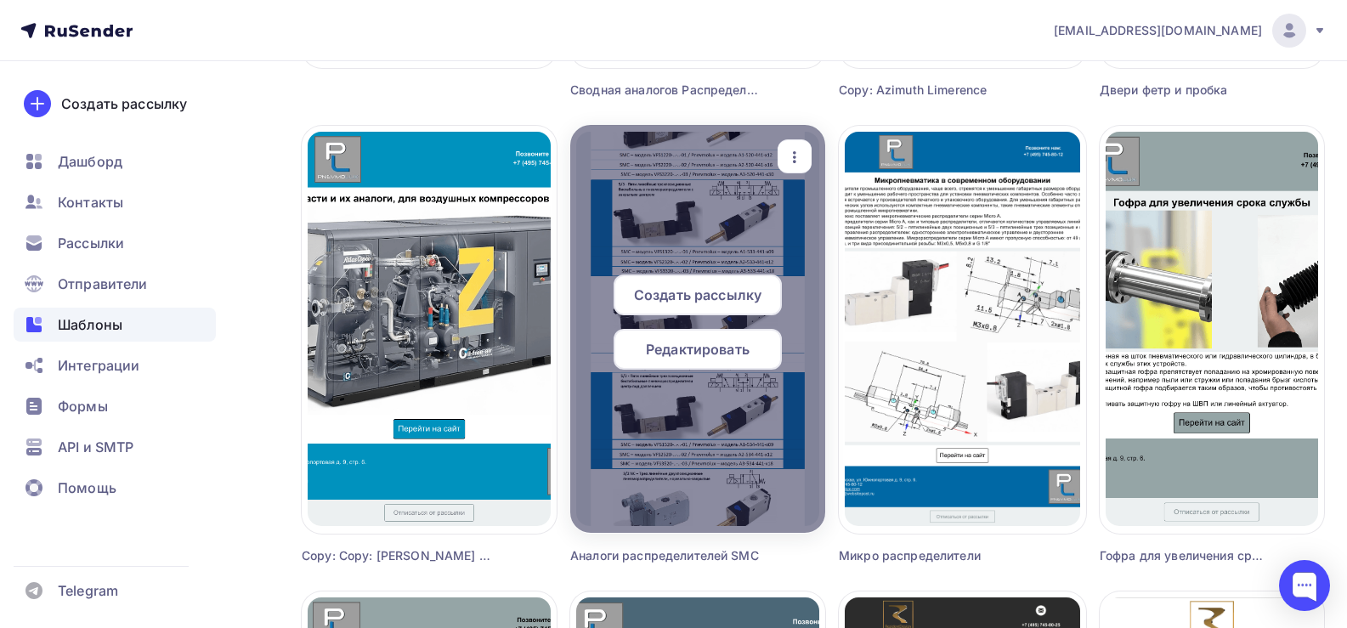
scroll to position [595, 0]
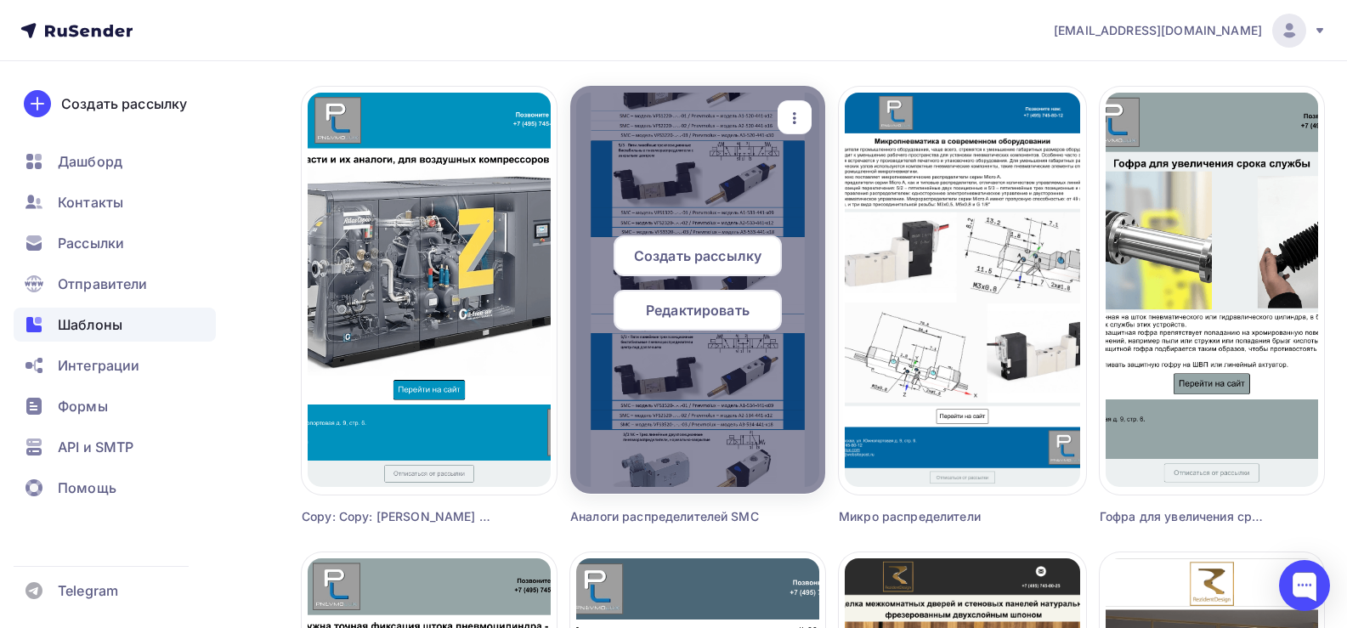
click at [789, 116] on icon "button" at bounding box center [795, 118] width 20 height 20
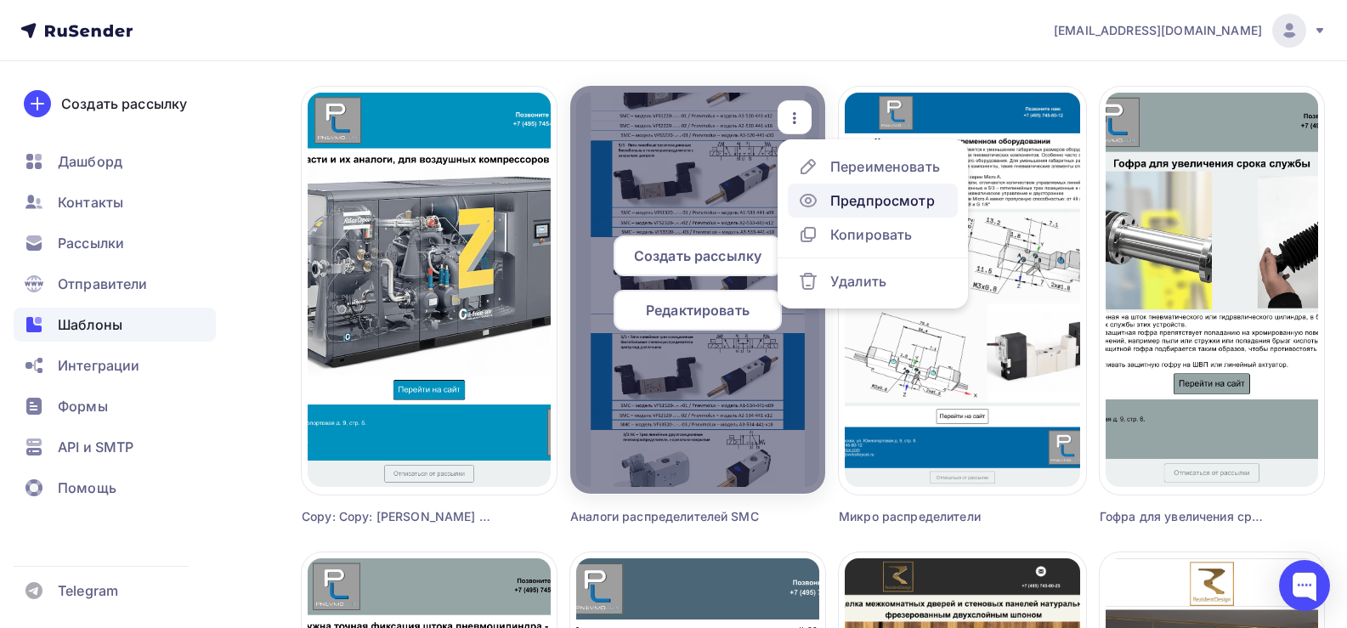
click at [850, 195] on div "Предпросмотр" at bounding box center [882, 200] width 105 height 20
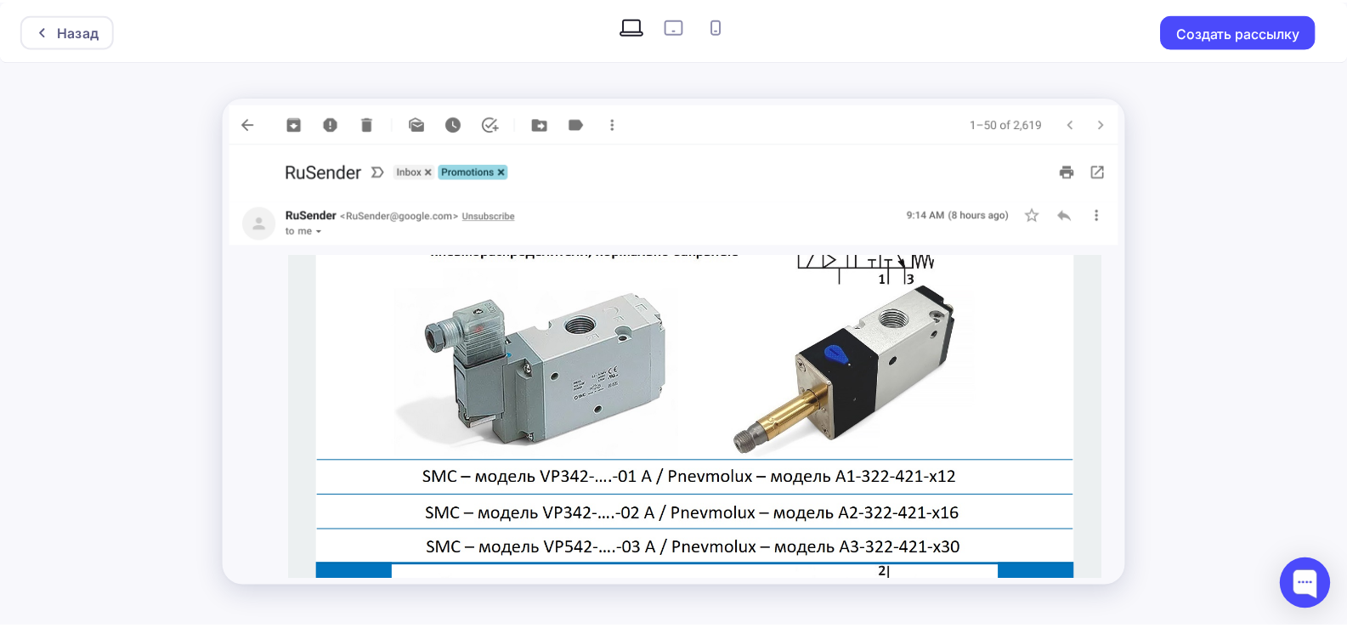
scroll to position [2040, 0]
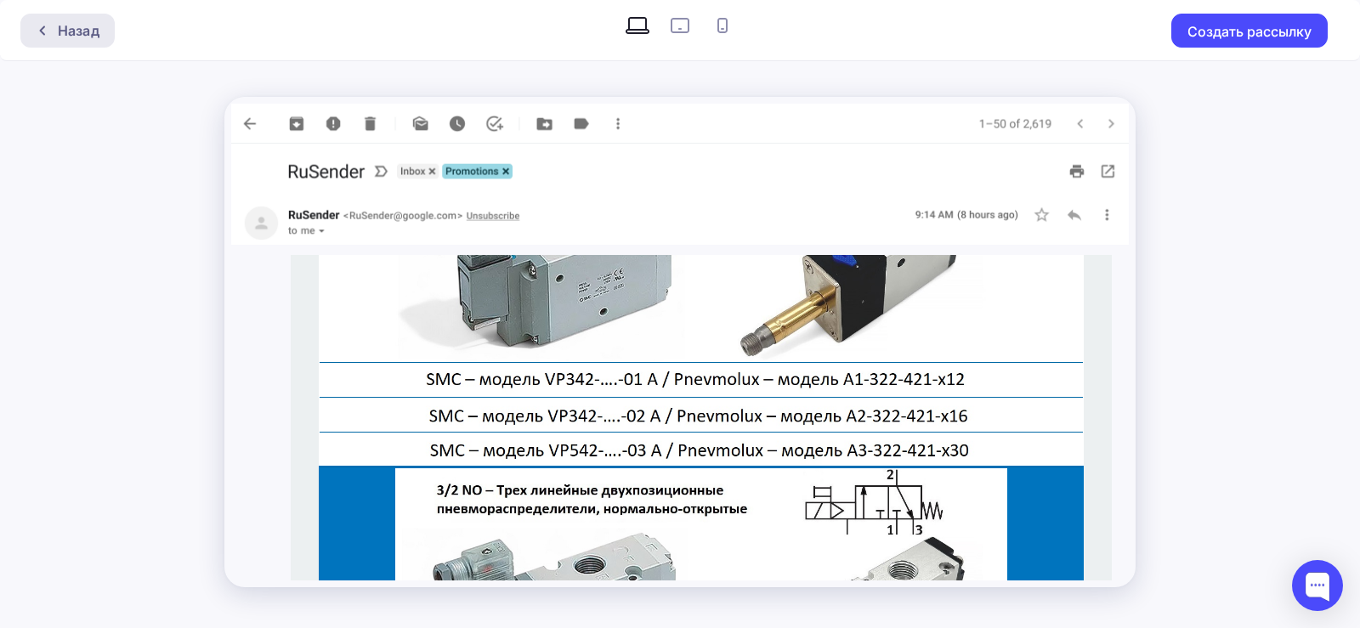
click at [70, 38] on div "Назад" at bounding box center [79, 30] width 42 height 20
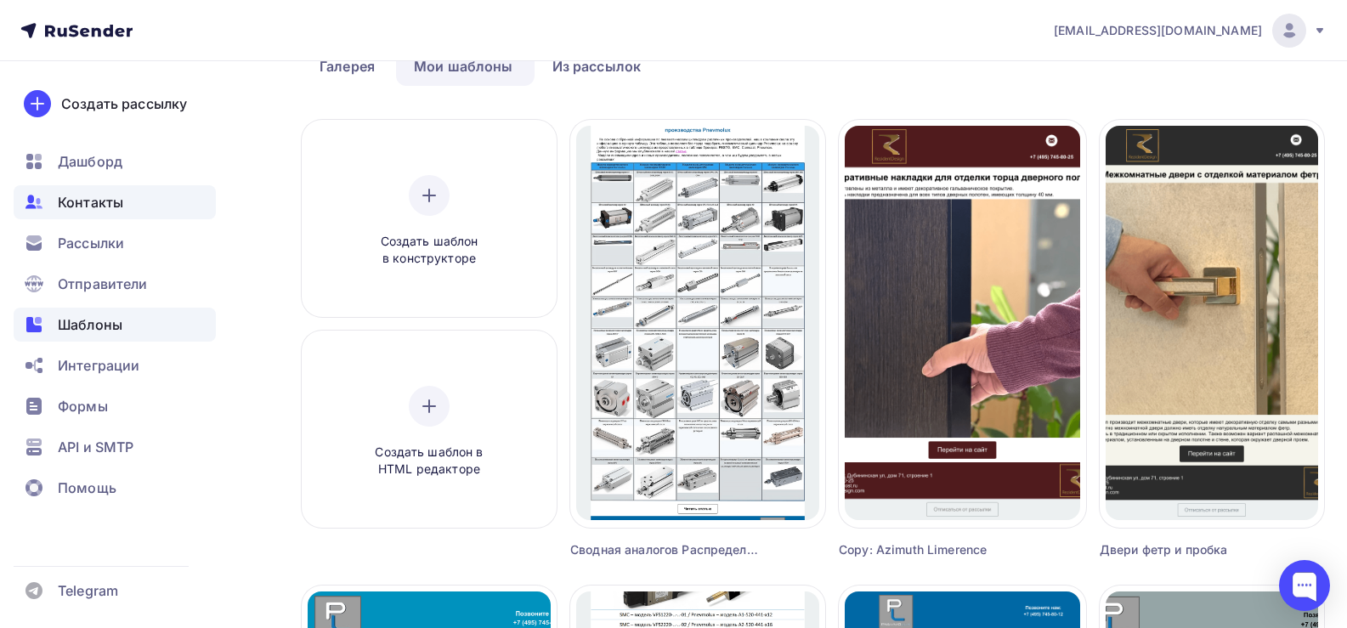
scroll to position [85, 0]
